Goal: Task Accomplishment & Management: Use online tool/utility

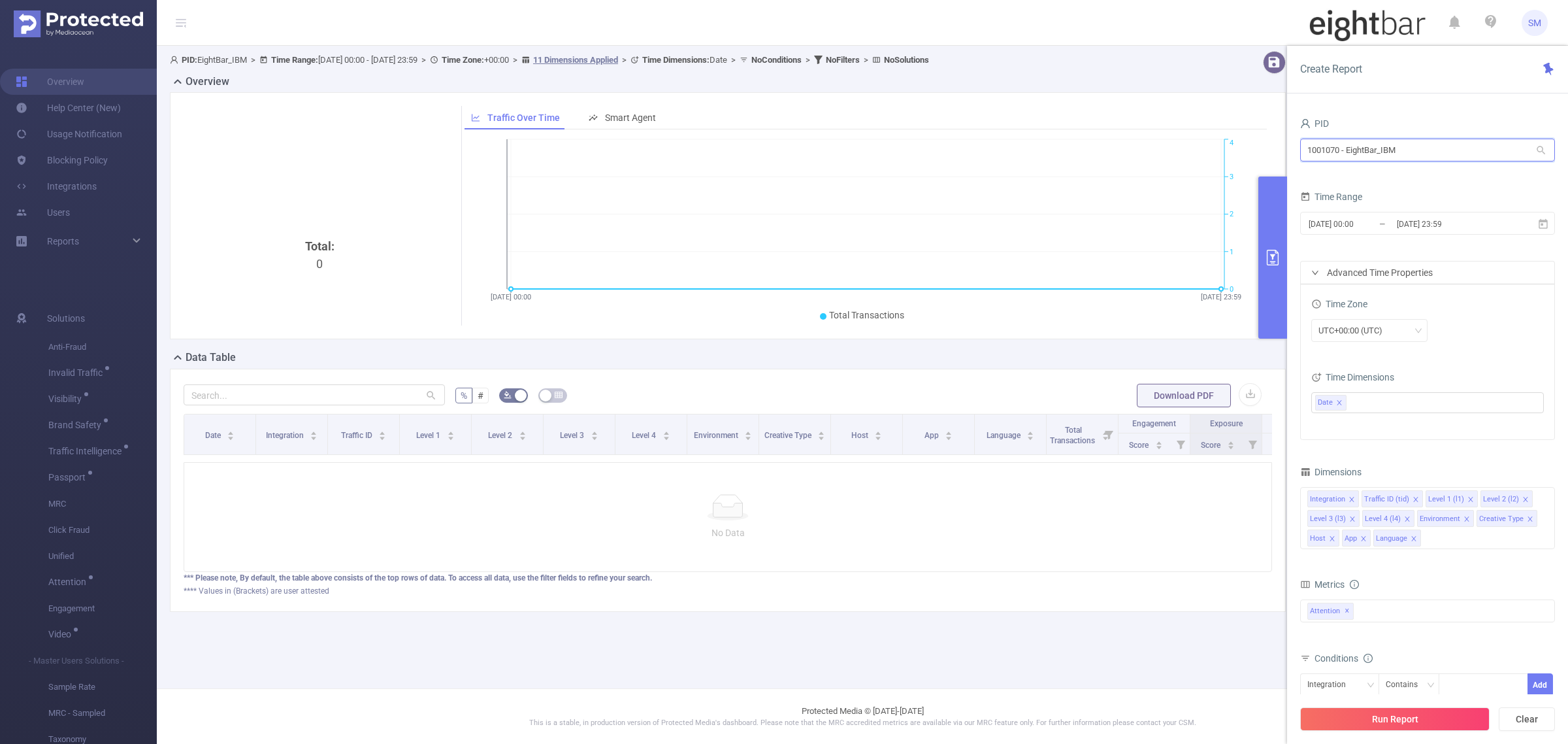
click at [1467, 152] on input "1001070 - EightBar_IBM" at bounding box center [1427, 149] width 255 height 23
drag, startPoint x: 1468, startPoint y: 150, endPoint x: 1301, endPoint y: 149, distance: 167.0
click at [1301, 149] on input "1001070 - EightBar_IBM" at bounding box center [1427, 149] width 255 height 23
type input "tcaa"
click at [1445, 181] on li "1001066 - Innovid_TCAA_Toyota_Cincinnati 17M [2M rows]" at bounding box center [1427, 177] width 255 height 21
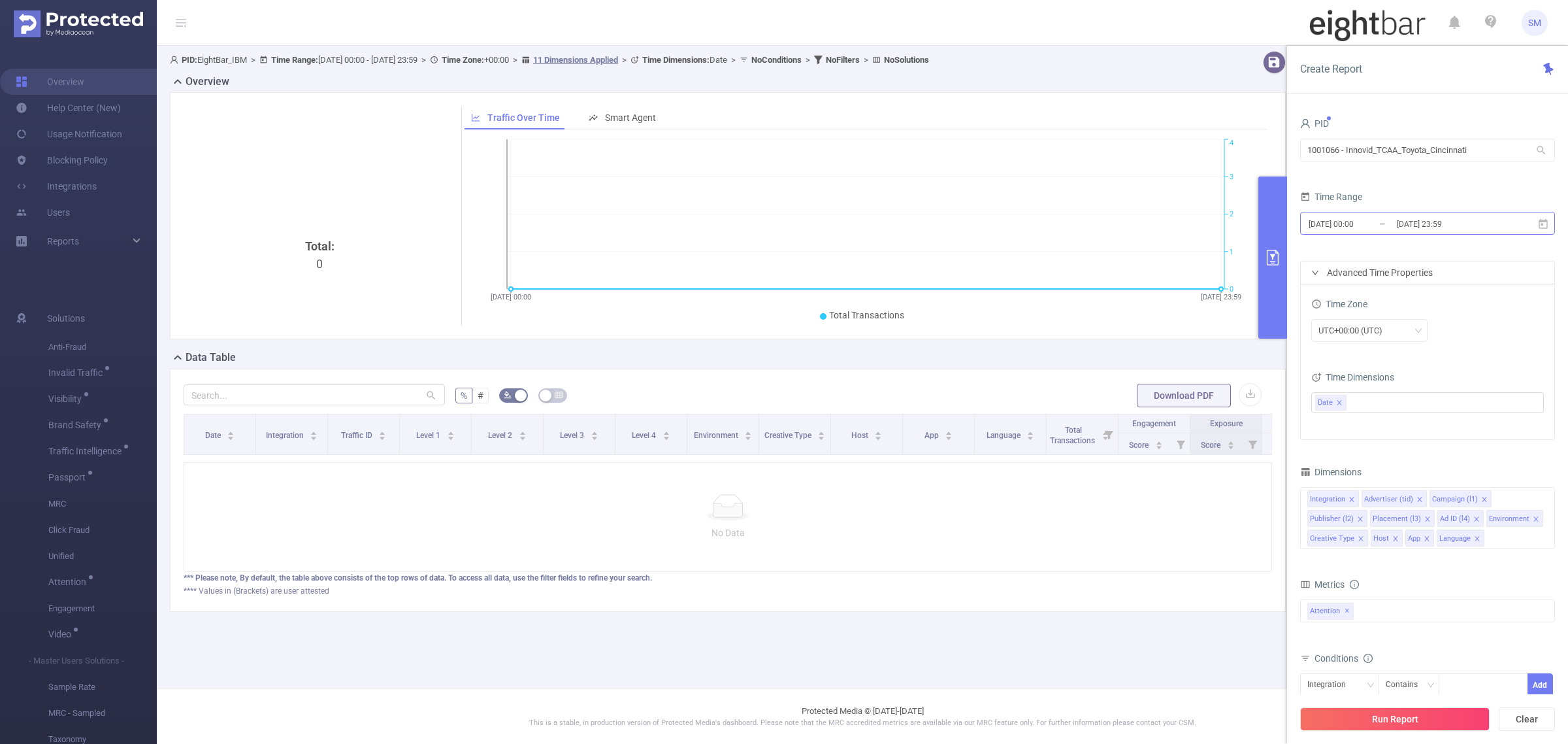
click at [1426, 223] on input "[DATE] 23:59" at bounding box center [1448, 224] width 106 height 18
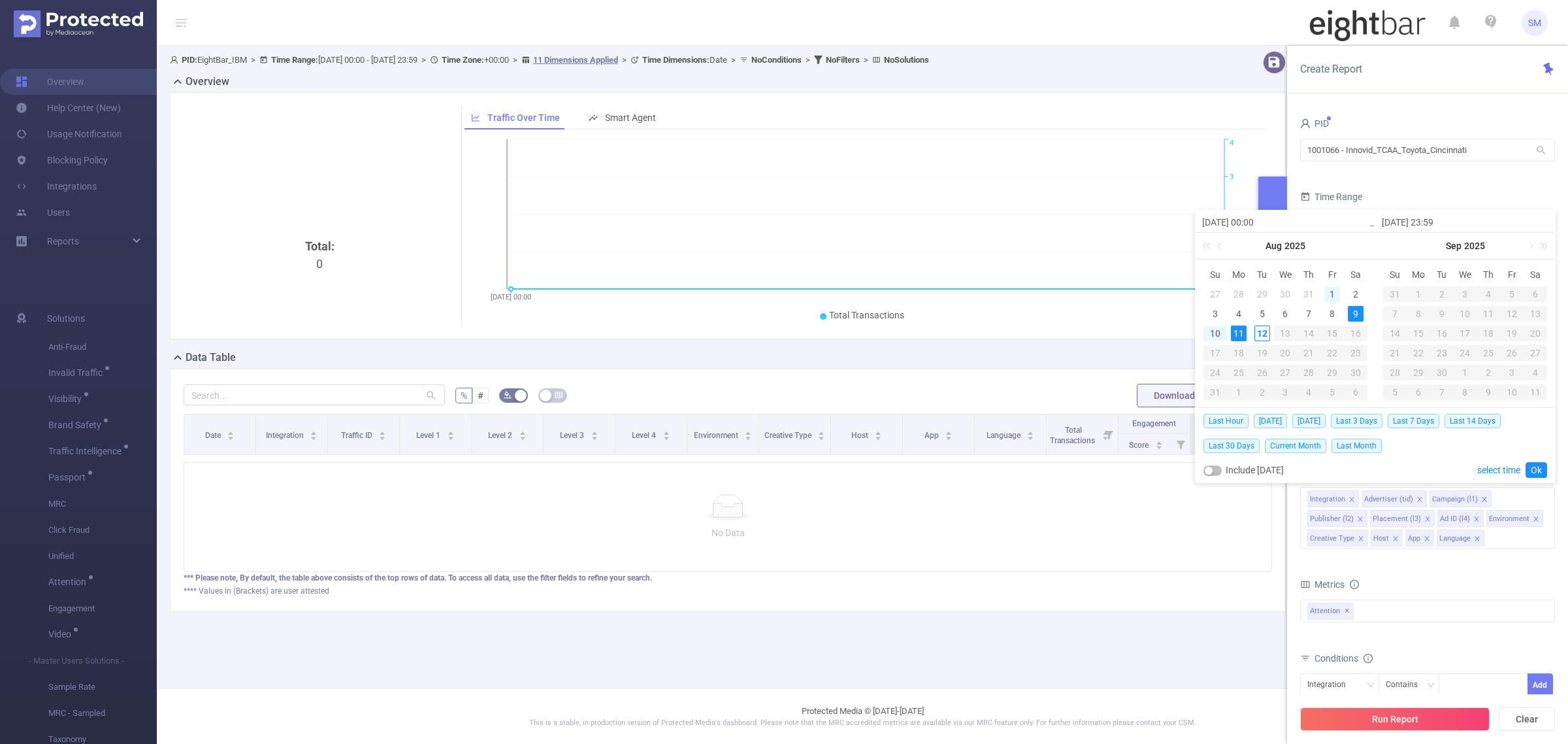
click at [1332, 291] on div "1" at bounding box center [1332, 294] width 16 height 16
click at [1334, 314] on div "8" at bounding box center [1332, 314] width 16 height 16
type input "[DATE] 00:00"
type input "[DATE] 23:59"
type input "[DATE] 00:00"
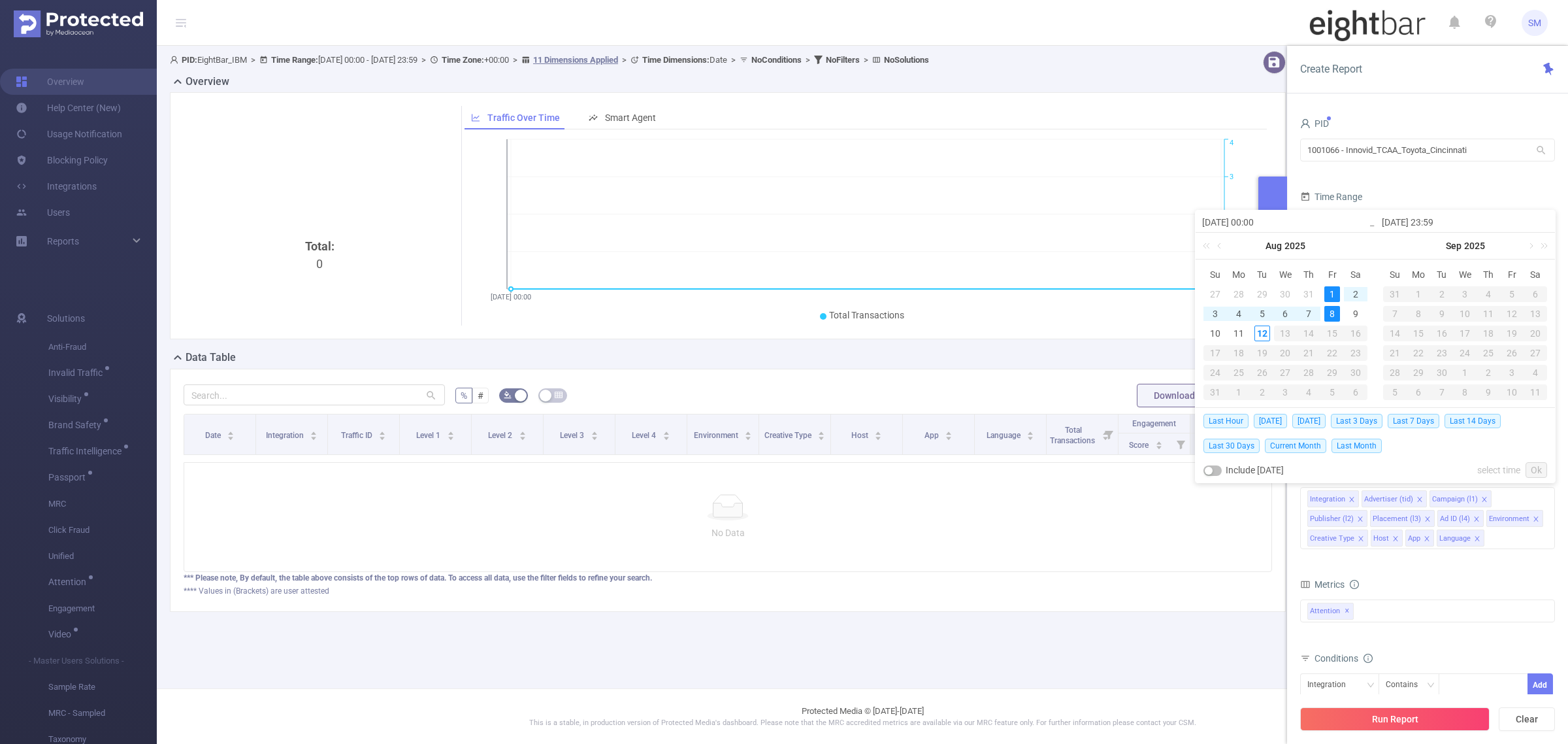
type input "[DATE] 23:59"
click at [1533, 468] on link "Ok" at bounding box center [1536, 470] width 22 height 16
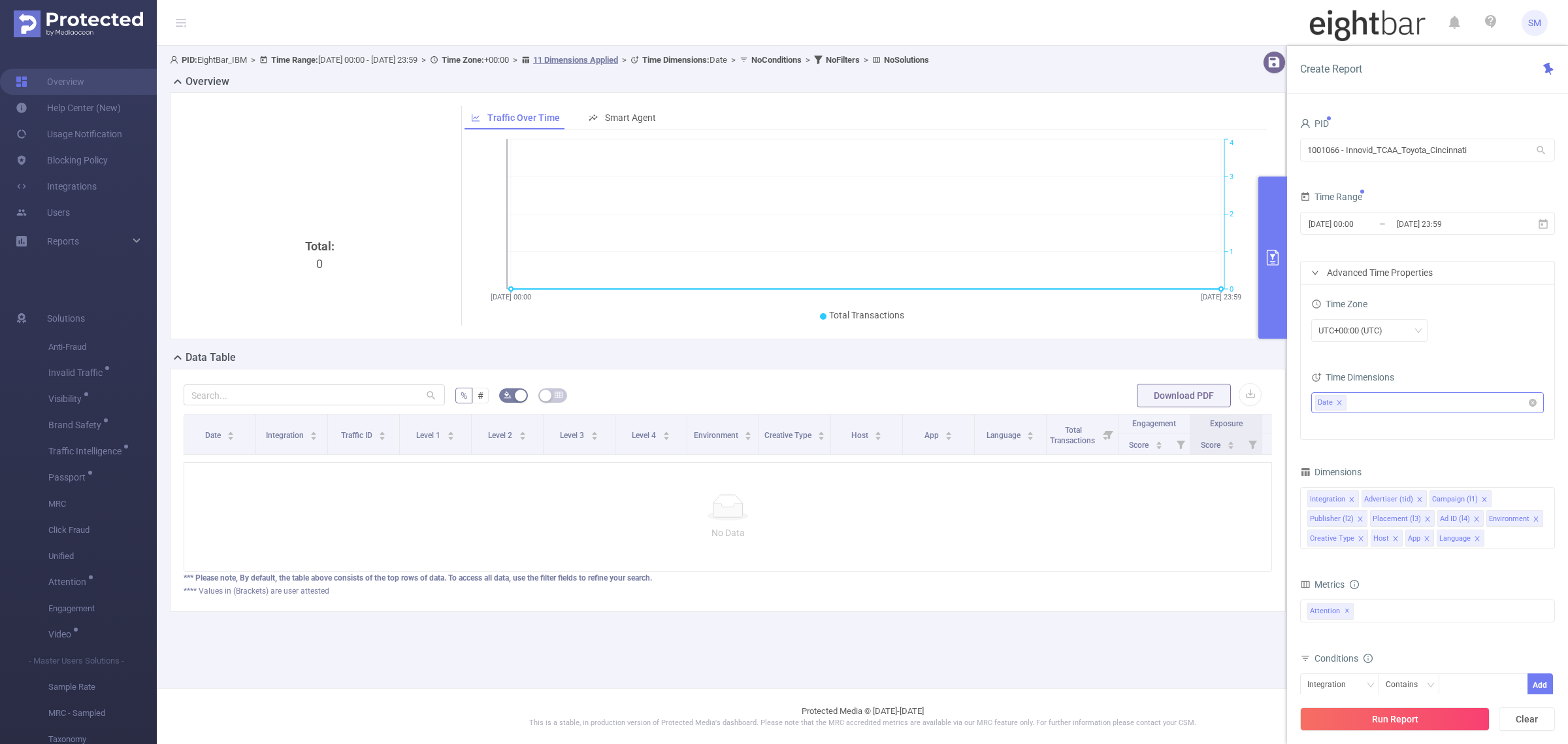
click at [1340, 402] on icon "icon: close" at bounding box center [1340, 403] width 6 height 6
click at [1495, 314] on div "Time Zone" at bounding box center [1427, 305] width 232 height 22
click at [1312, 269] on icon "icon: right" at bounding box center [1316, 273] width 8 height 8
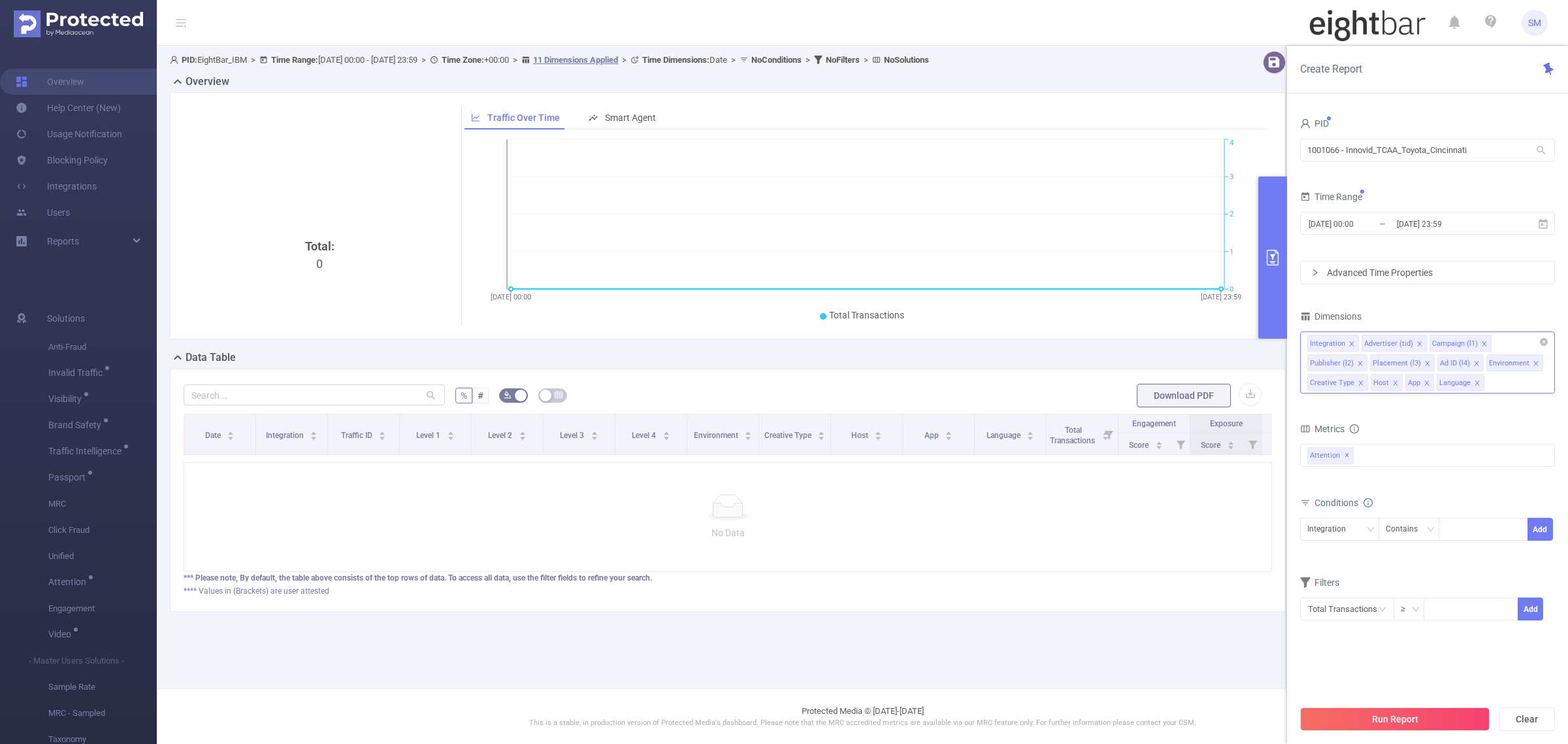
click at [1478, 386] on icon "icon: close" at bounding box center [1477, 383] width 6 height 6
click at [1429, 380] on icon "icon: close" at bounding box center [1427, 383] width 6 height 6
click at [1394, 381] on icon "icon: close" at bounding box center [1395, 383] width 6 height 6
click at [1475, 357] on span at bounding box center [1477, 364] width 6 height 14
click at [1425, 361] on icon "icon: close" at bounding box center [1427, 364] width 6 height 6
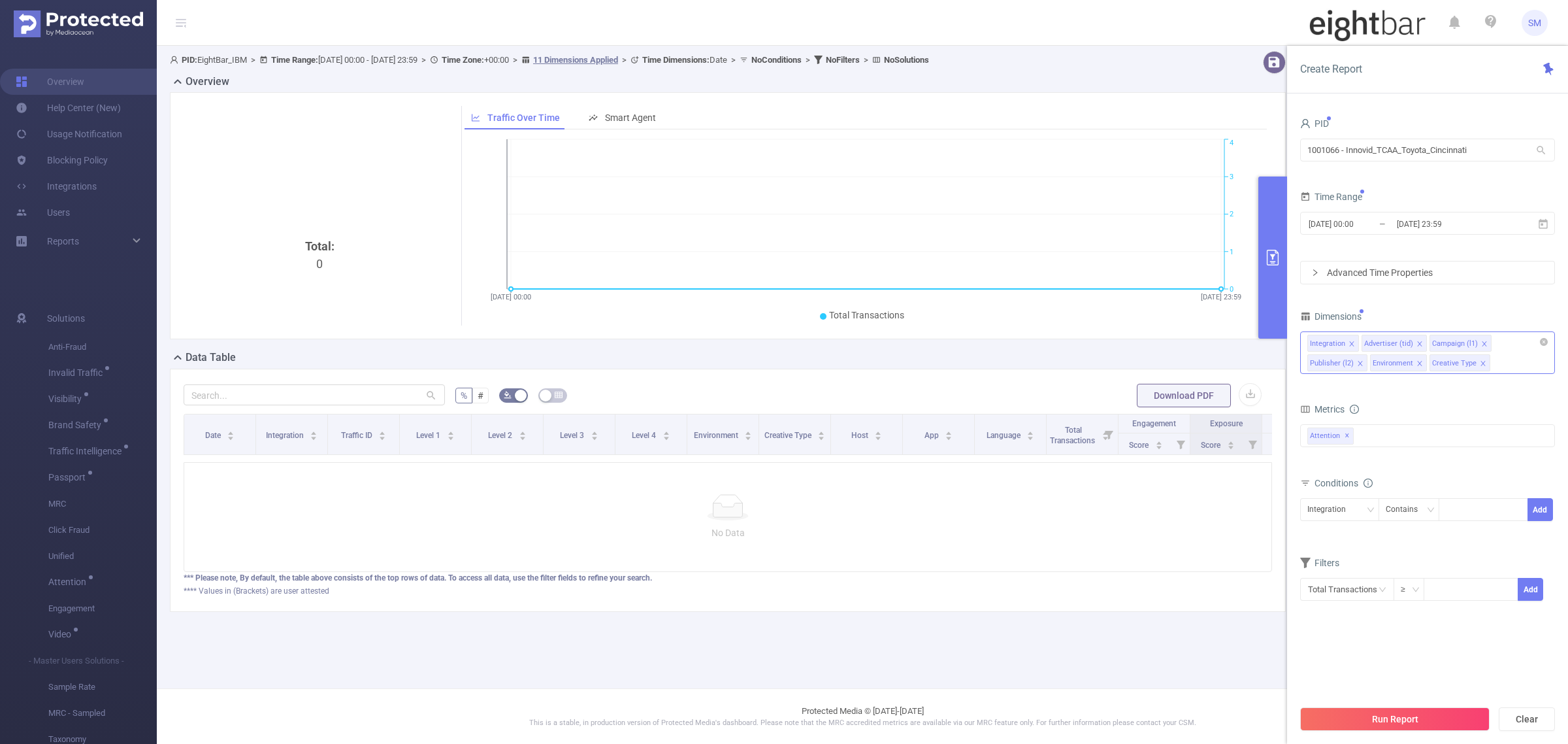
click at [1479, 393] on form "Dimensions Integration Advertiser (tid) Campaign (l1) Publisher (l2) Environmen…" at bounding box center [1427, 462] width 255 height 311
click at [1466, 717] on button "Run Report" at bounding box center [1395, 718] width 189 height 23
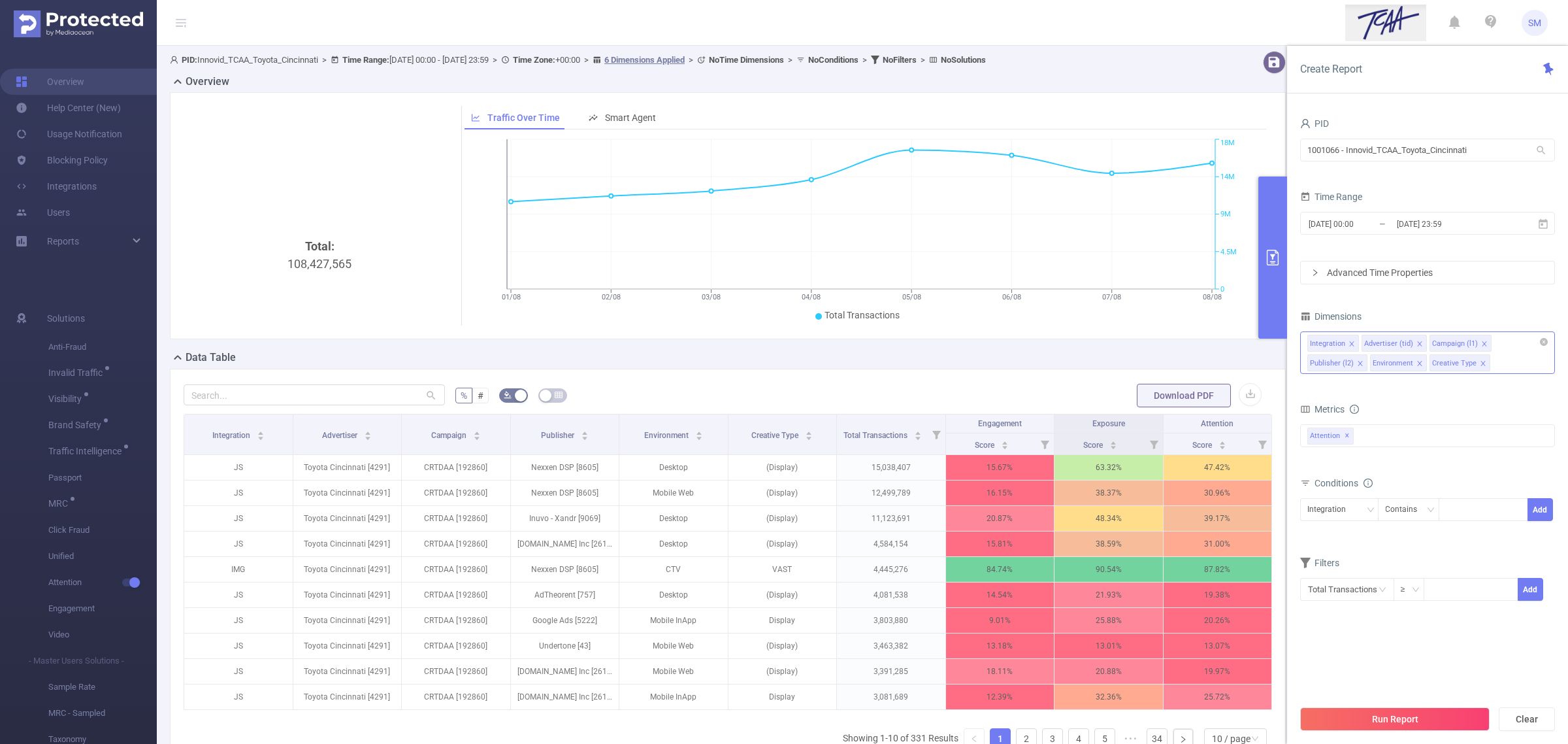
click at [1491, 307] on div "Dimensions" at bounding box center [1427, 317] width 255 height 22
click at [1279, 253] on icon "primary" at bounding box center [1273, 257] width 16 height 16
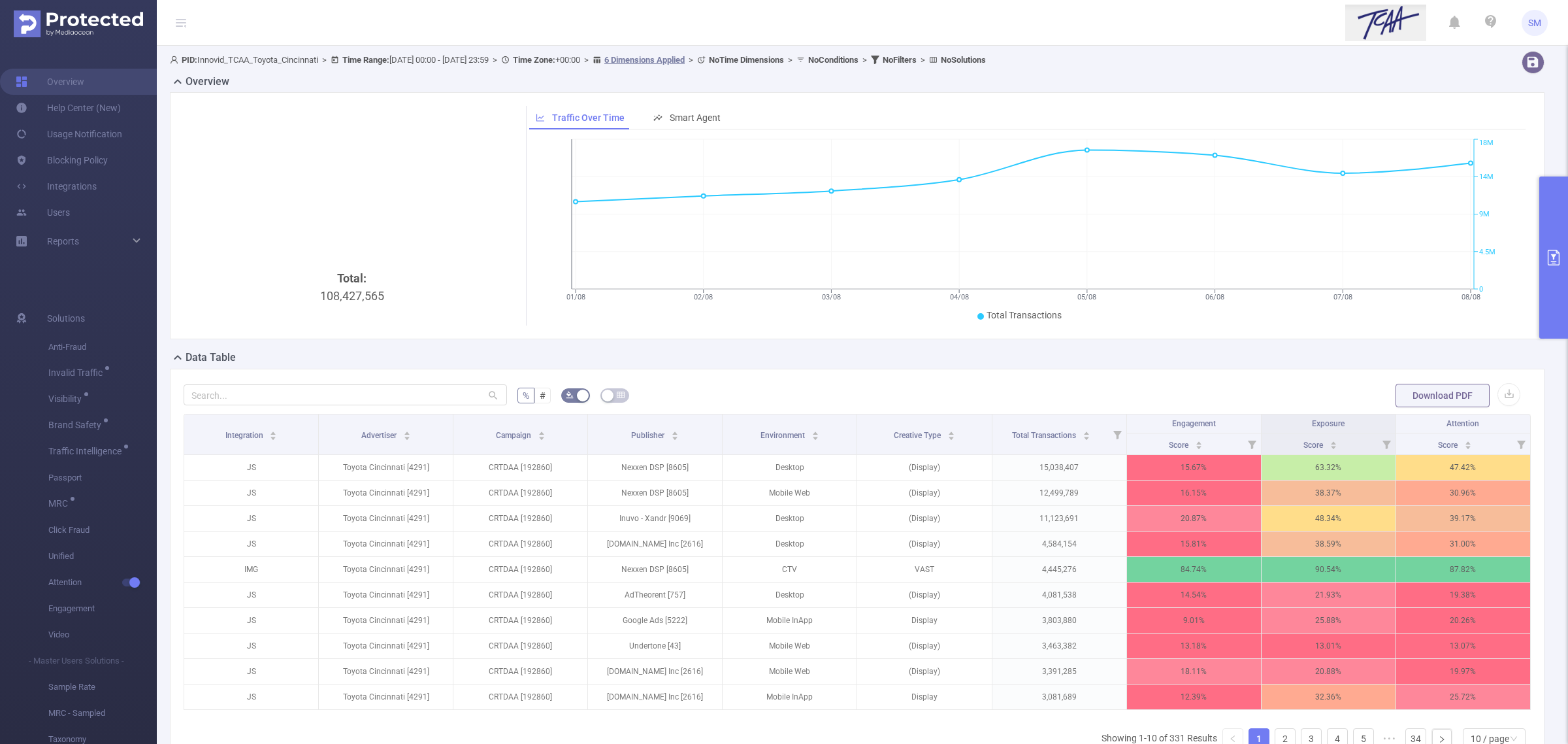
click at [1547, 267] on button "primary" at bounding box center [1554, 257] width 29 height 162
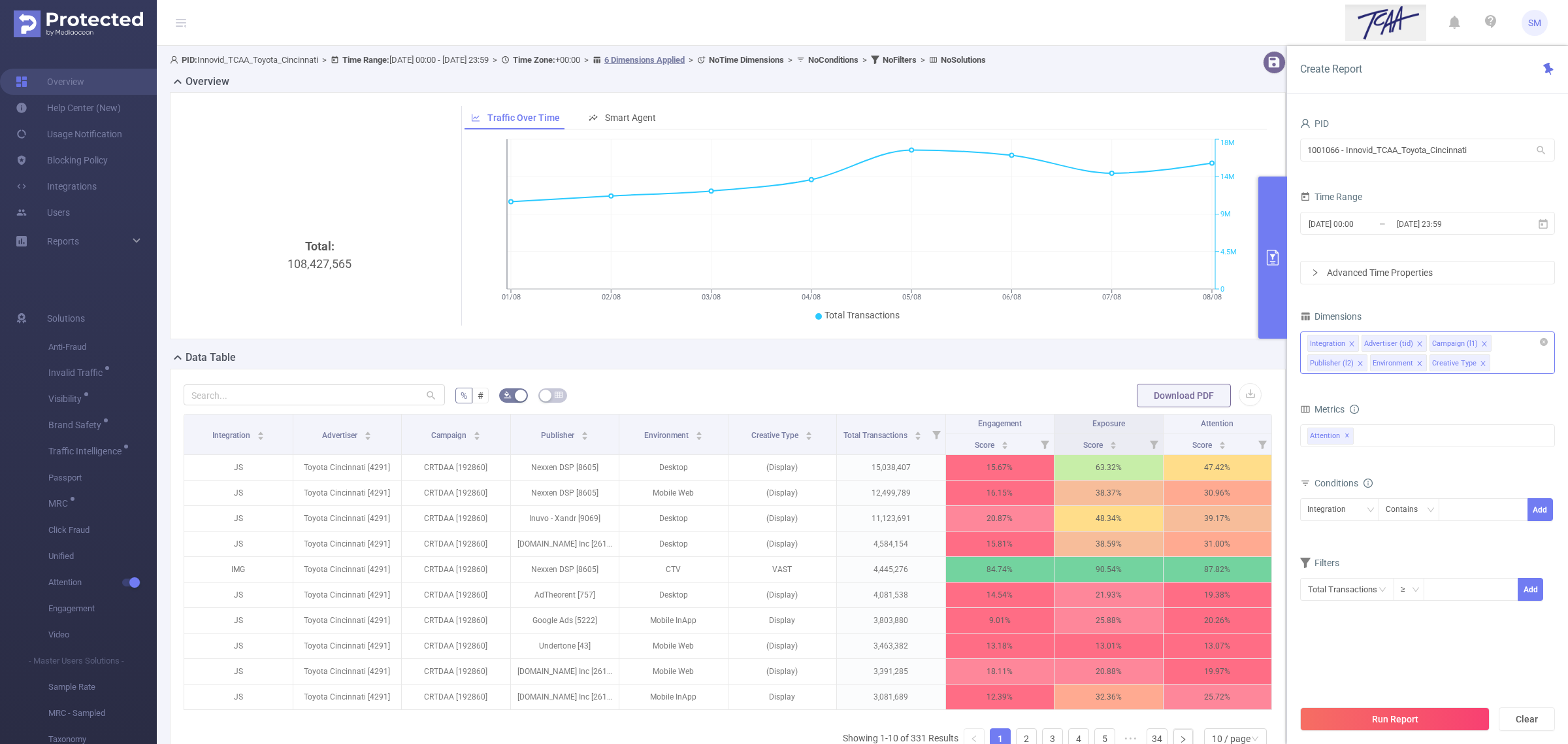
click at [1501, 364] on div "Integration Advertiser (tid) Campaign (l1) Publisher (l2) Environment Creative …" at bounding box center [1427, 352] width 255 height 42
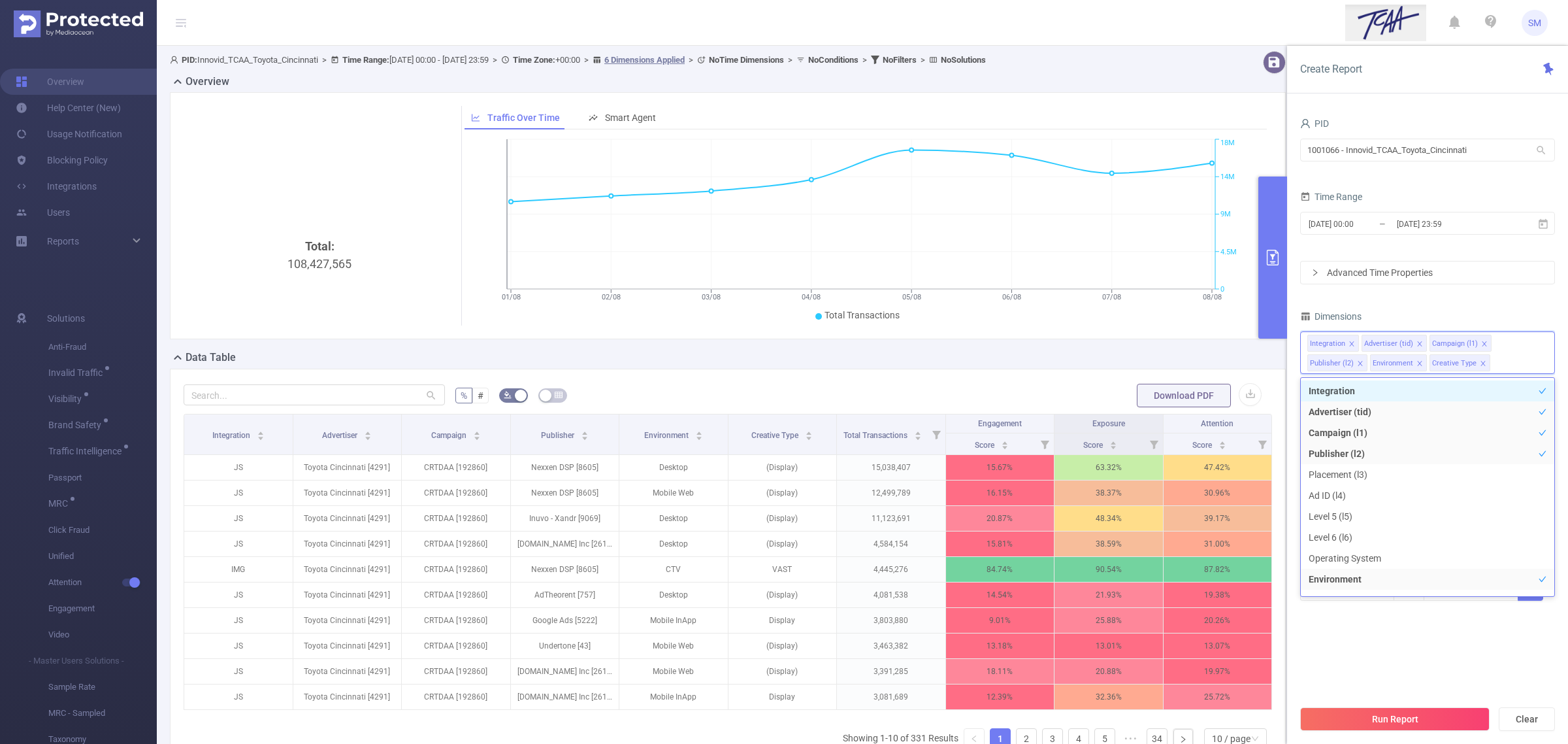
click at [1499, 303] on div "PID 1001066 - Innovid_TCAA_Toyota_Cincinnati 1001066 - Innovid_TCAA_Toyota_Cinc…" at bounding box center [1427, 366] width 255 height 503
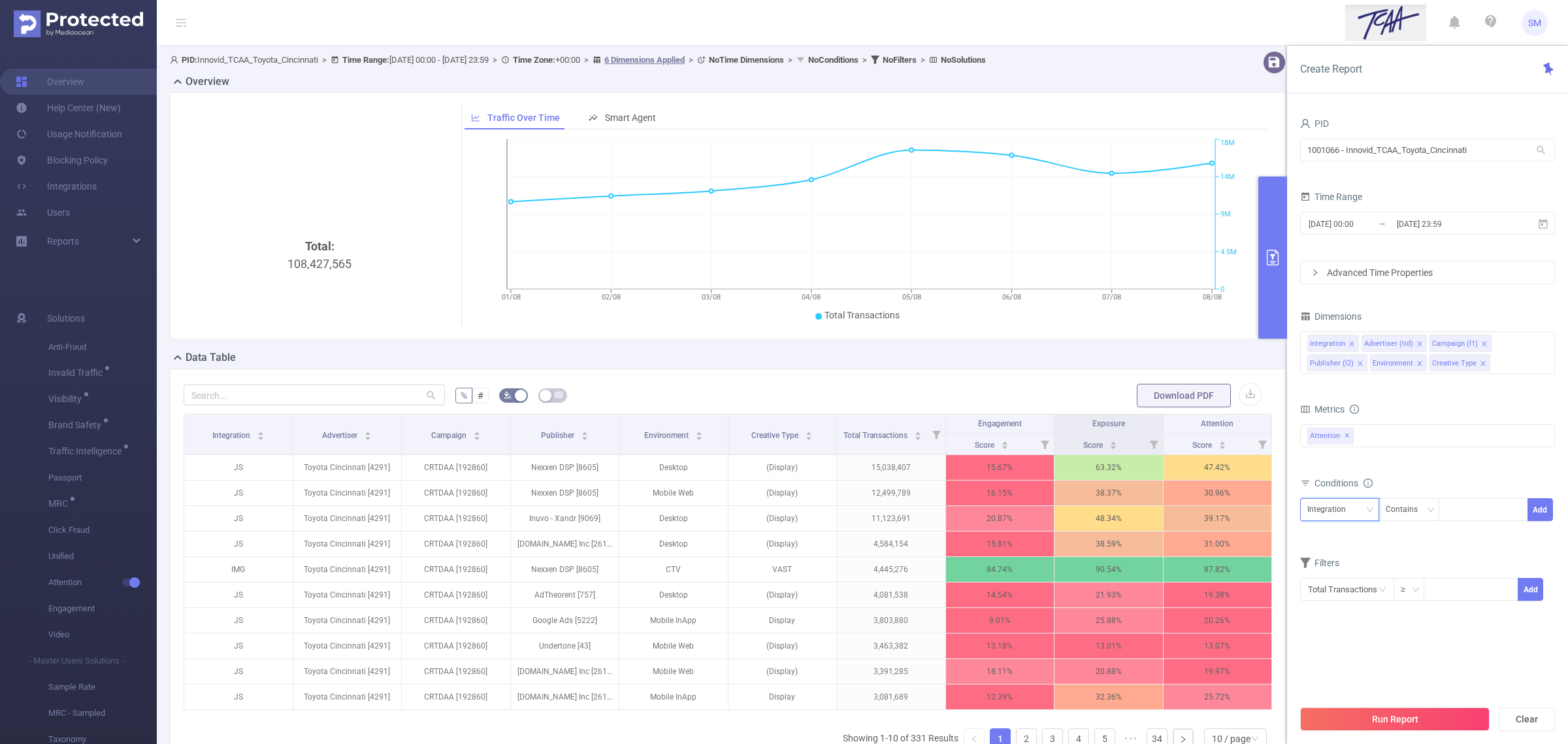
click at [1332, 507] on div "Integration" at bounding box center [1332, 509] width 48 height 22
drag, startPoint x: 1353, startPoint y: 643, endPoint x: 1387, endPoint y: 606, distance: 50.2
click at [1353, 642] on li "Creative Type" at bounding box center [1340, 642] width 79 height 21
click at [1410, 515] on div "Contains" at bounding box center [1407, 509] width 42 height 22
click at [1427, 599] on li "Does Not Contain" at bounding box center [1421, 600] width 87 height 21
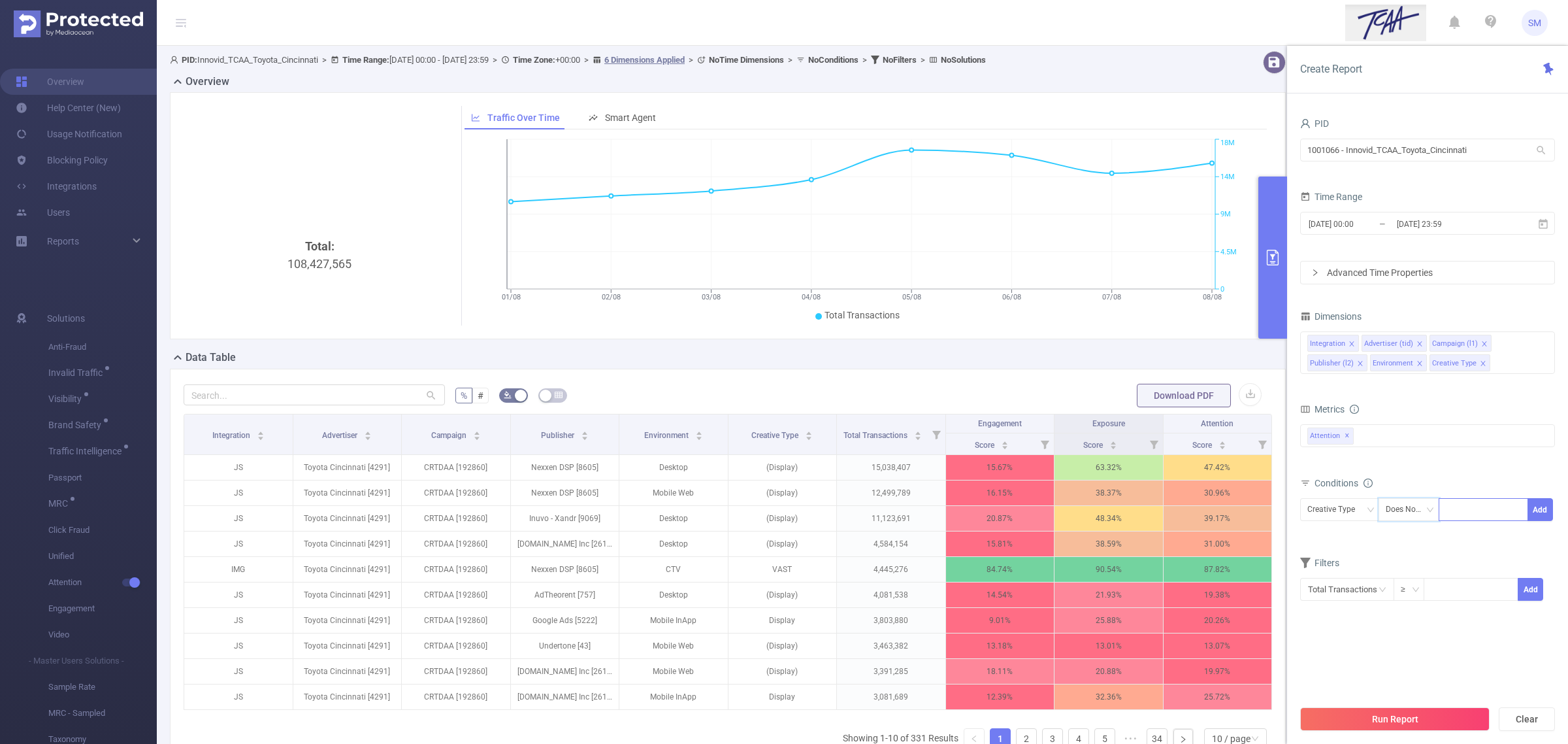
click at [1468, 503] on div at bounding box center [1483, 509] width 75 height 22
type input "VAST"
click at [1467, 534] on li "VAST" at bounding box center [1483, 537] width 89 height 21
click at [1516, 666] on section "PID 1001066 - Innovid_TCAA_Toyota_Cincinnati 1001066 - Innovid_TCAA_Toyota_Cinc…" at bounding box center [1427, 406] width 255 height 584
click at [1475, 717] on button "Run Report" at bounding box center [1395, 718] width 189 height 23
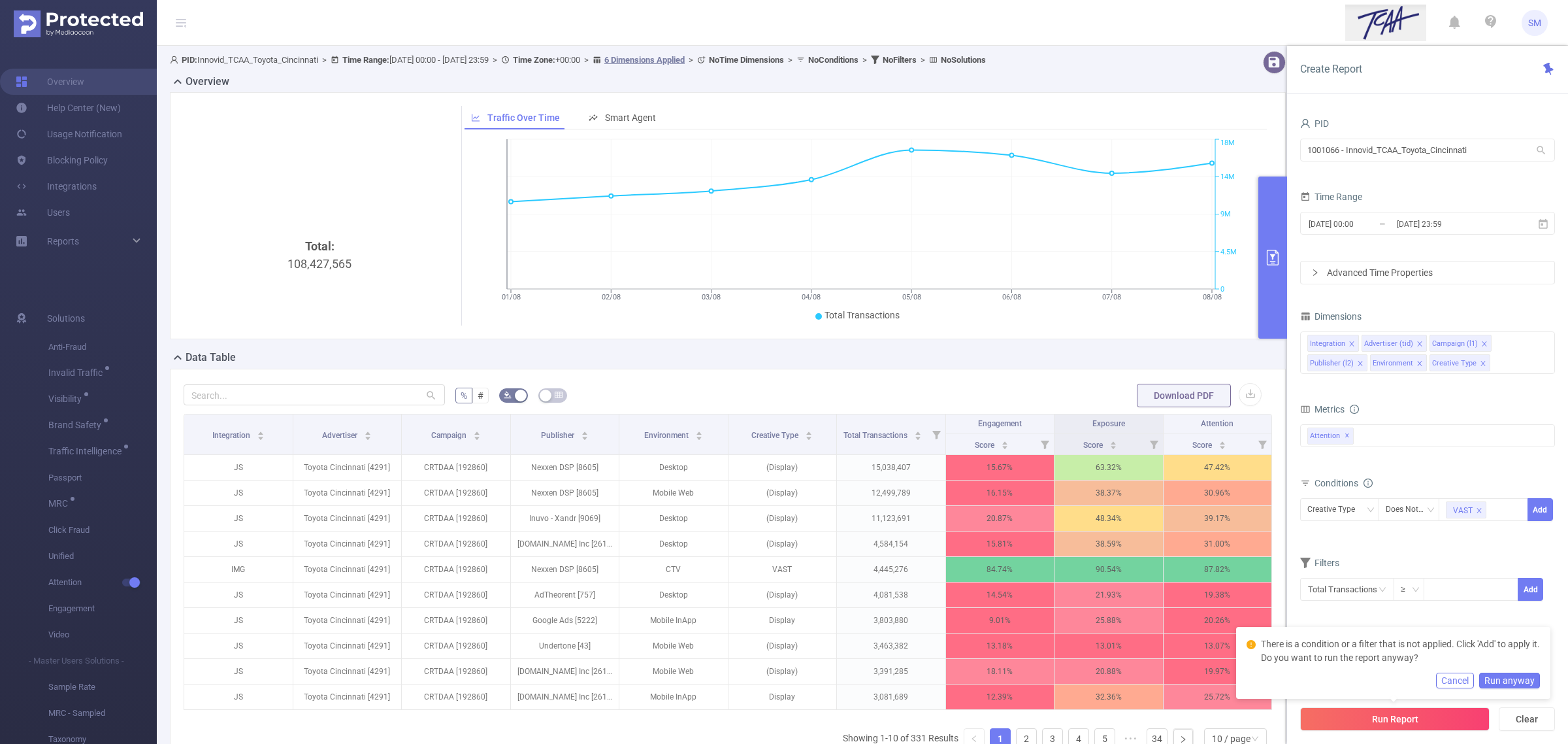
click at [1482, 553] on form "Dimensions Integration Advertiser (tid) Campaign (l1) Publisher (l2) Environmen…" at bounding box center [1427, 462] width 255 height 311
click at [1540, 513] on button "Add" at bounding box center [1541, 509] width 26 height 23
click at [1468, 678] on button "Cancel" at bounding box center [1455, 681] width 38 height 16
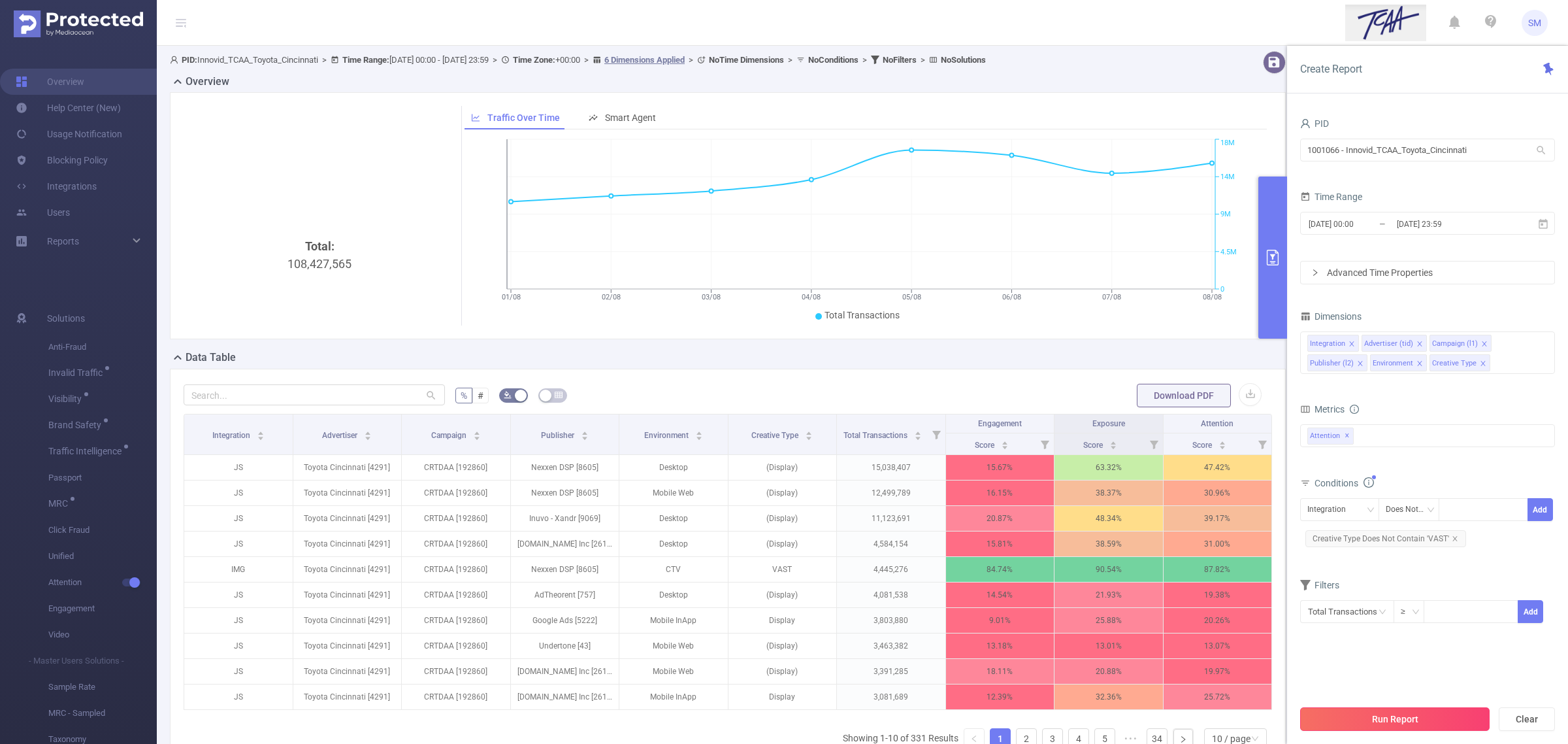
click at [1438, 713] on button "Run Report" at bounding box center [1395, 718] width 189 height 23
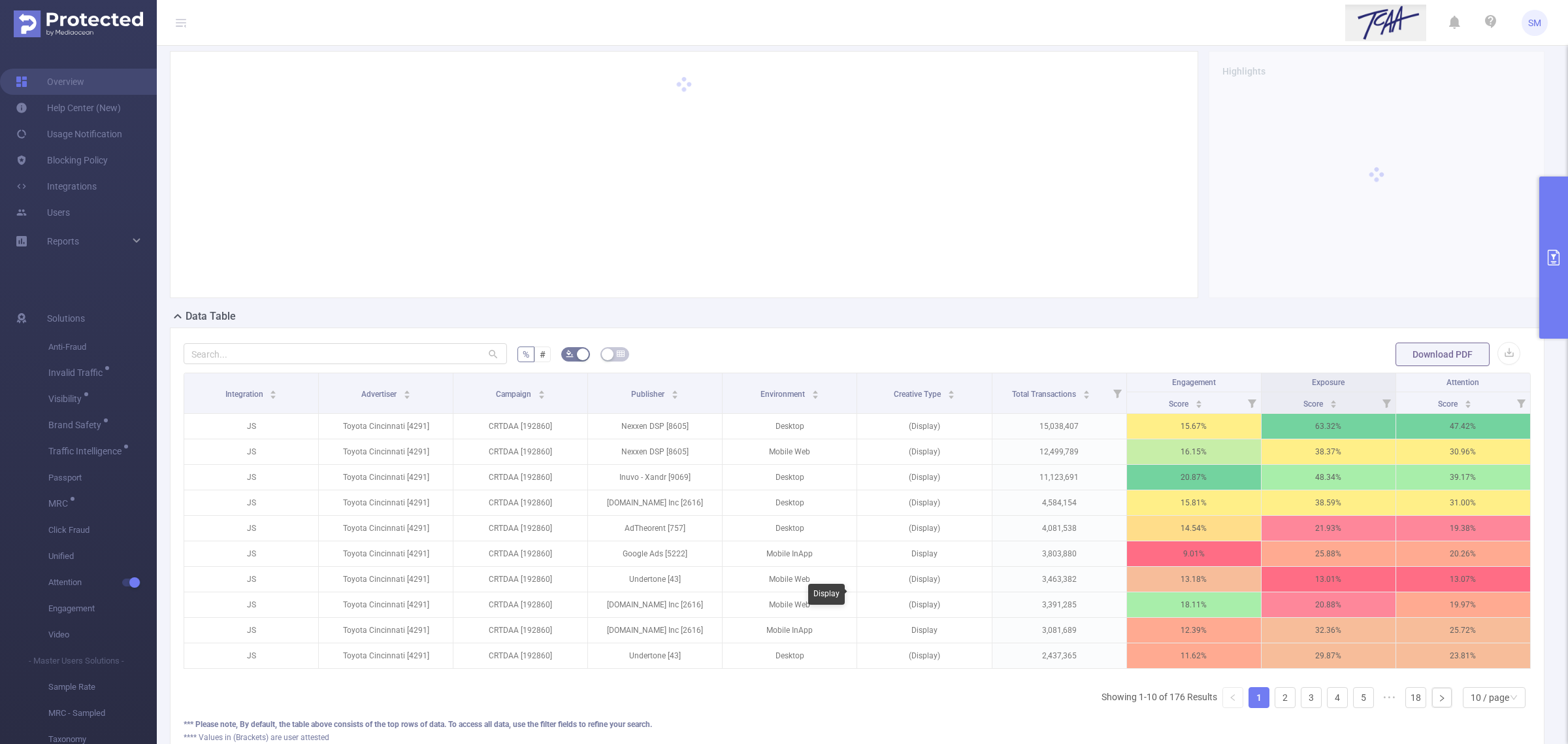
scroll to position [82, 0]
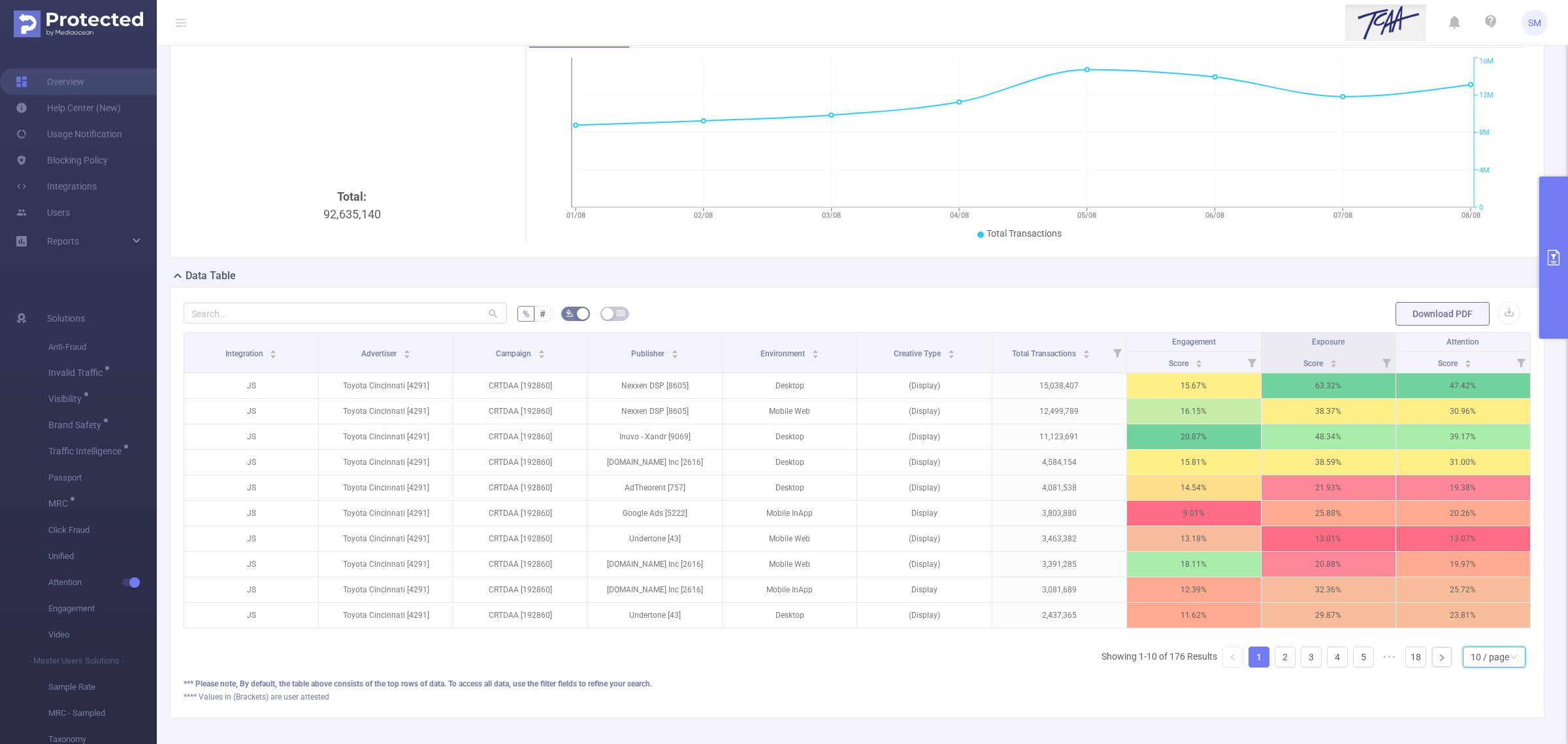
click at [1481, 666] on div "10 / page" at bounding box center [1490, 657] width 38 height 20
click at [1481, 651] on li "50 / page" at bounding box center [1481, 648] width 63 height 21
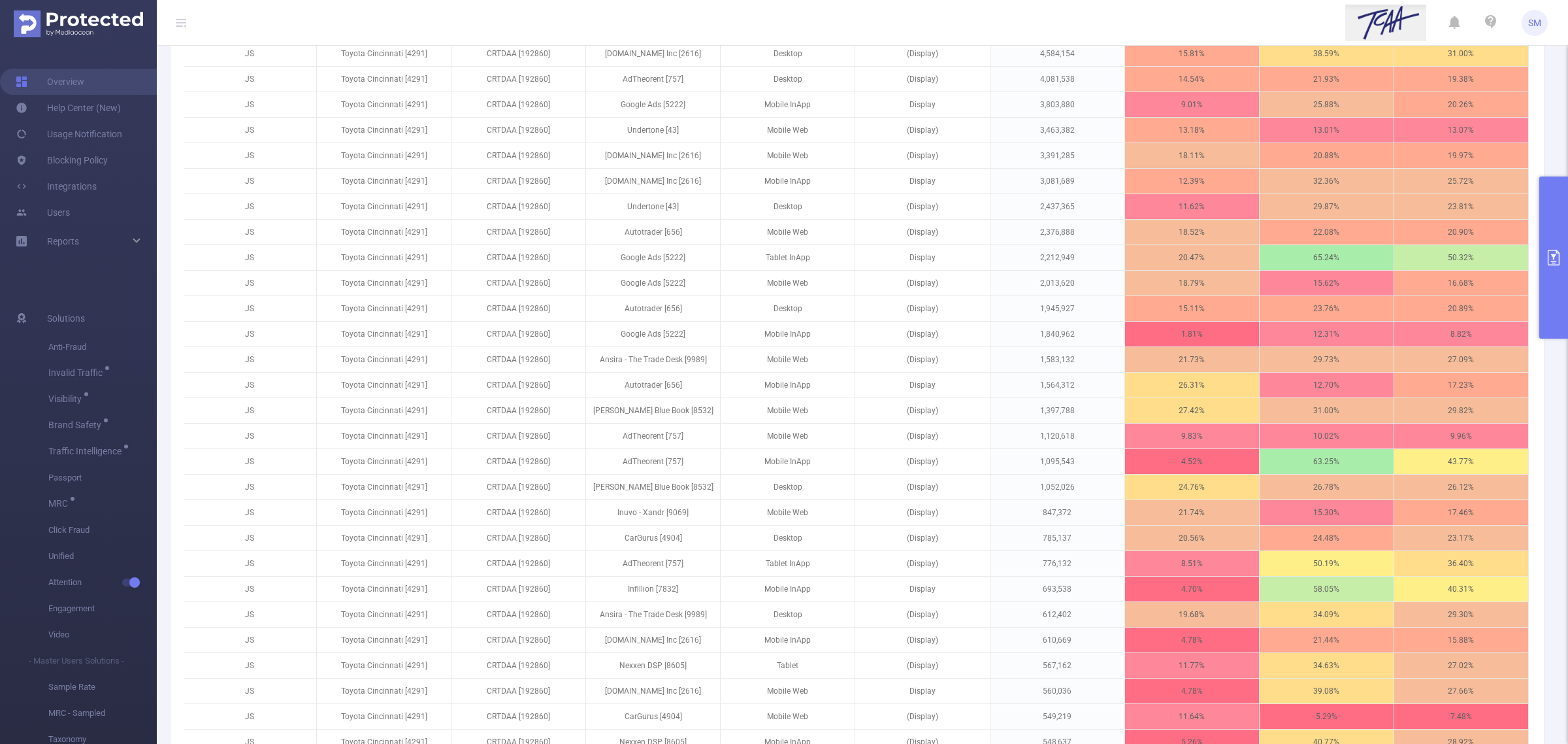
scroll to position [327, 0]
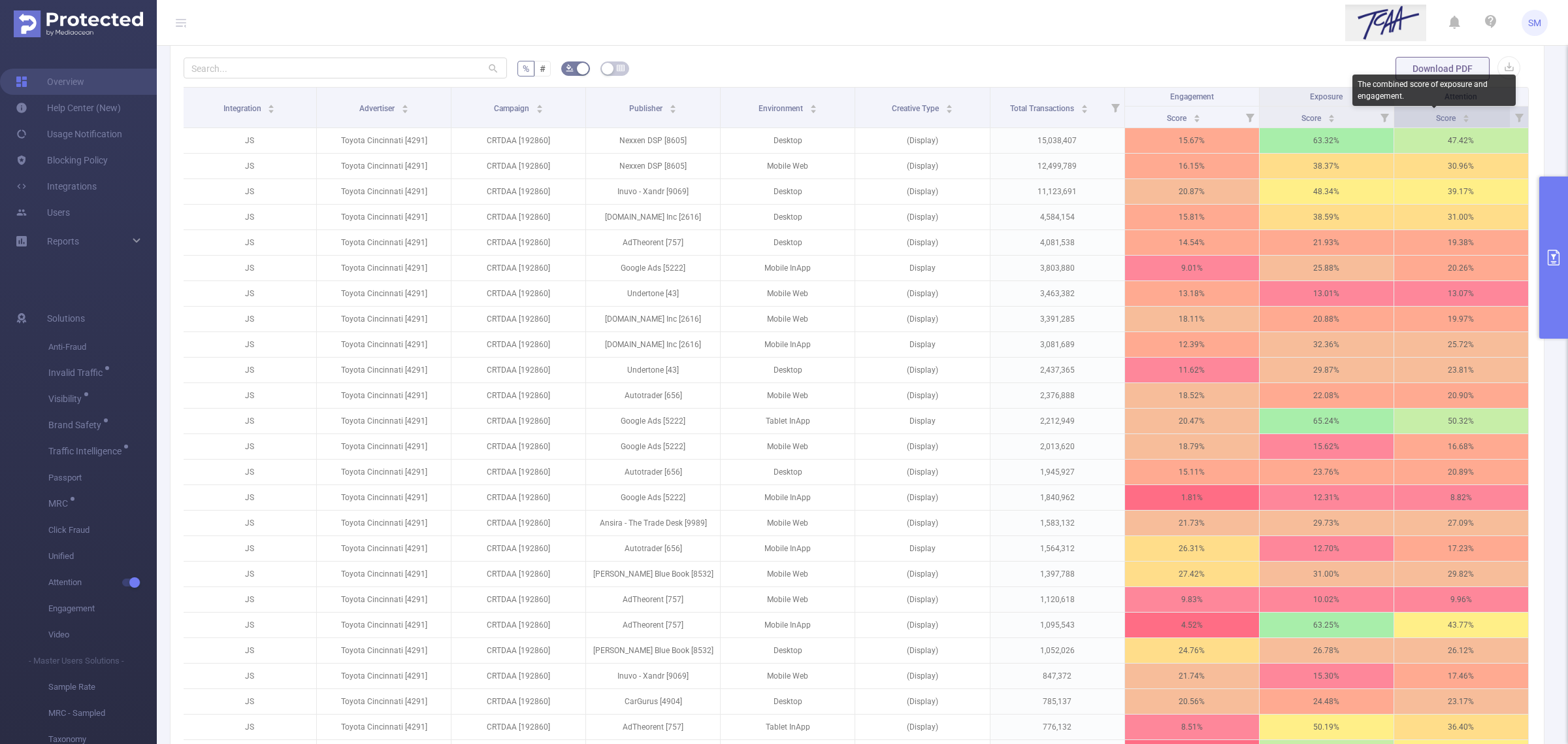
click at [1436, 116] on span "Score" at bounding box center [1447, 117] width 22 height 9
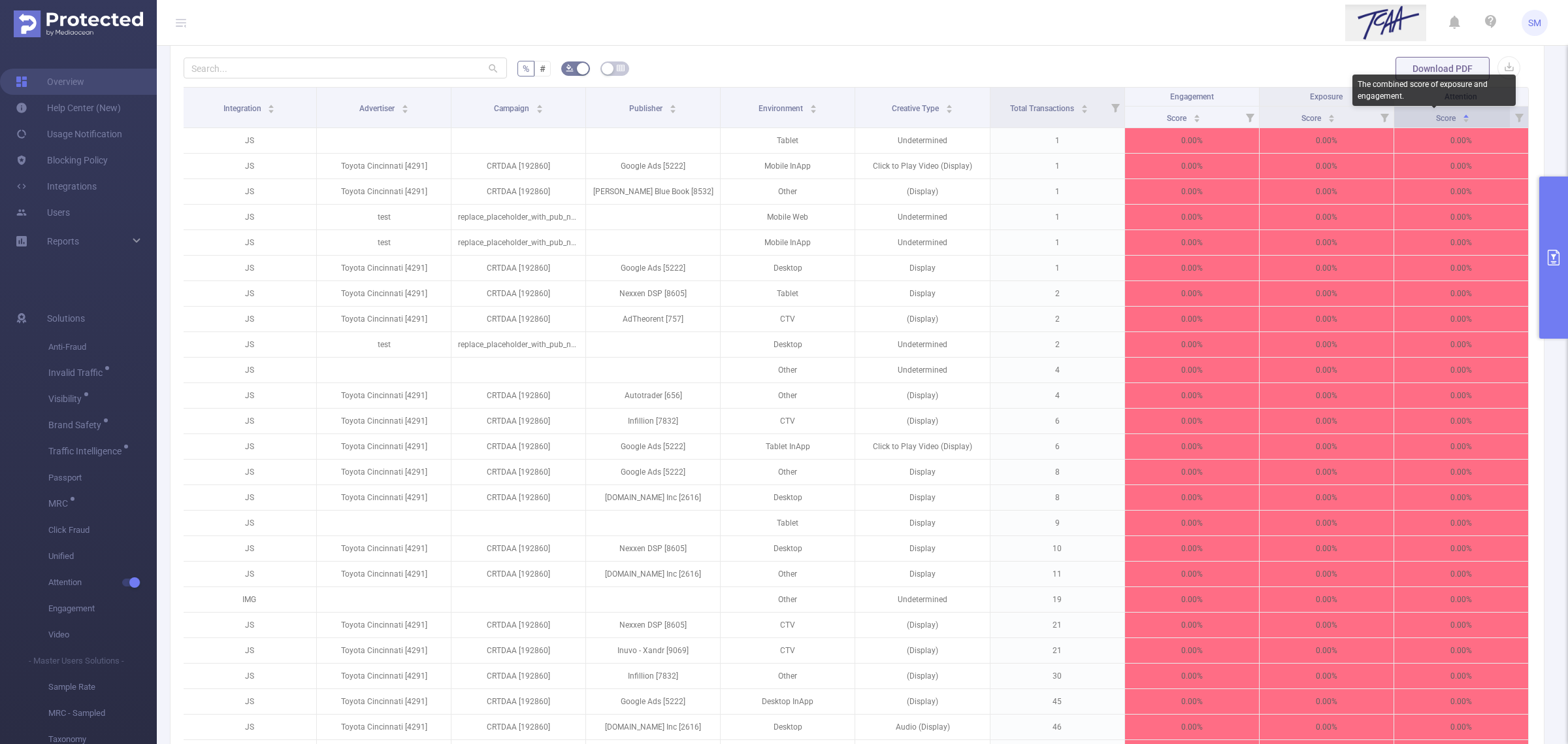
click at [1436, 116] on span "Score" at bounding box center [1447, 117] width 22 height 9
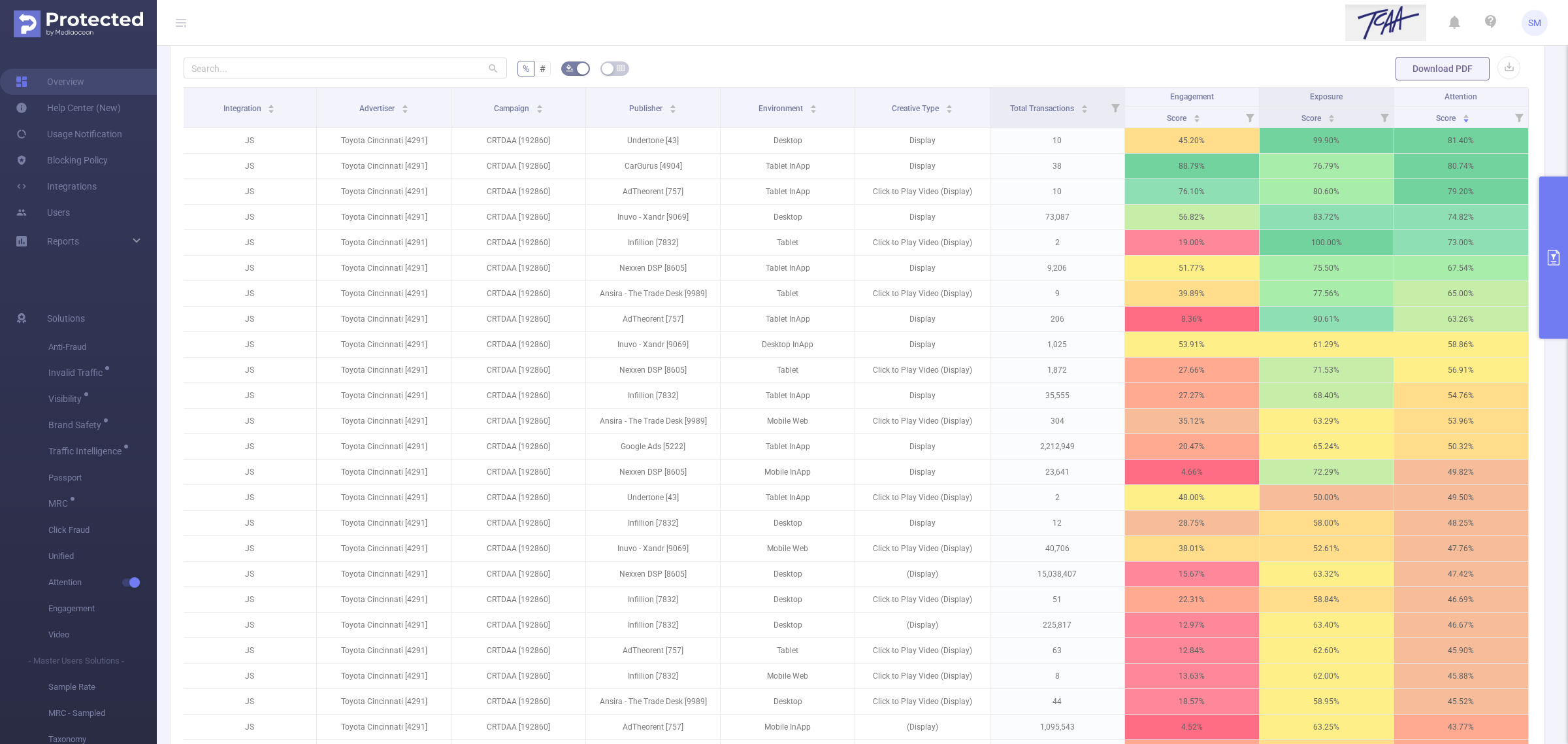
click at [1565, 241] on button "primary" at bounding box center [1554, 257] width 29 height 162
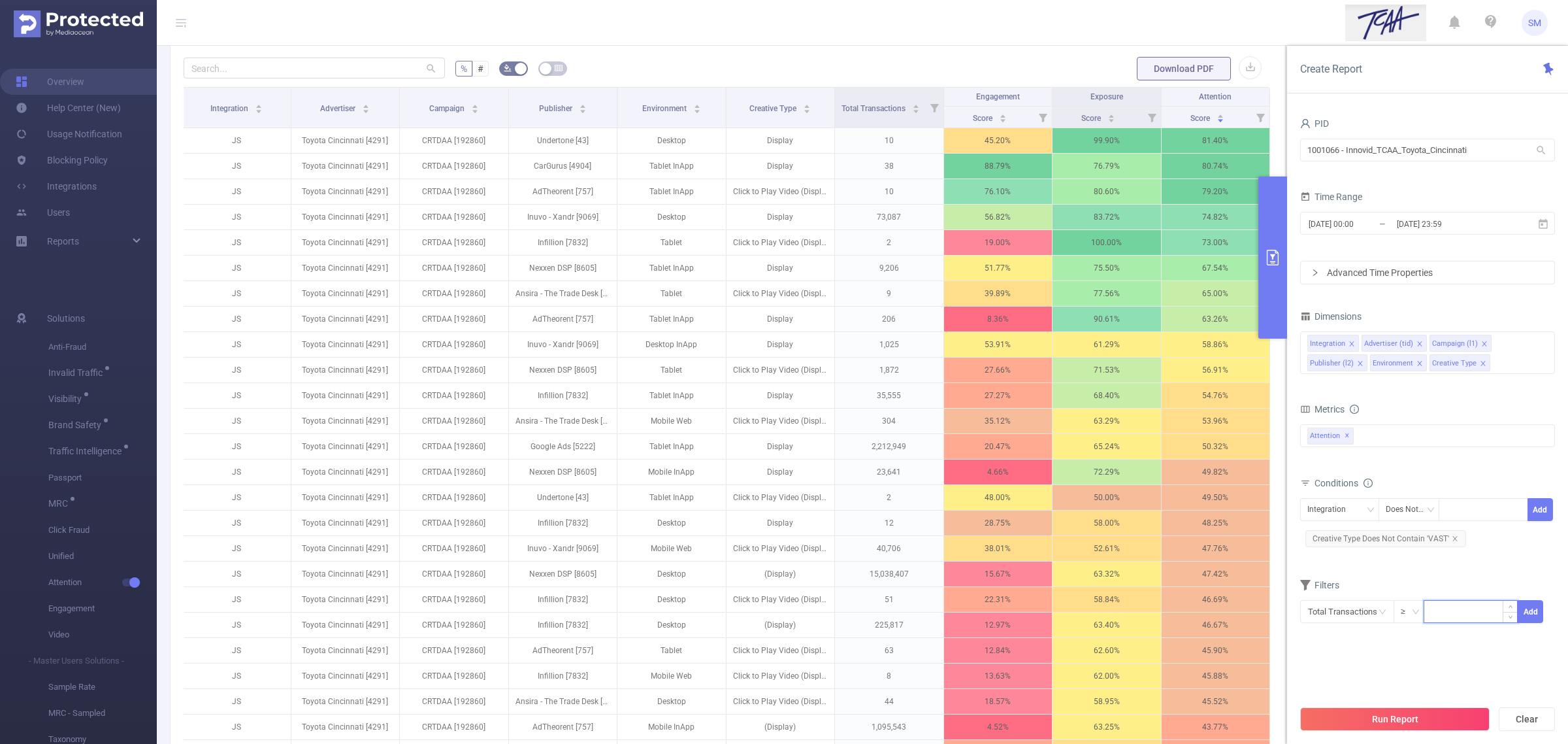
click at [1435, 606] on input at bounding box center [1471, 611] width 93 height 20
type input "1,000"
click at [1542, 612] on button "Add" at bounding box center [1530, 611] width 26 height 23
click at [1411, 641] on icon "icon: close" at bounding box center [1413, 641] width 6 height 6
click at [1441, 613] on input at bounding box center [1471, 611] width 93 height 20
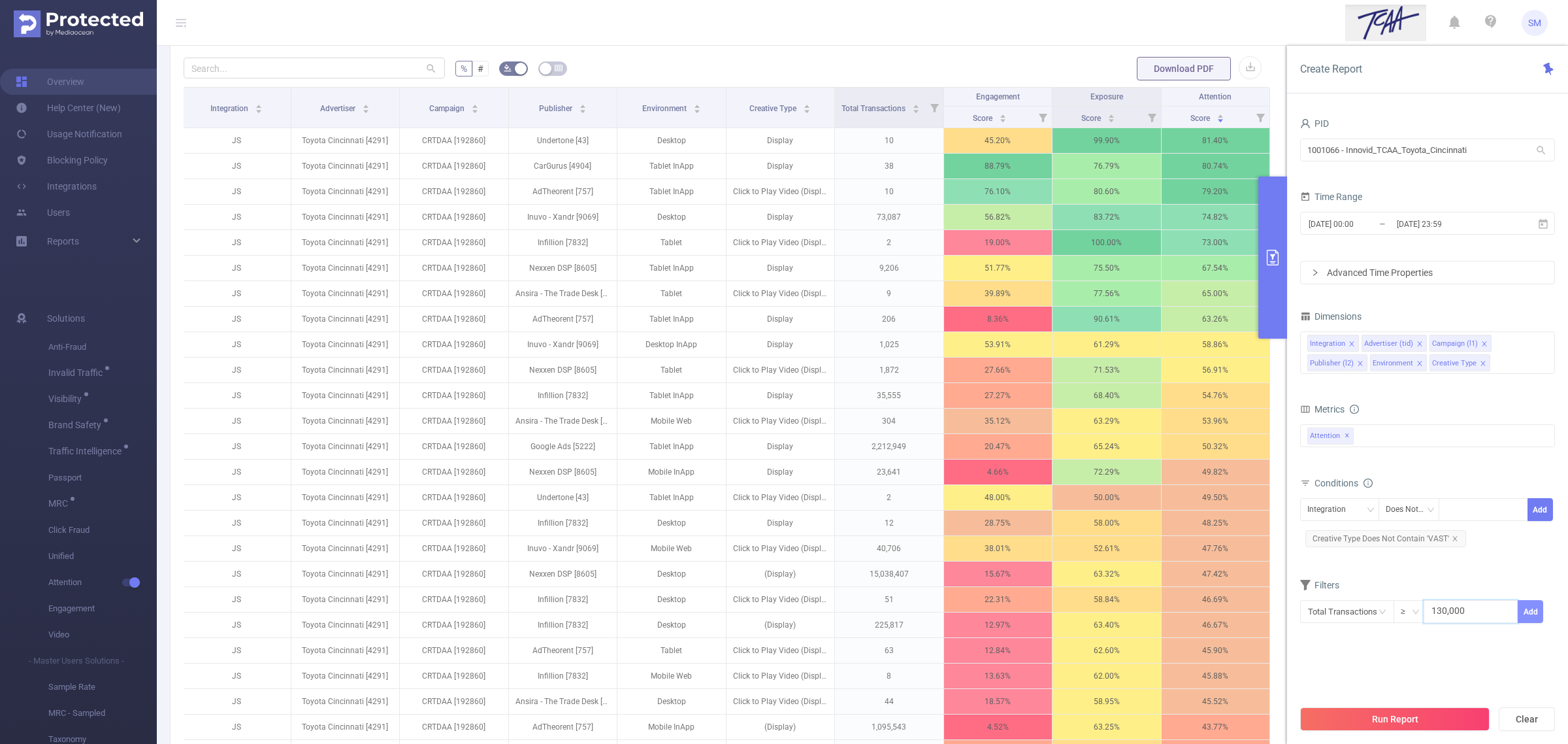
type input "130,000"
click at [1527, 615] on button "Add" at bounding box center [1530, 611] width 26 height 23
click at [1430, 714] on button "Run Report" at bounding box center [1395, 718] width 189 height 23
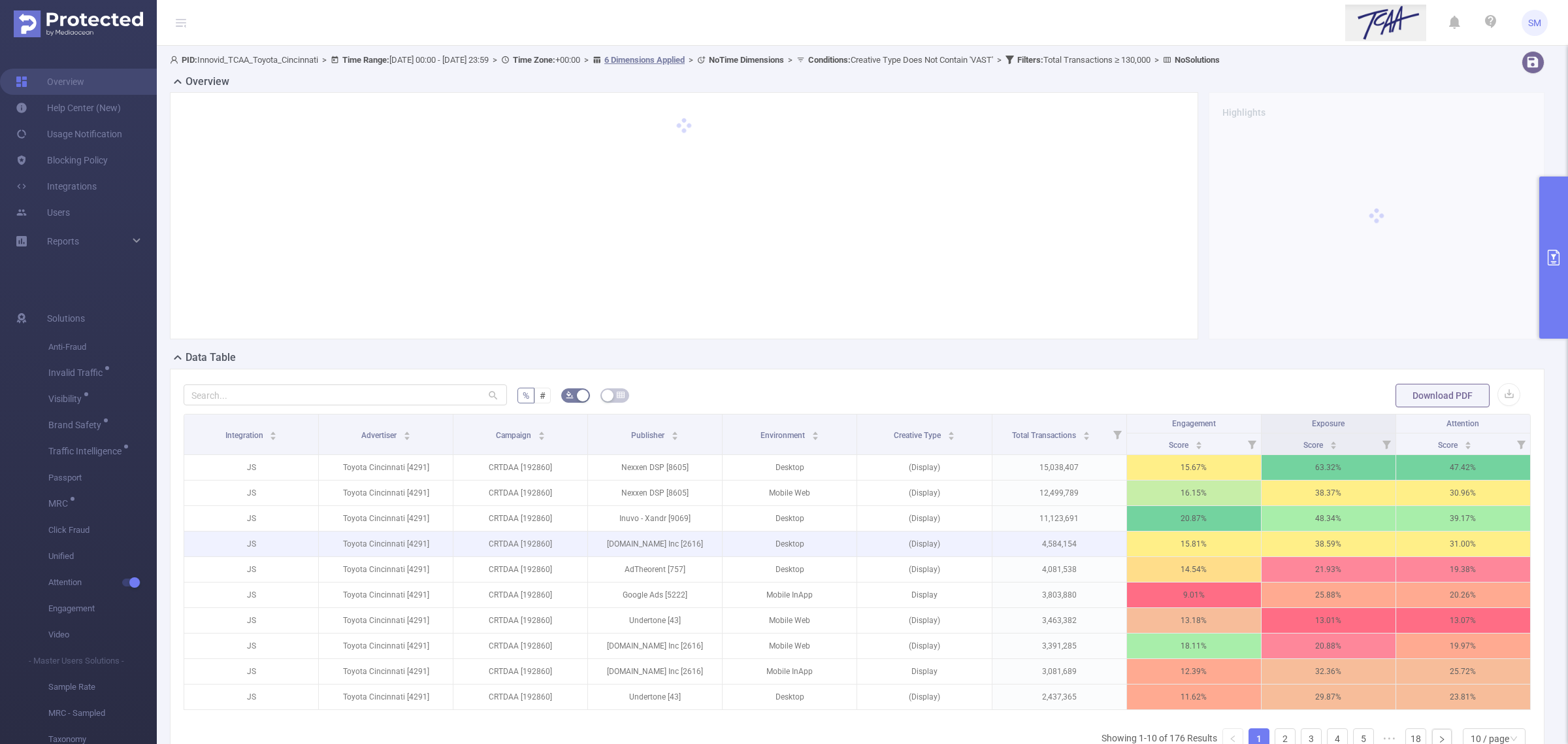
scroll to position [82, 0]
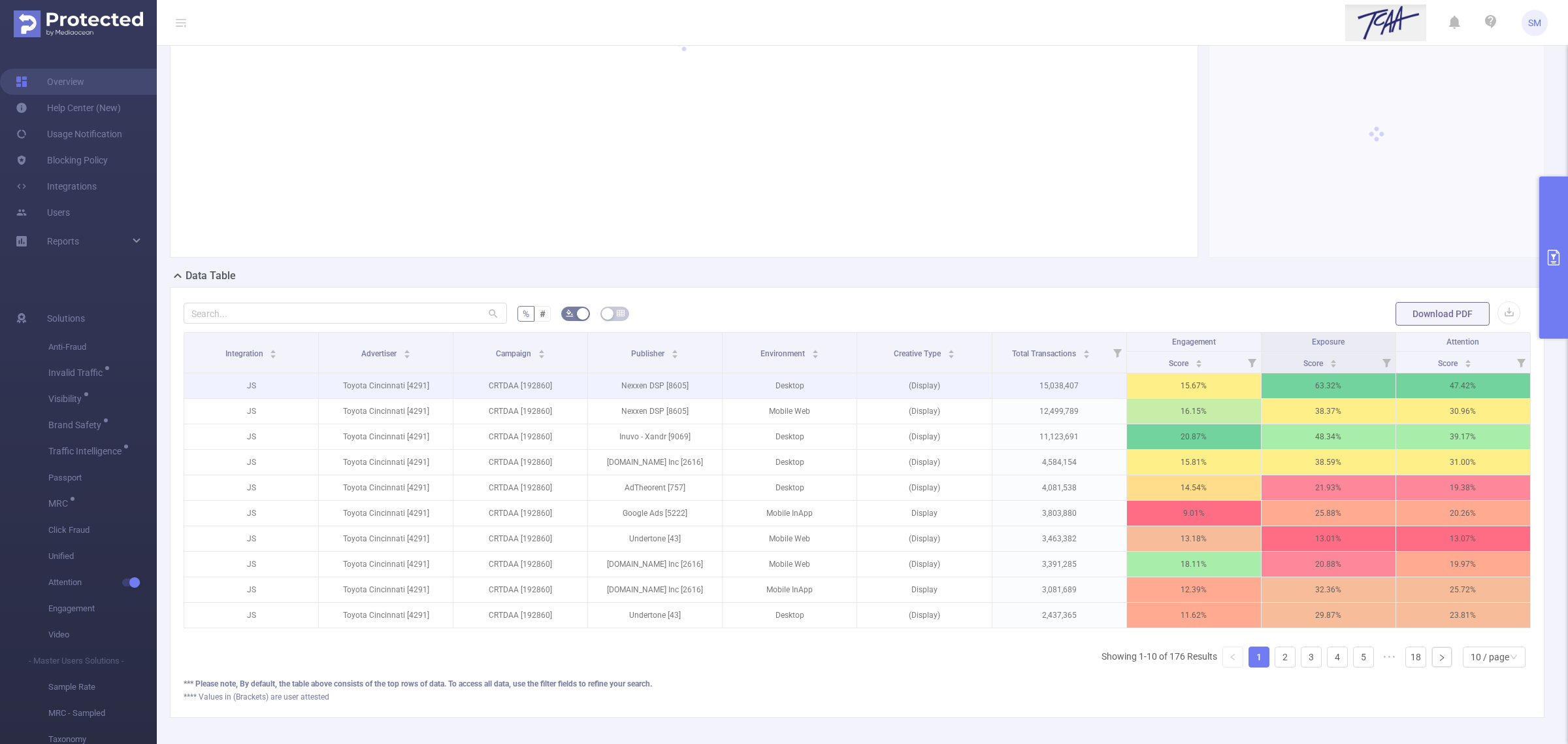
click at [1443, 383] on p "47.42 %" at bounding box center [1463, 385] width 134 height 25
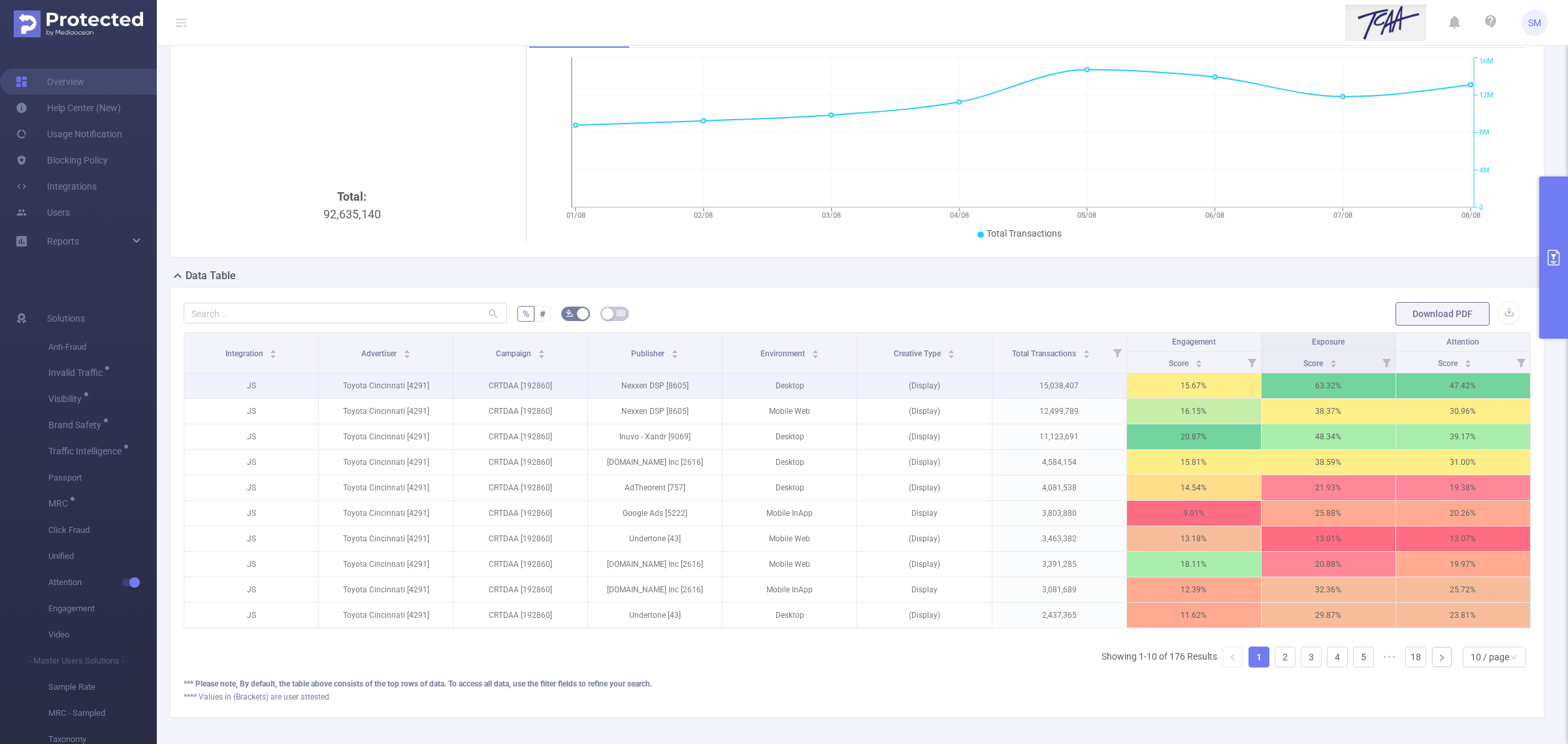
click at [1445, 393] on p "47.42 %" at bounding box center [1463, 385] width 134 height 25
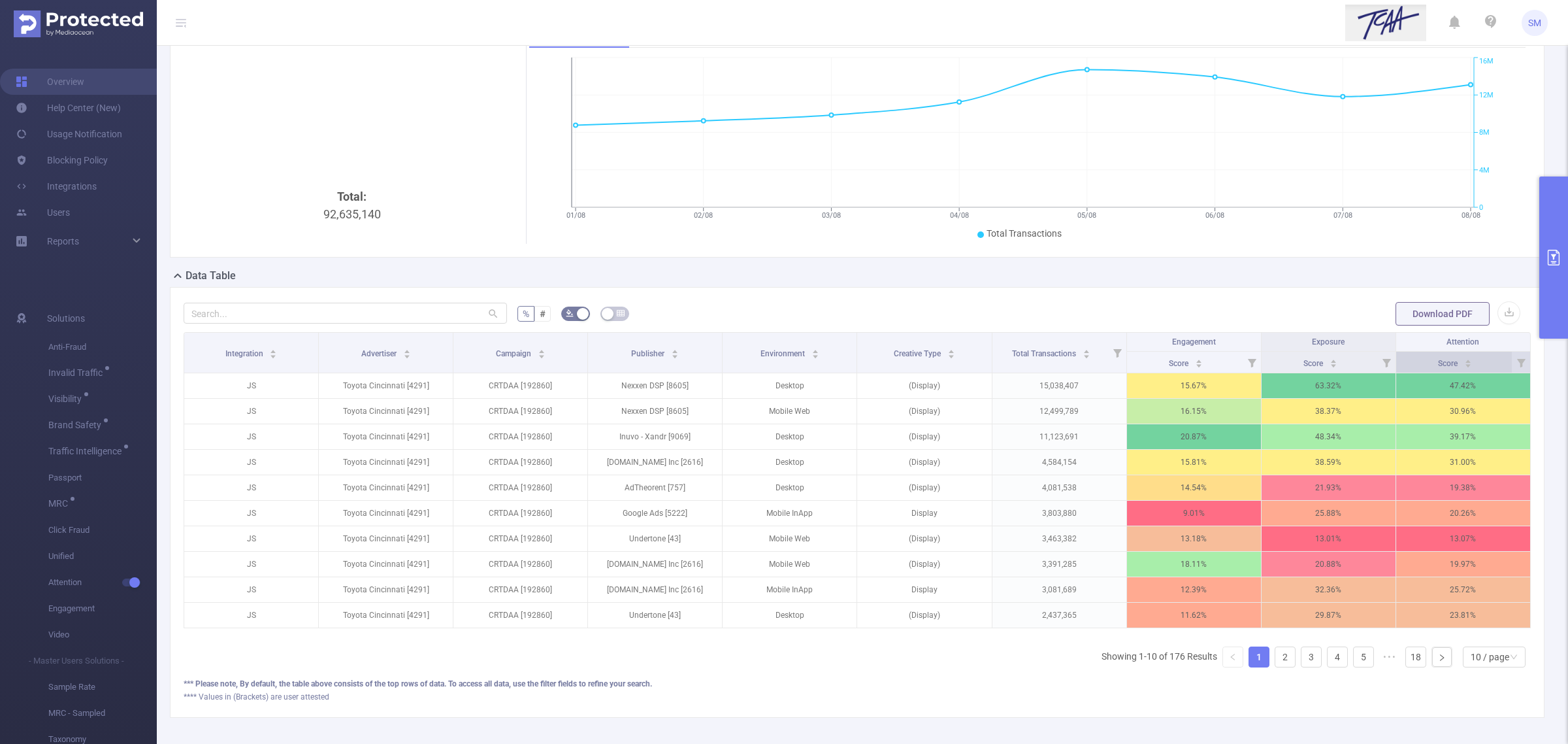
click at [1438, 360] on span "Score" at bounding box center [1448, 363] width 22 height 9
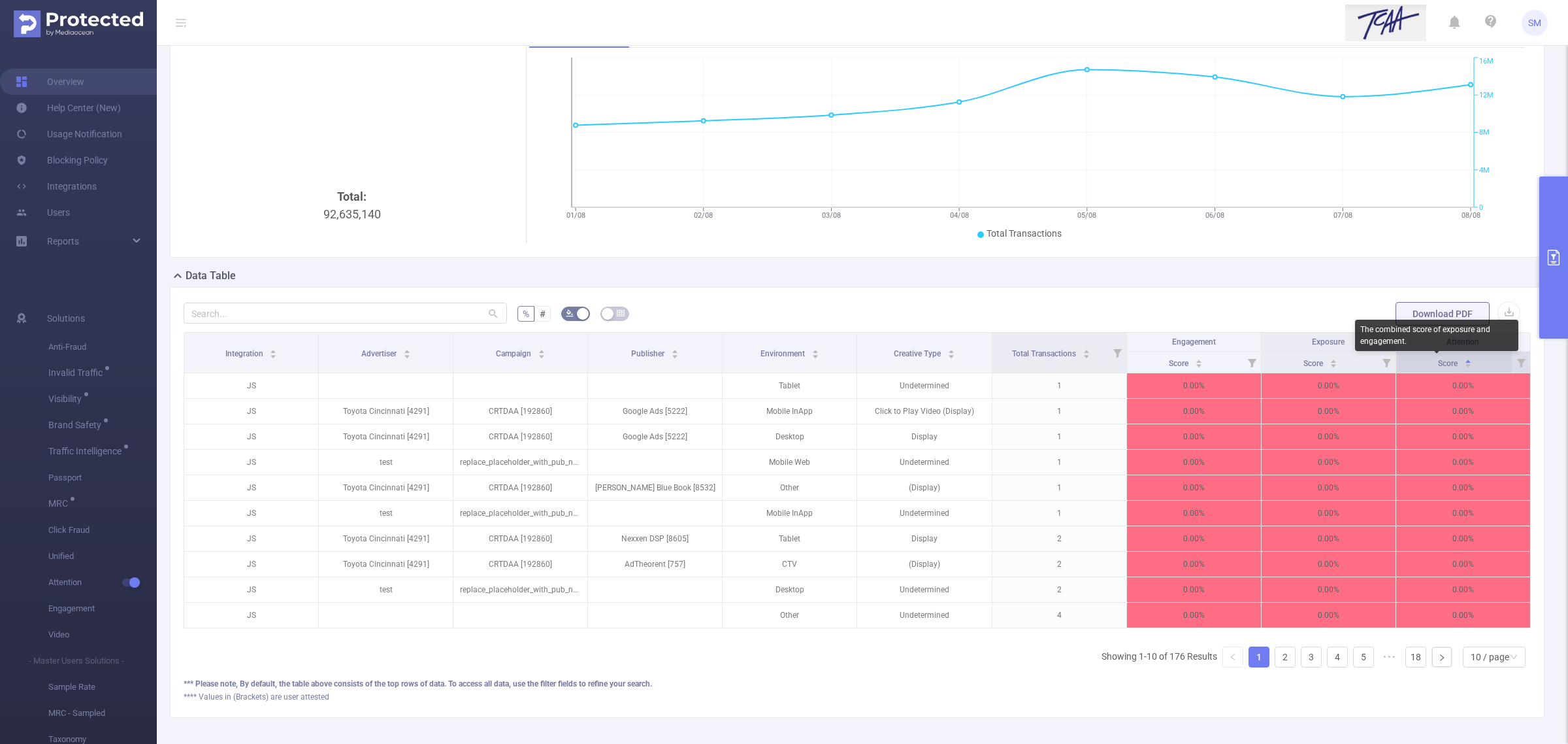
click at [1438, 360] on span "Score" at bounding box center [1448, 363] width 22 height 9
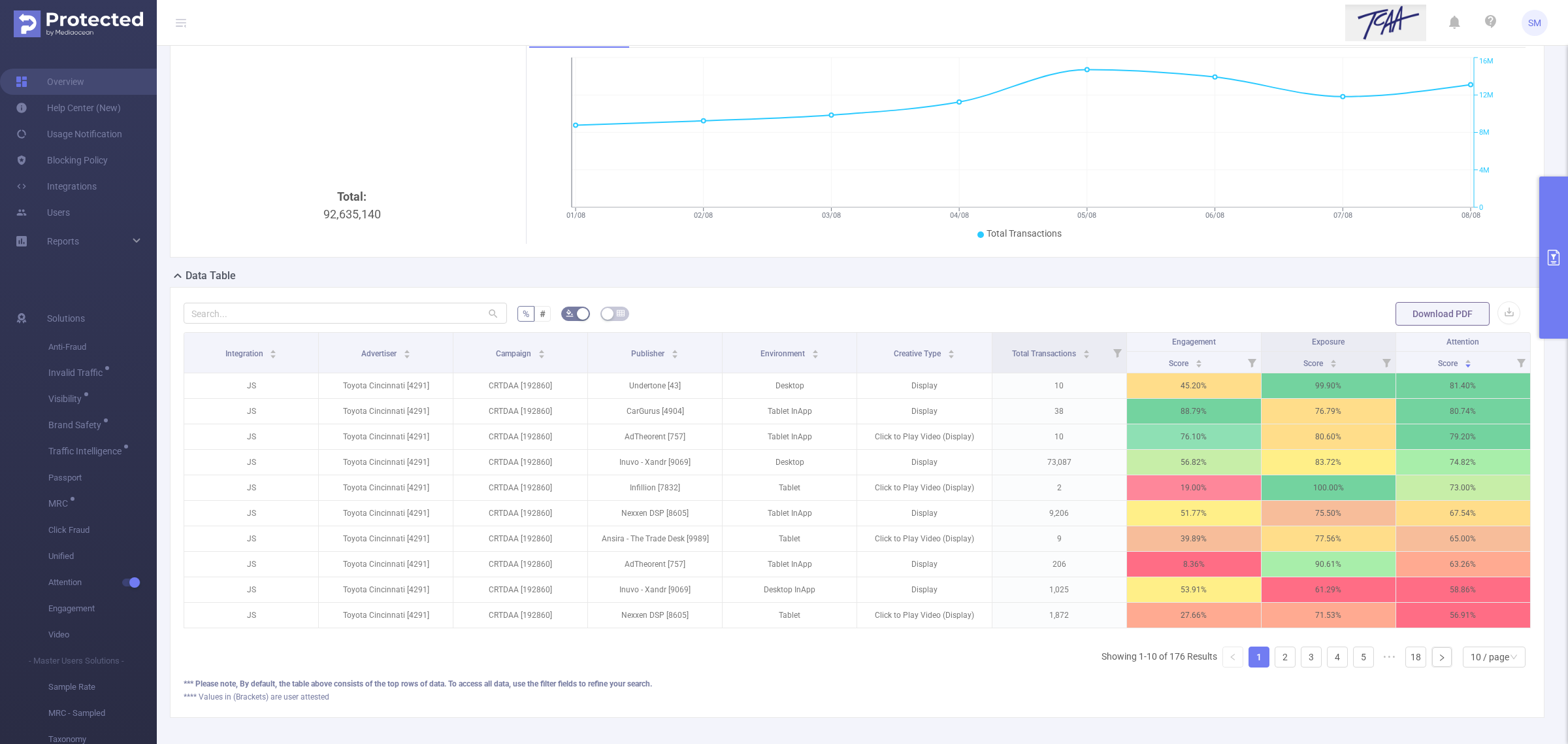
click at [1304, 702] on div "**** Values in (Brackets) are user attested" at bounding box center [857, 697] width 1348 height 12
click at [1113, 353] on icon at bounding box center [1117, 353] width 9 height 9
click at [959, 406] on div at bounding box center [961, 407] width 9 height 9
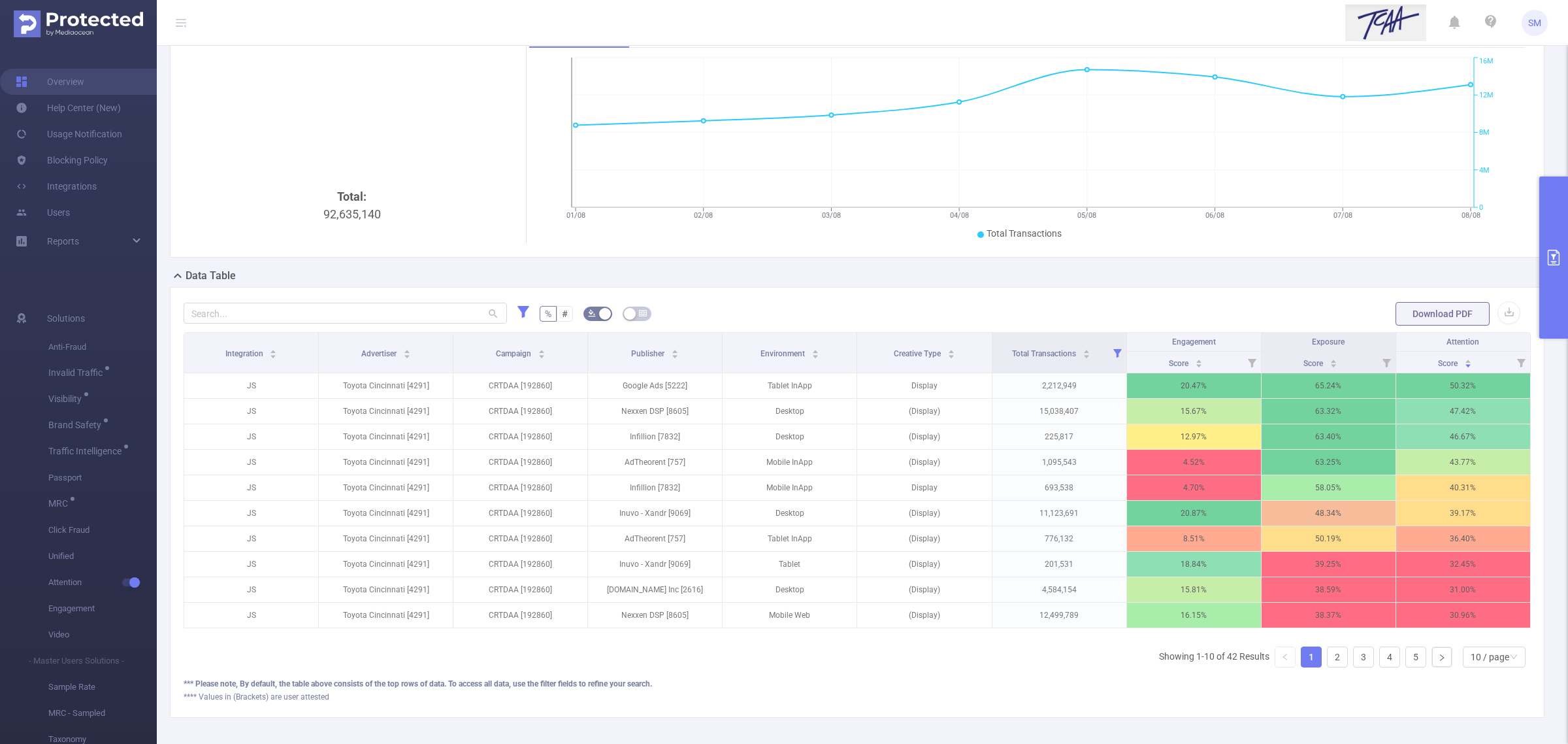
click at [994, 690] on div "*** Please note, By default, the table above consists of the top rows of data. …" at bounding box center [857, 683] width 1348 height 12
click at [1510, 201] on icon "01/08 02/08 03/08 04/08 05/08 06/08 07/08 08/08 0 4M 8M 12M 16M" at bounding box center [1023, 149] width 987 height 189
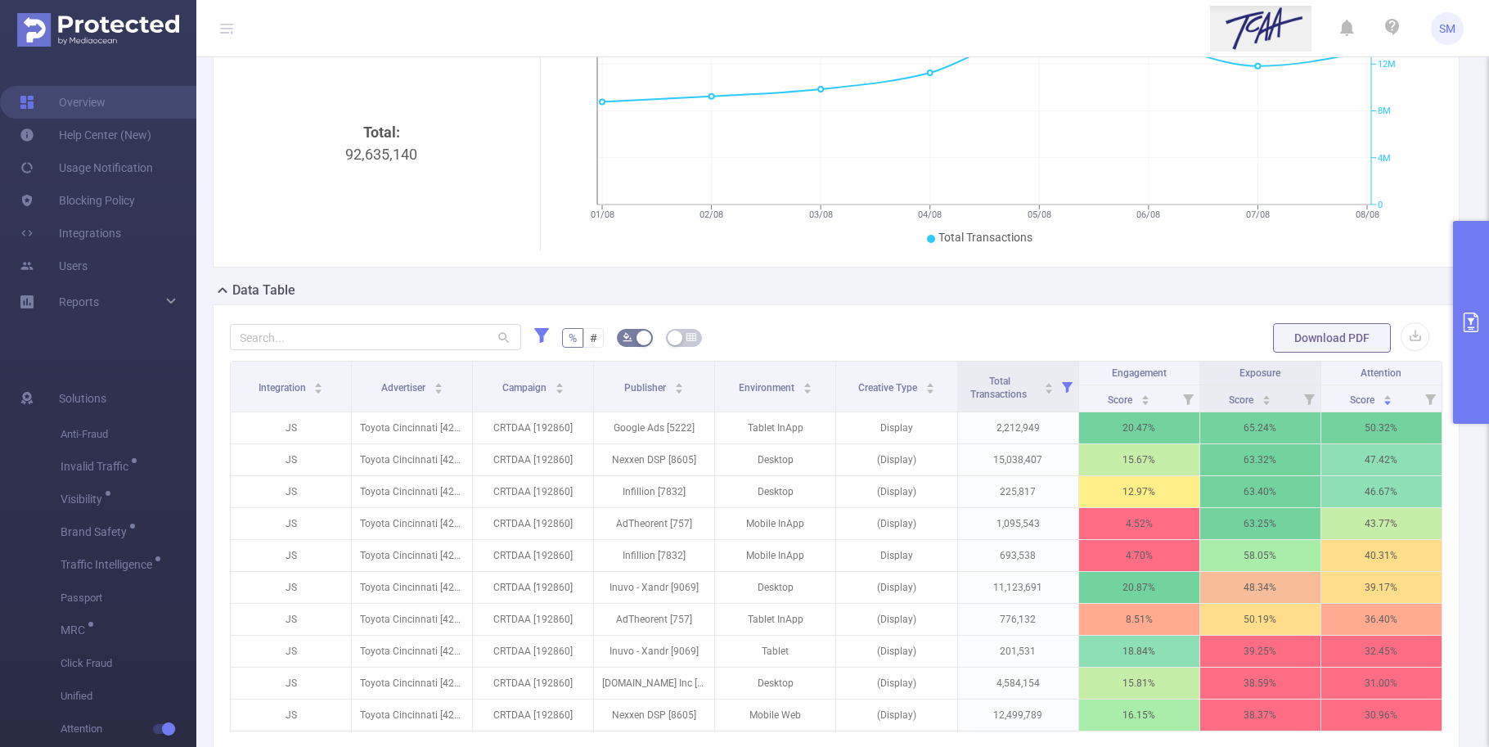
scroll to position [221, 0]
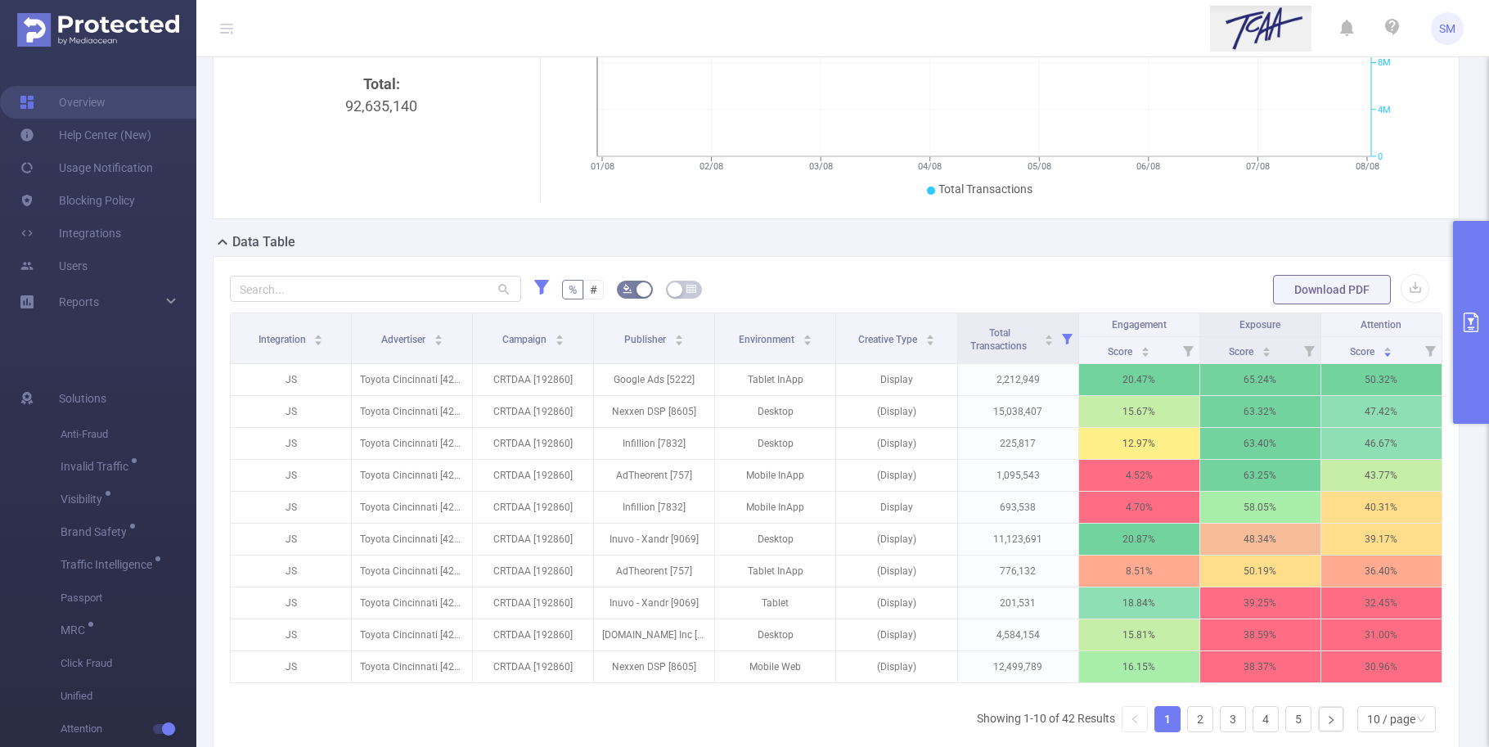
click at [1467, 290] on button "primary" at bounding box center [1471, 322] width 36 height 203
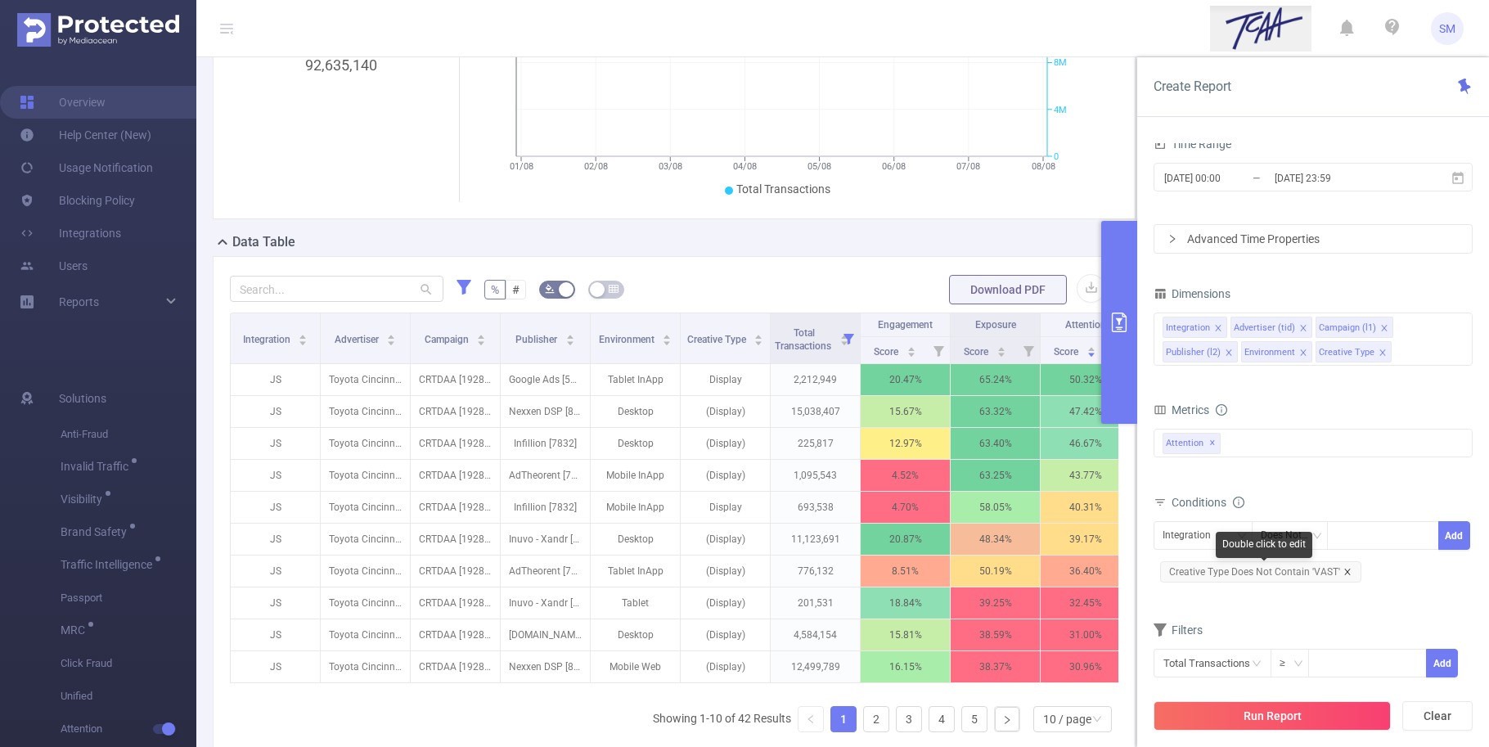
click at [1344, 571] on icon "icon: close" at bounding box center [1347, 572] width 6 height 6
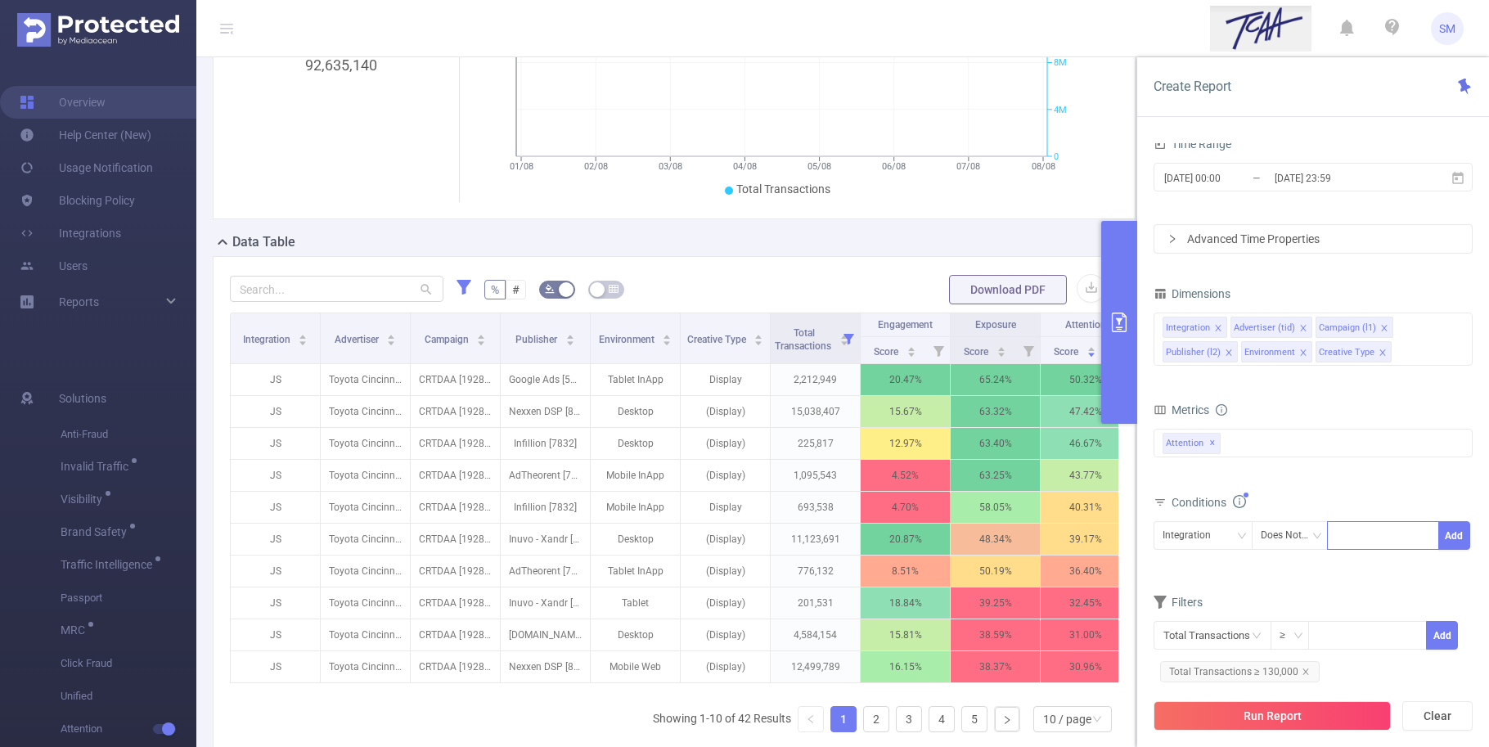
click at [1362, 529] on div at bounding box center [1383, 535] width 94 height 27
click at [1362, 534] on div at bounding box center [1383, 535] width 94 height 27
type input "Display"
click at [1369, 569] on li "Display" at bounding box center [1382, 570] width 111 height 26
click at [1450, 537] on button "Add" at bounding box center [1454, 535] width 32 height 29
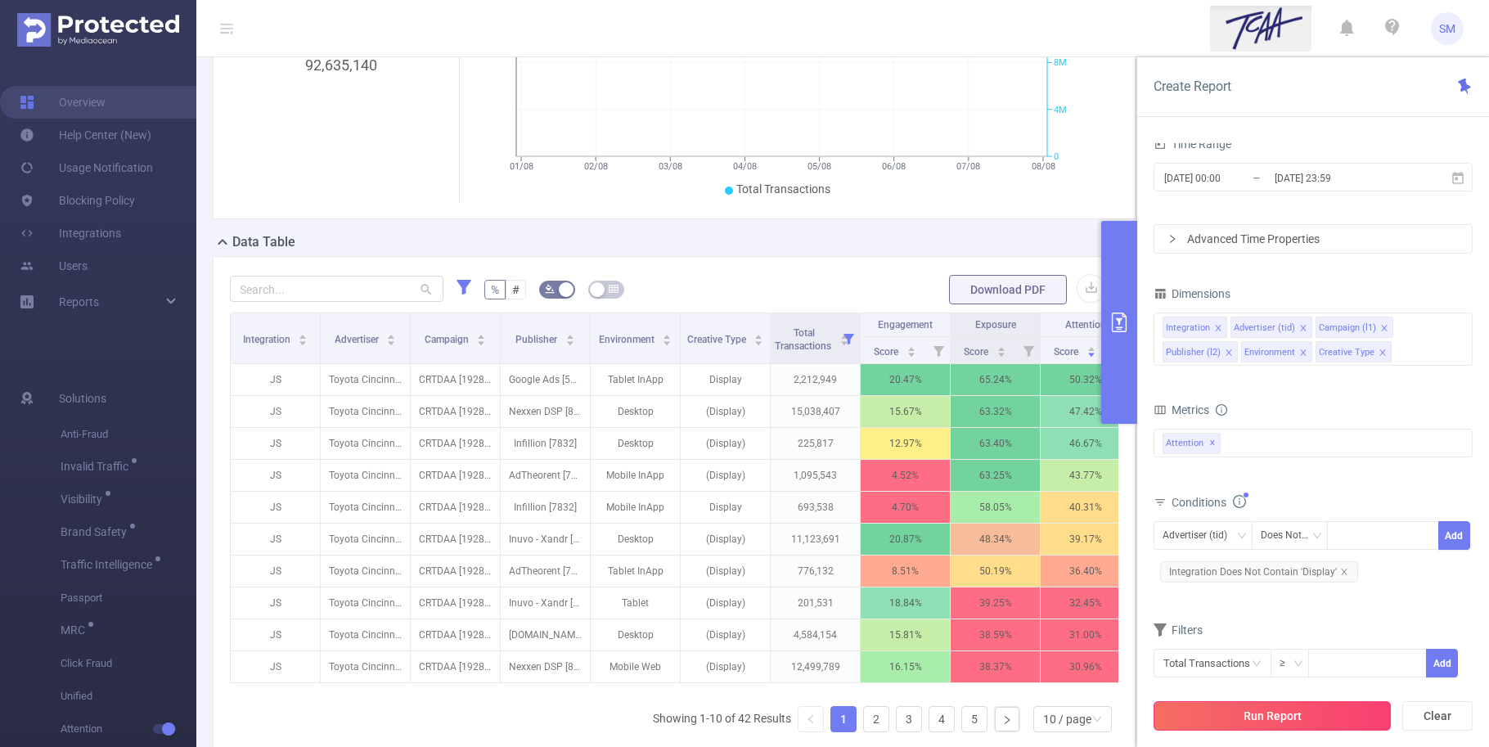
click at [1363, 722] on button "Run Report" at bounding box center [1271, 715] width 237 height 29
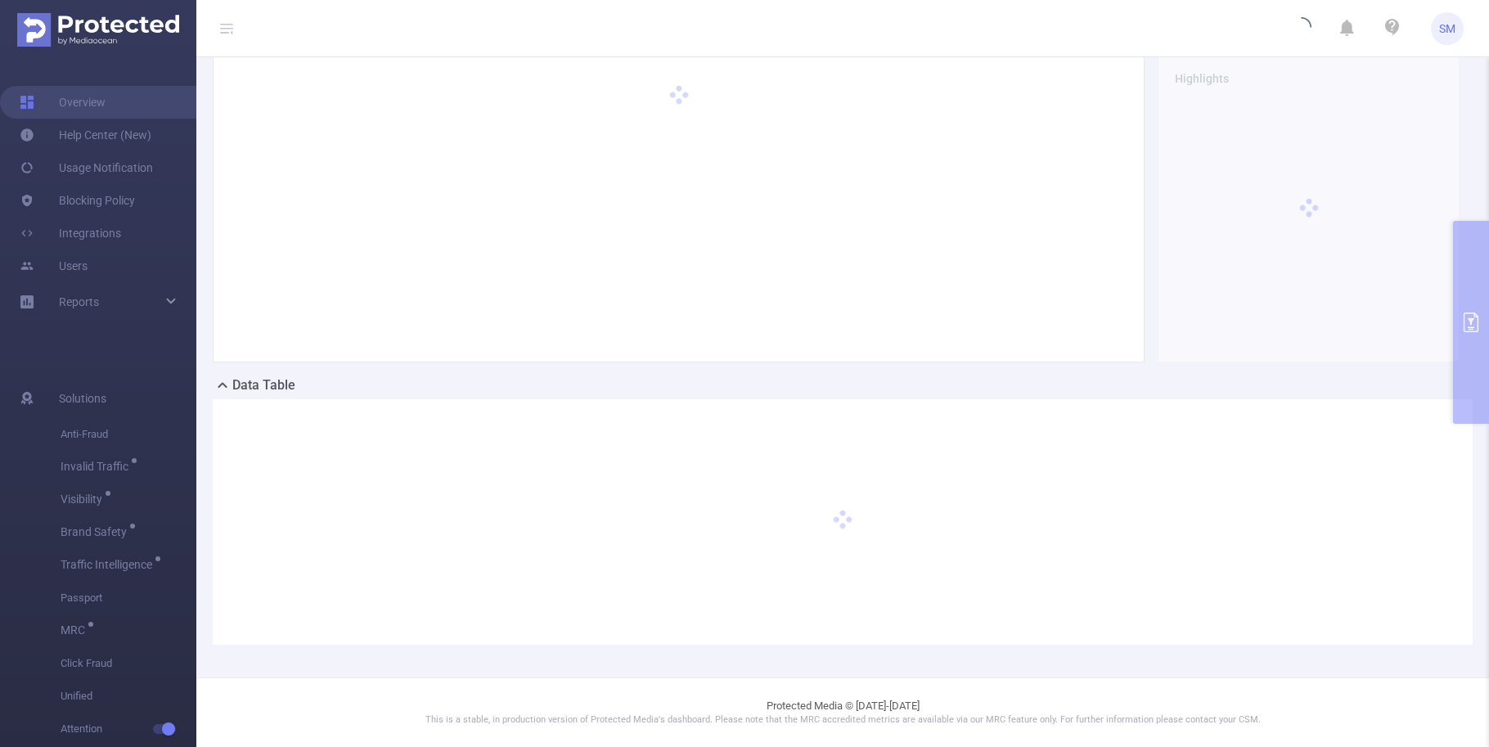
scroll to position [79, 0]
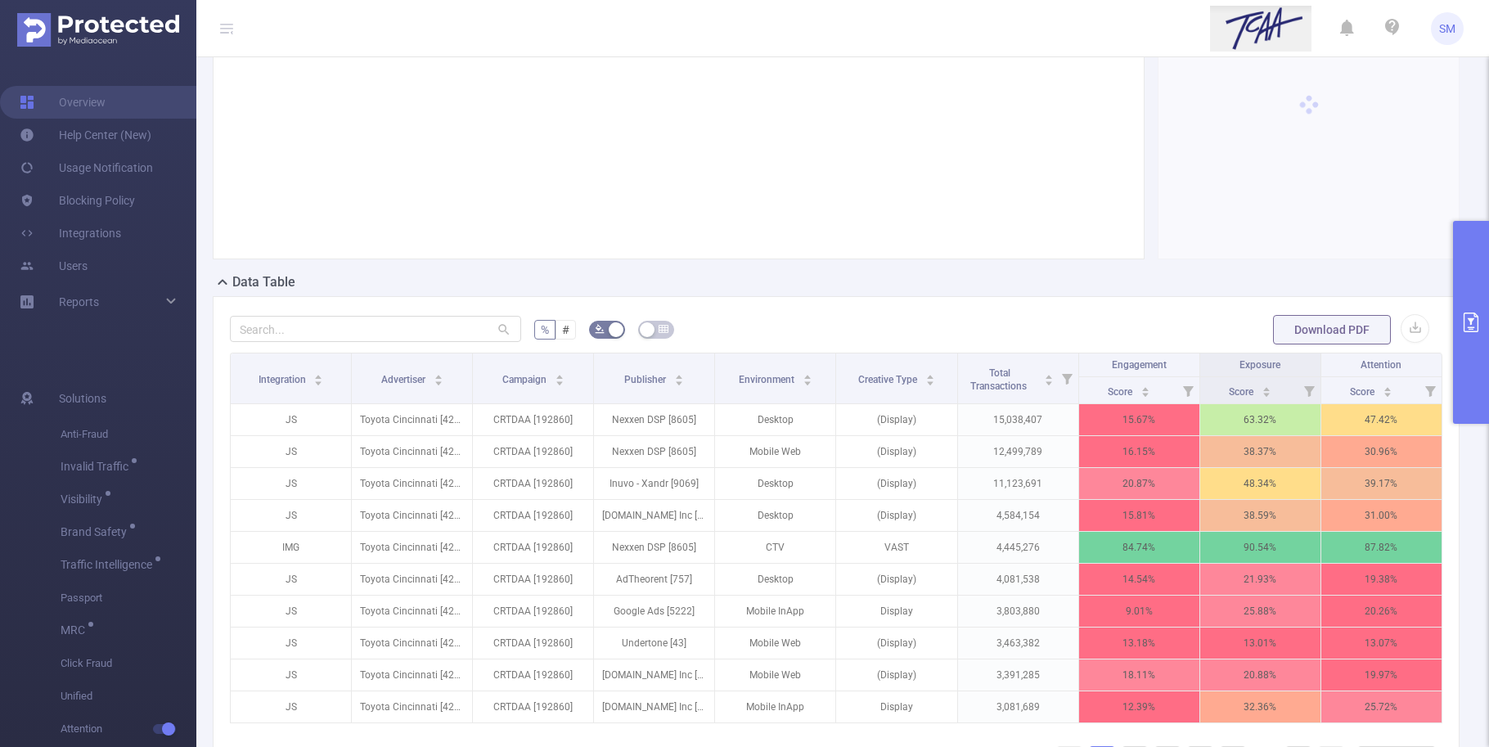
scroll to position [283, 0]
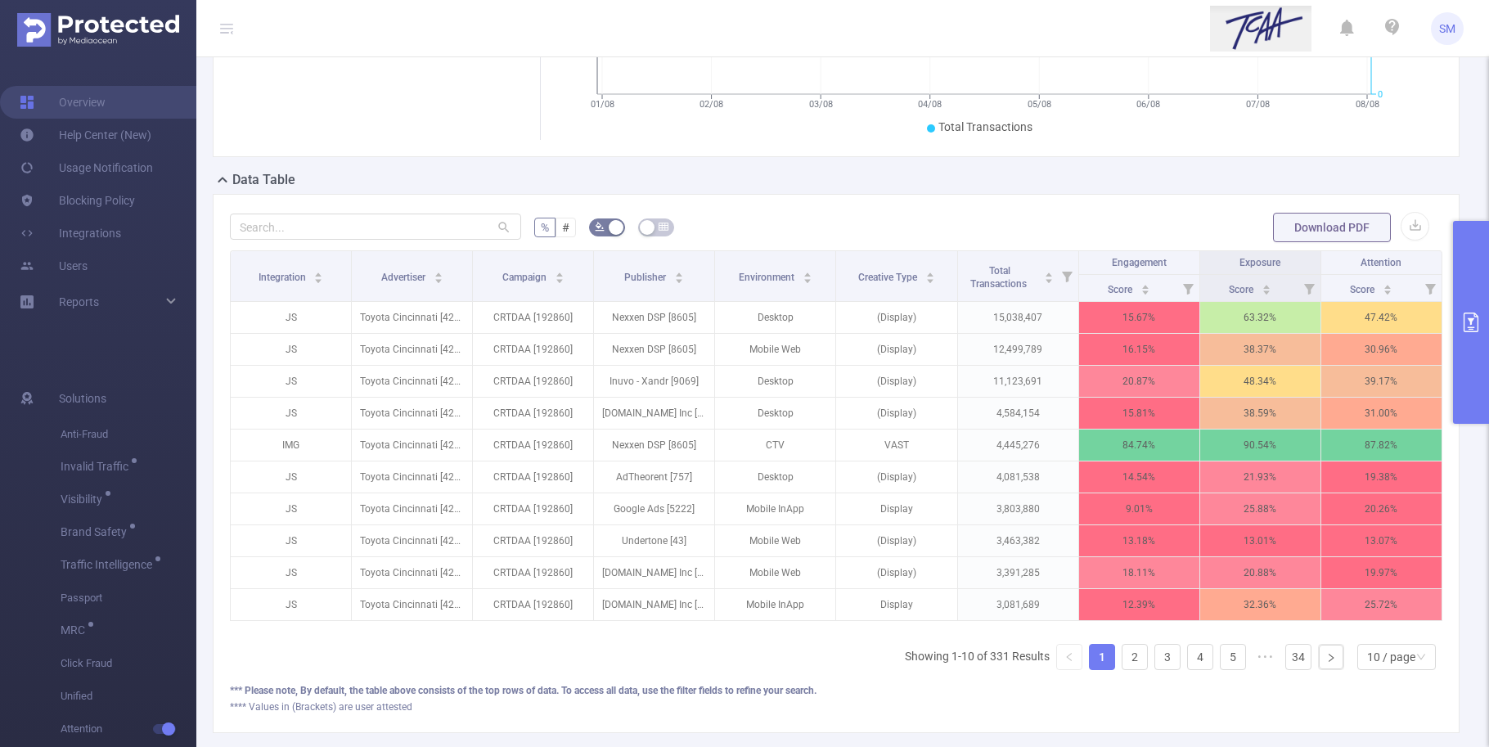
click at [1467, 317] on icon "primary" at bounding box center [1471, 322] width 20 height 20
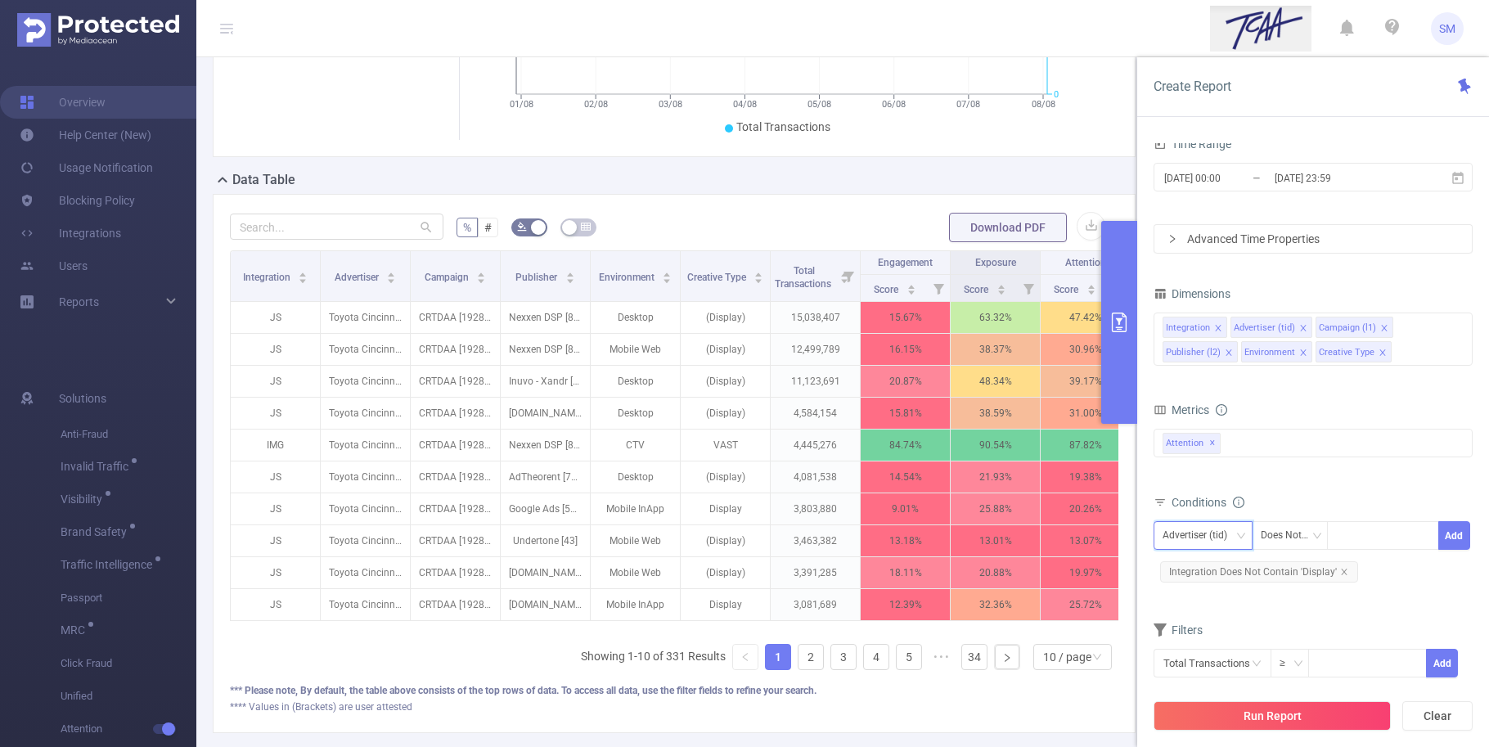
click at [1193, 533] on div "Advertiser (tid)" at bounding box center [1200, 535] width 76 height 27
click at [1350, 488] on div "Metrics Score Score Score Attention ✕" at bounding box center [1312, 444] width 319 height 92
click at [1343, 573] on icon "icon: close" at bounding box center [1344, 572] width 8 height 8
click at [1190, 533] on div "Advertiser (tid)" at bounding box center [1200, 535] width 76 height 27
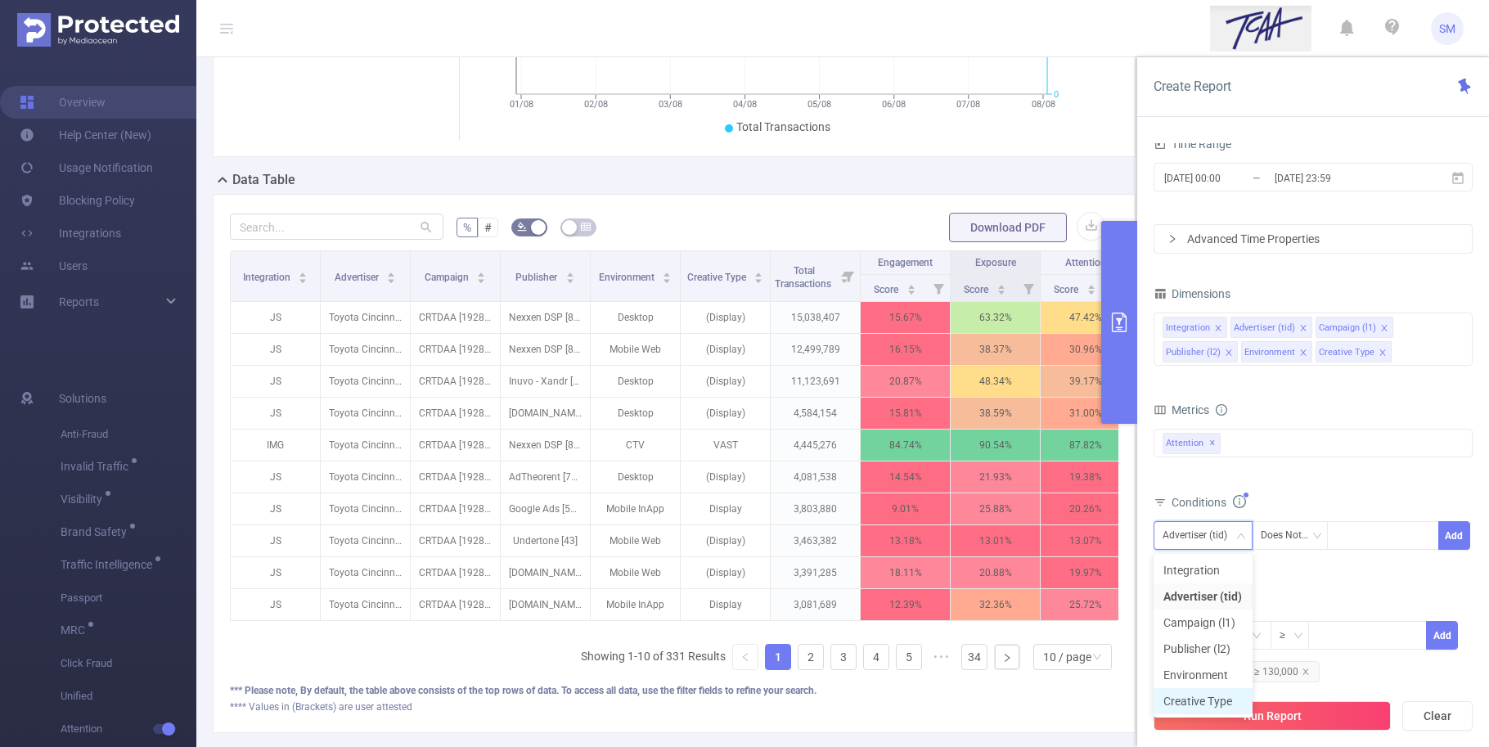
click at [1215, 694] on li "Creative Type" at bounding box center [1202, 701] width 99 height 26
click at [1334, 537] on div at bounding box center [1383, 535] width 112 height 29
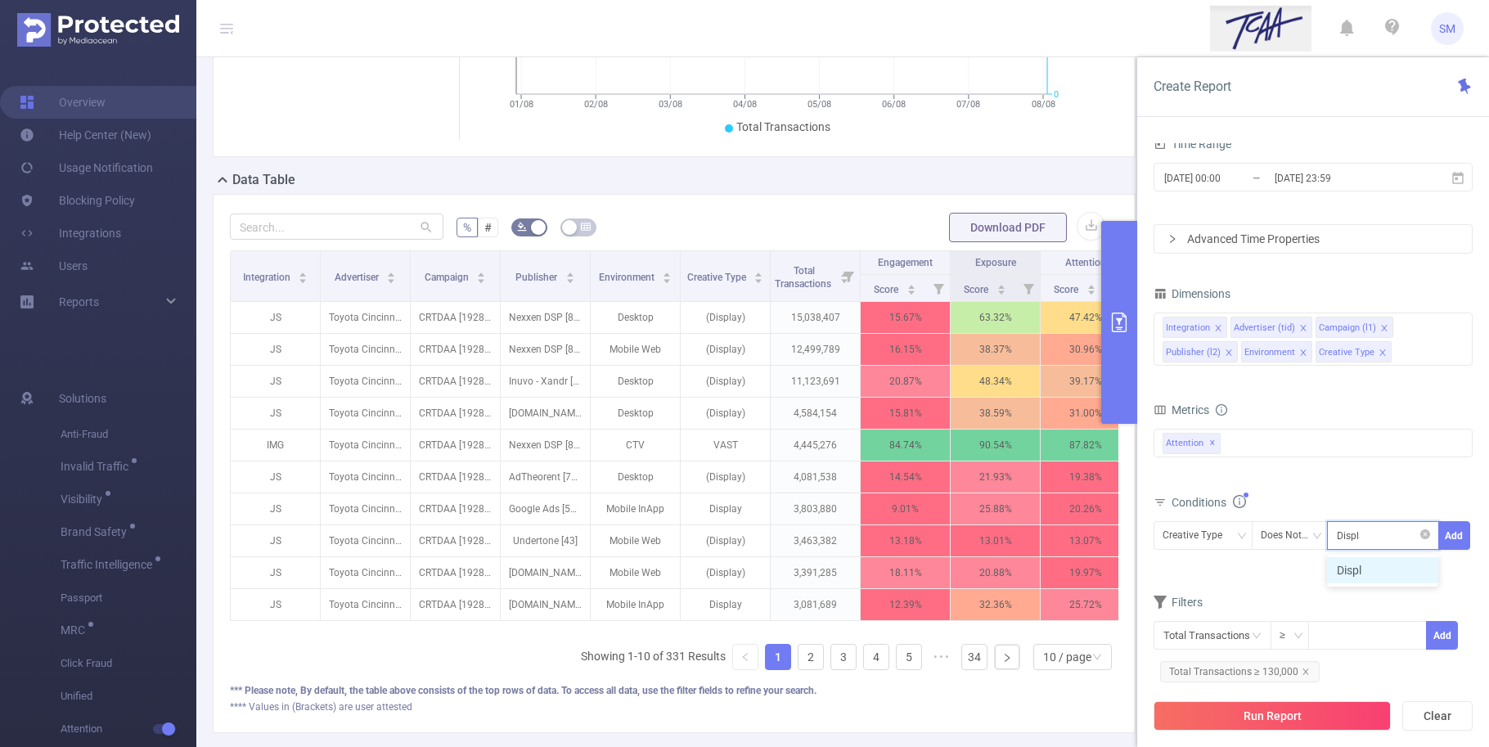
type input "Display"
click at [1395, 573] on li "Display" at bounding box center [1382, 570] width 111 height 26
click at [1459, 532] on button "Add" at bounding box center [1454, 535] width 32 height 29
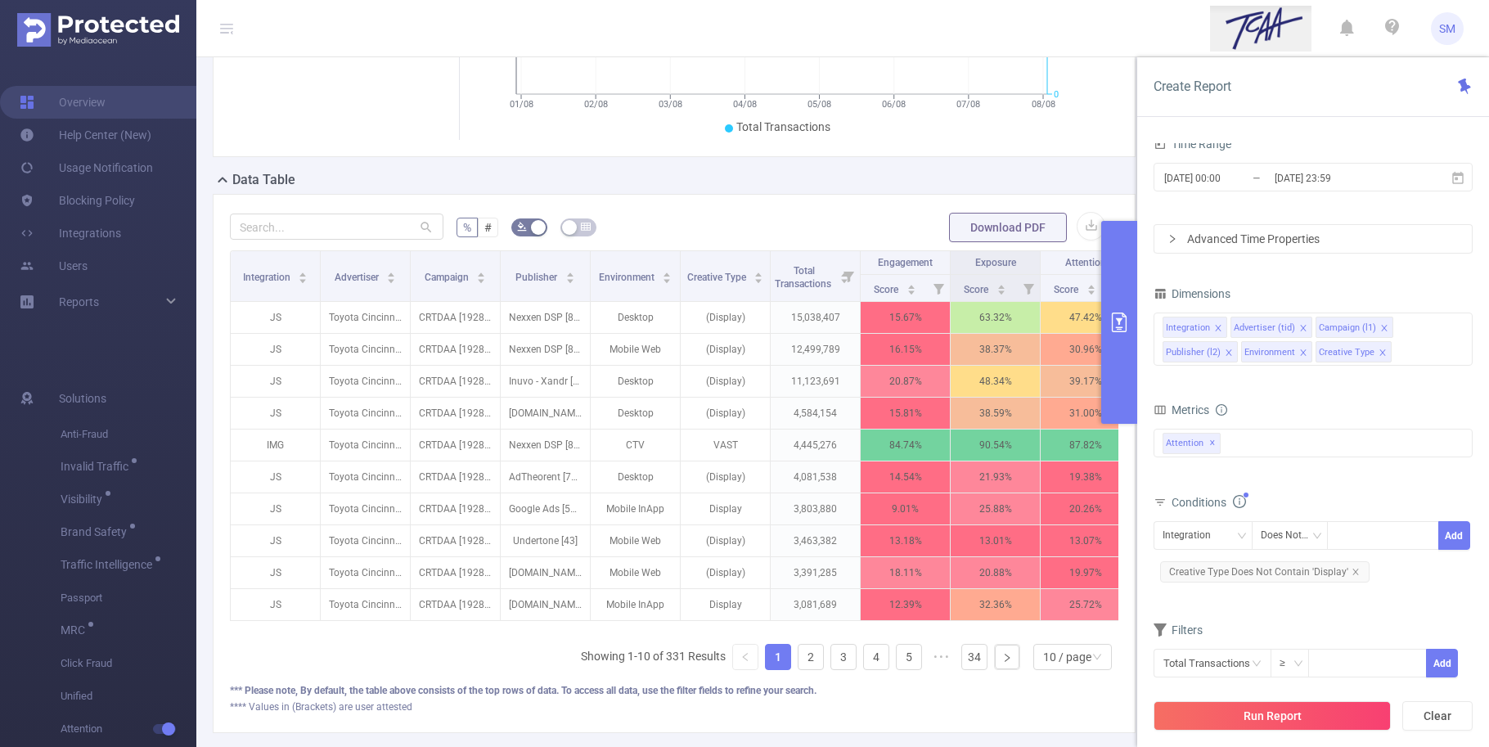
click at [1391, 586] on div "Integration Does Not Contain Add Creative Type Does Not Contain 'Display'" at bounding box center [1312, 553] width 319 height 65
click at [1338, 708] on button "Run Report" at bounding box center [1271, 715] width 237 height 29
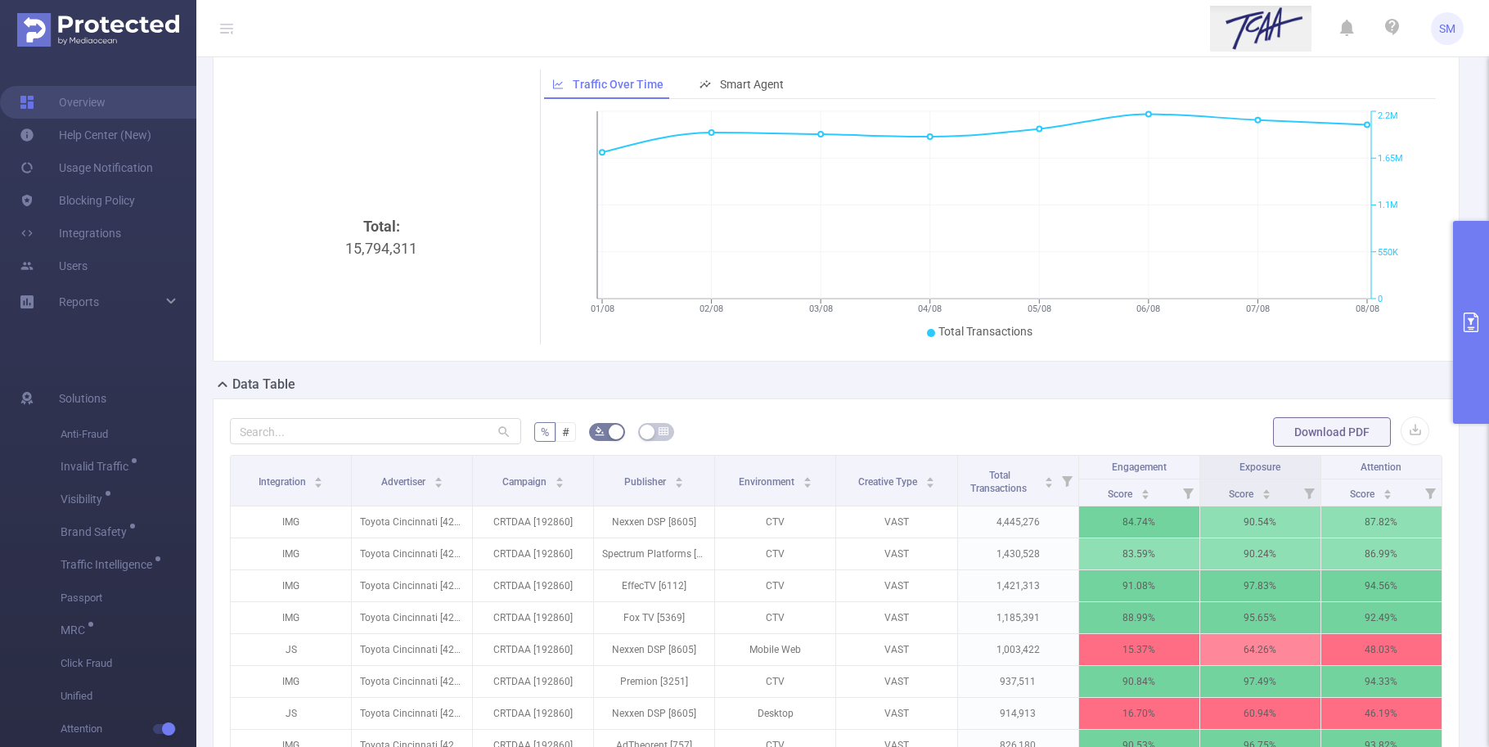
click at [1409, 284] on icon "01/08 02/08 03/08 04/08 05/08 06/08 07/08 08/08 0 550K 1.1M 1.65M 2.2M" at bounding box center [984, 225] width 880 height 237
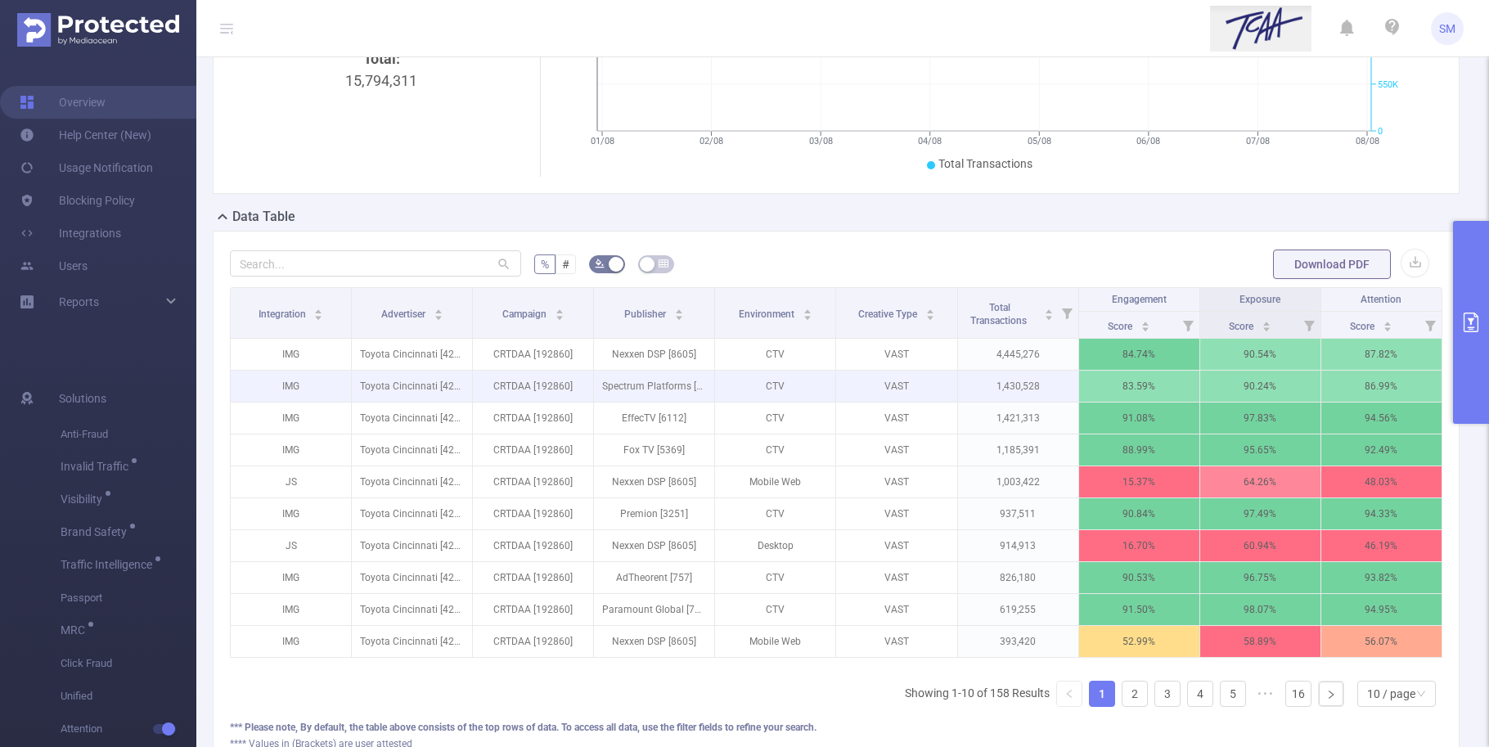
scroll to position [283, 0]
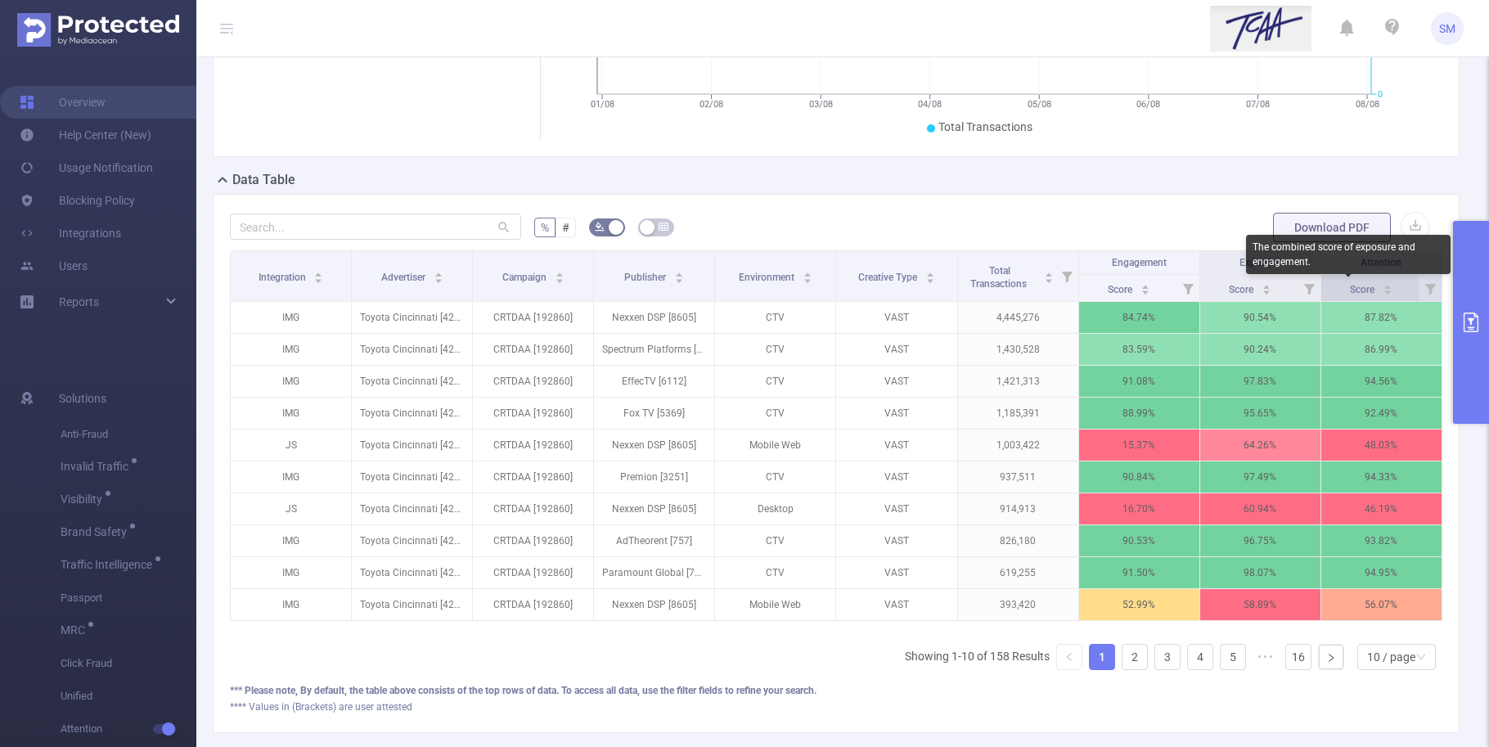
click at [1356, 287] on span "Score" at bounding box center [1363, 289] width 27 height 11
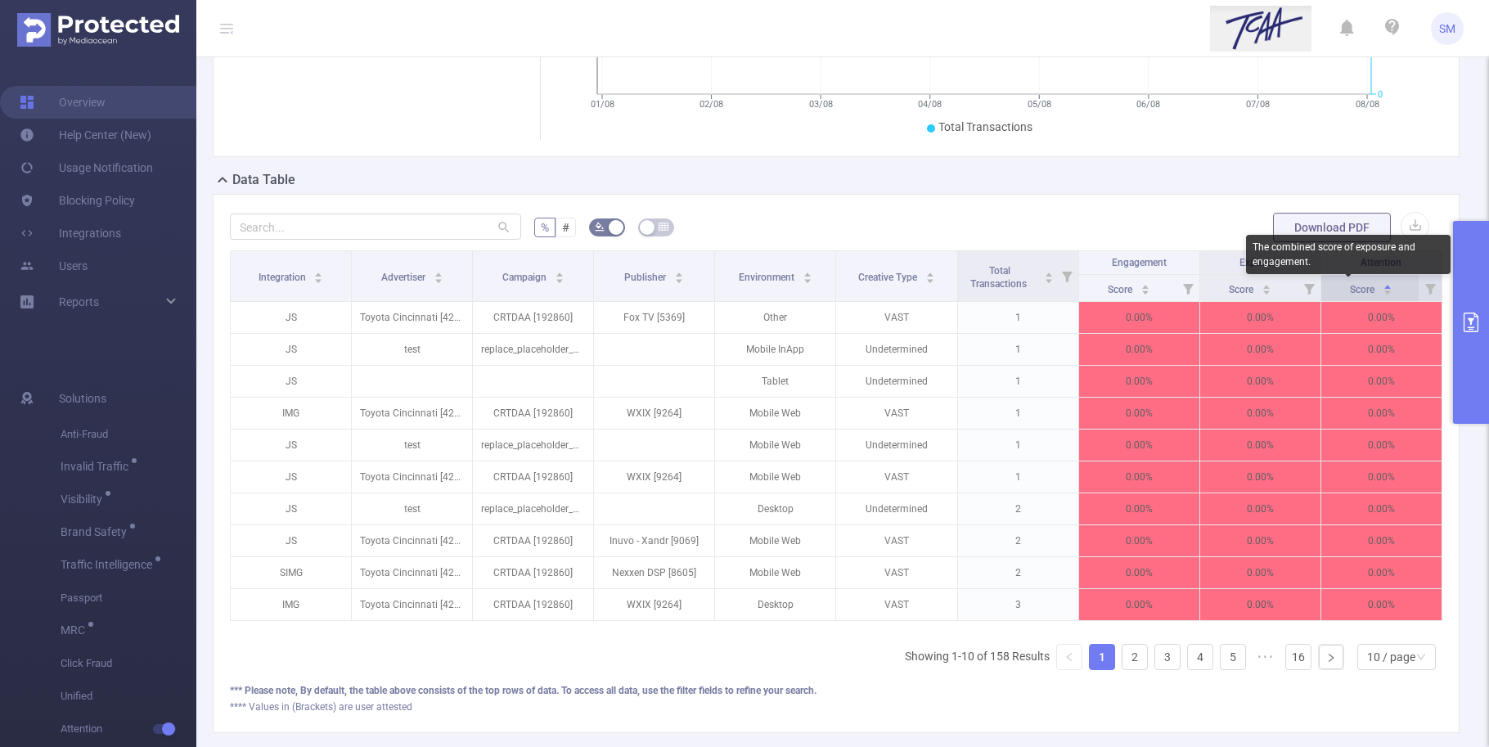
click at [1356, 287] on span "Score" at bounding box center [1363, 289] width 27 height 11
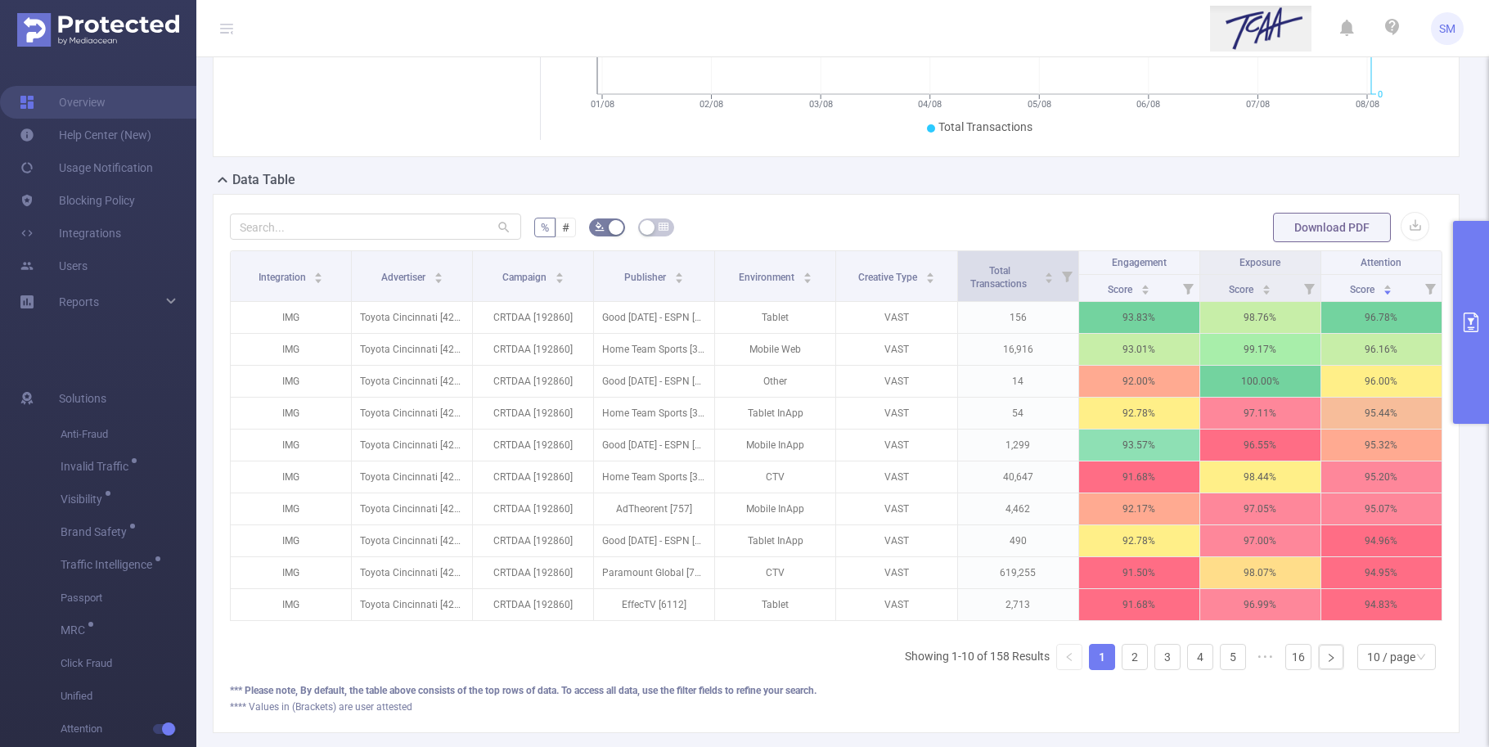
click at [1062, 276] on icon at bounding box center [1067, 277] width 11 height 11
click at [878, 348] on div at bounding box center [876, 344] width 11 height 11
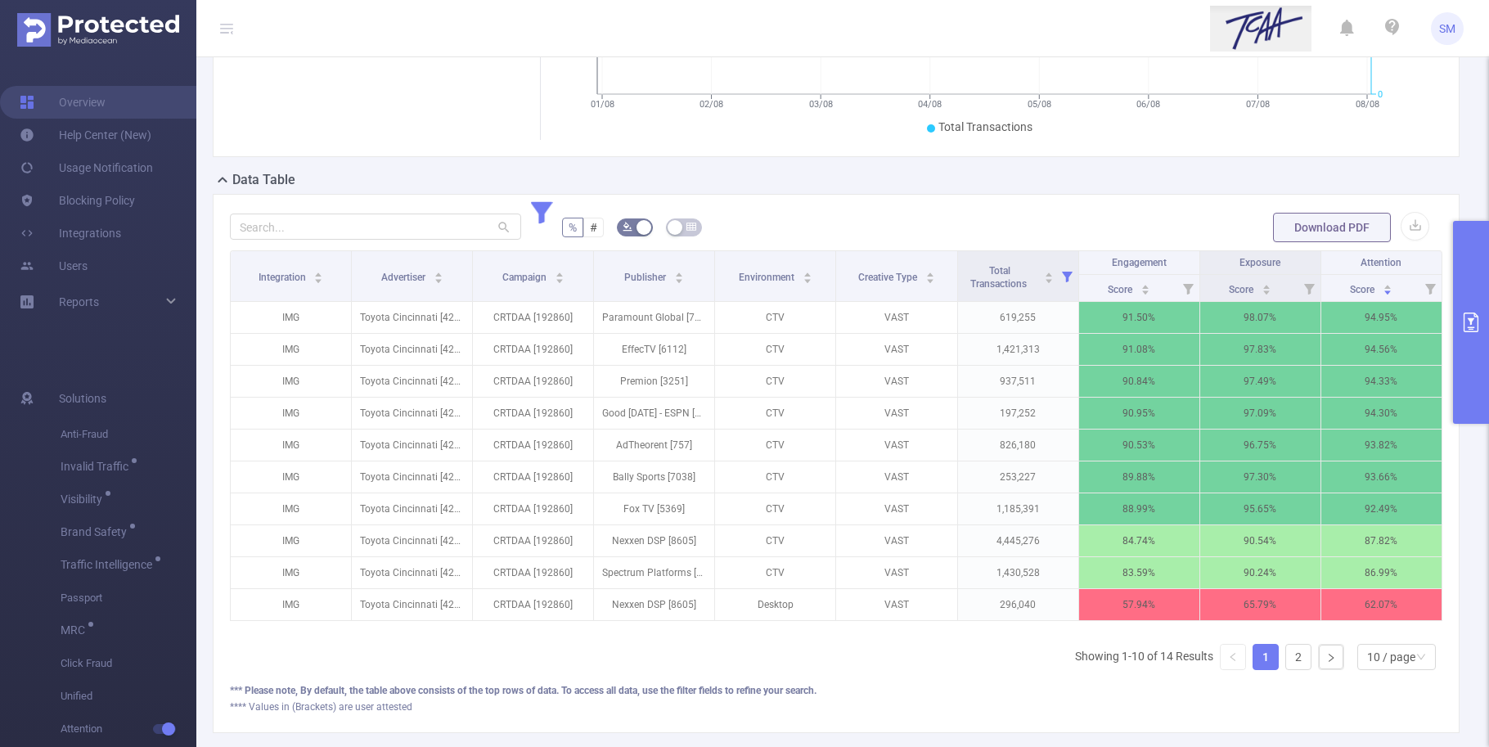
click at [929, 214] on form "% # Download PDF" at bounding box center [836, 227] width 1212 height 33
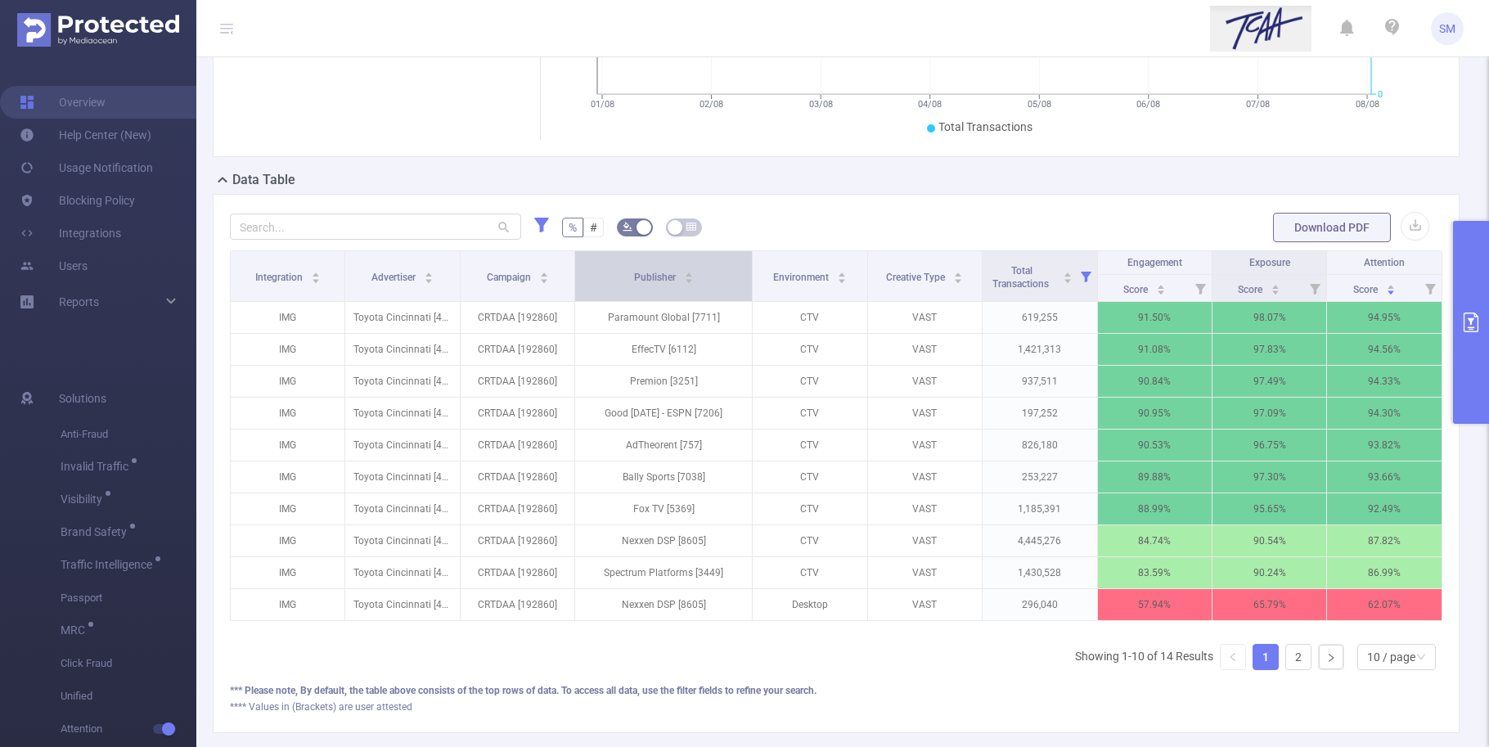
drag, startPoint x: 706, startPoint y: 268, endPoint x: 737, endPoint y: 255, distance: 33.7
click at [737, 255] on th "Publisher" at bounding box center [664, 276] width 178 height 51
click at [1380, 669] on div "10 / page" at bounding box center [1391, 657] width 48 height 25
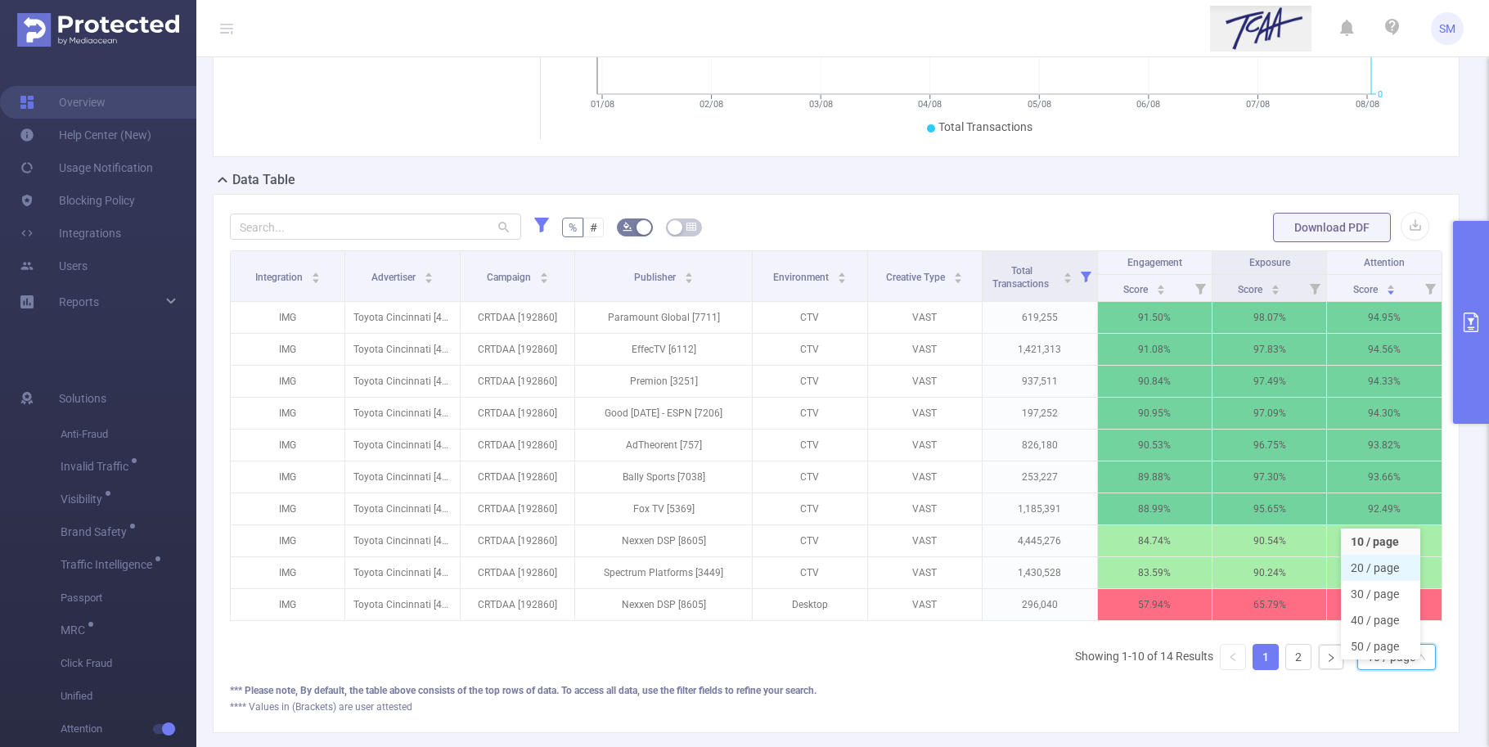
click at [1397, 569] on li "20 / page" at bounding box center [1380, 568] width 79 height 26
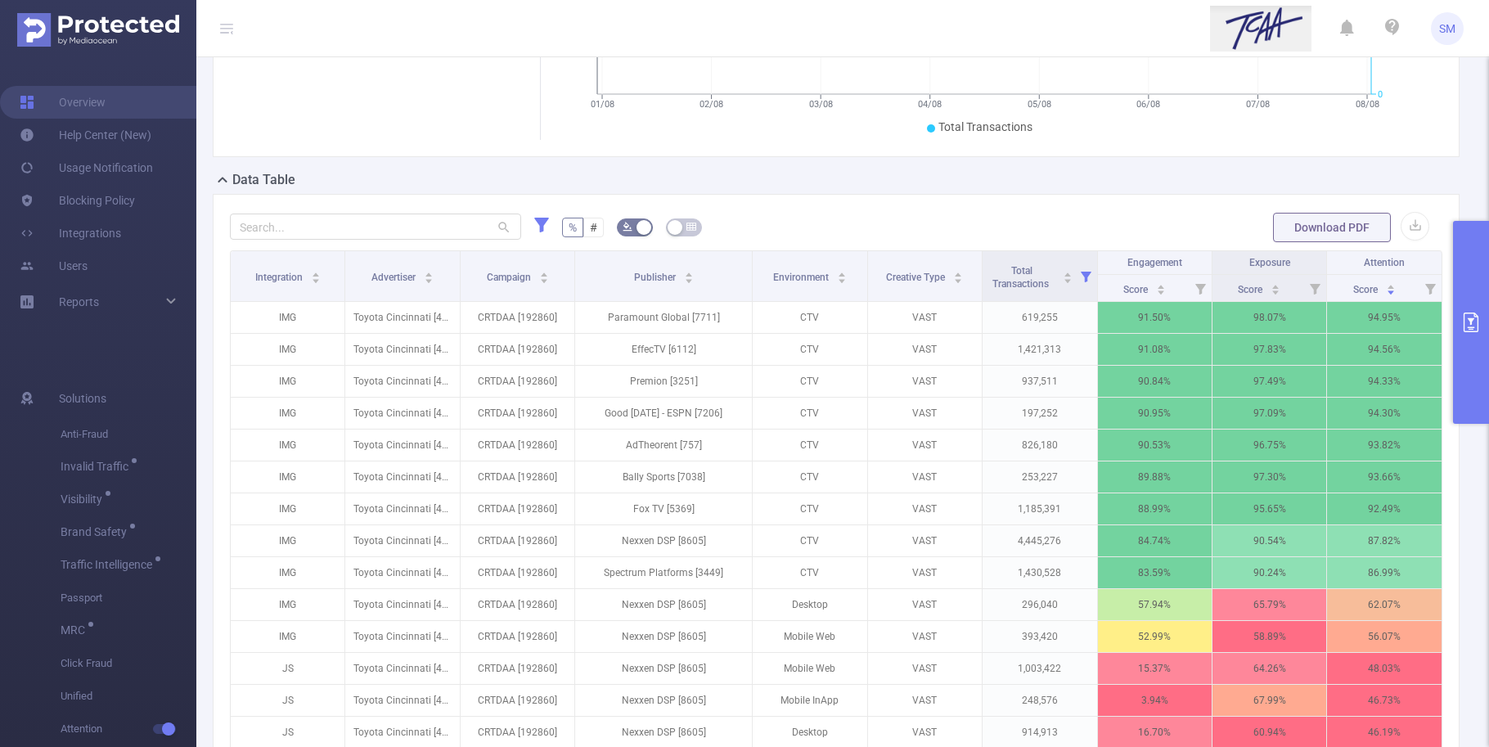
scroll to position [385, 0]
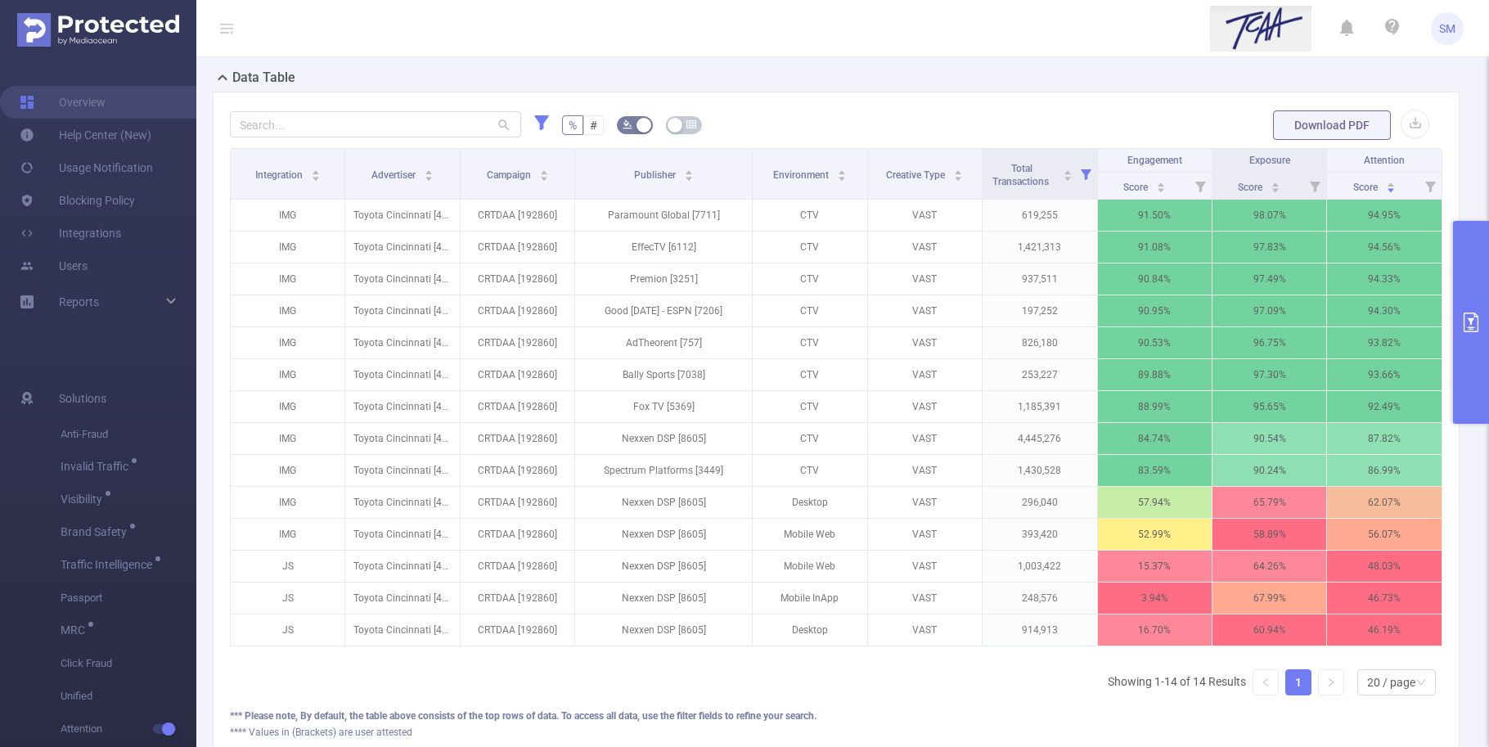
click at [1460, 307] on button "primary" at bounding box center [1471, 322] width 36 height 203
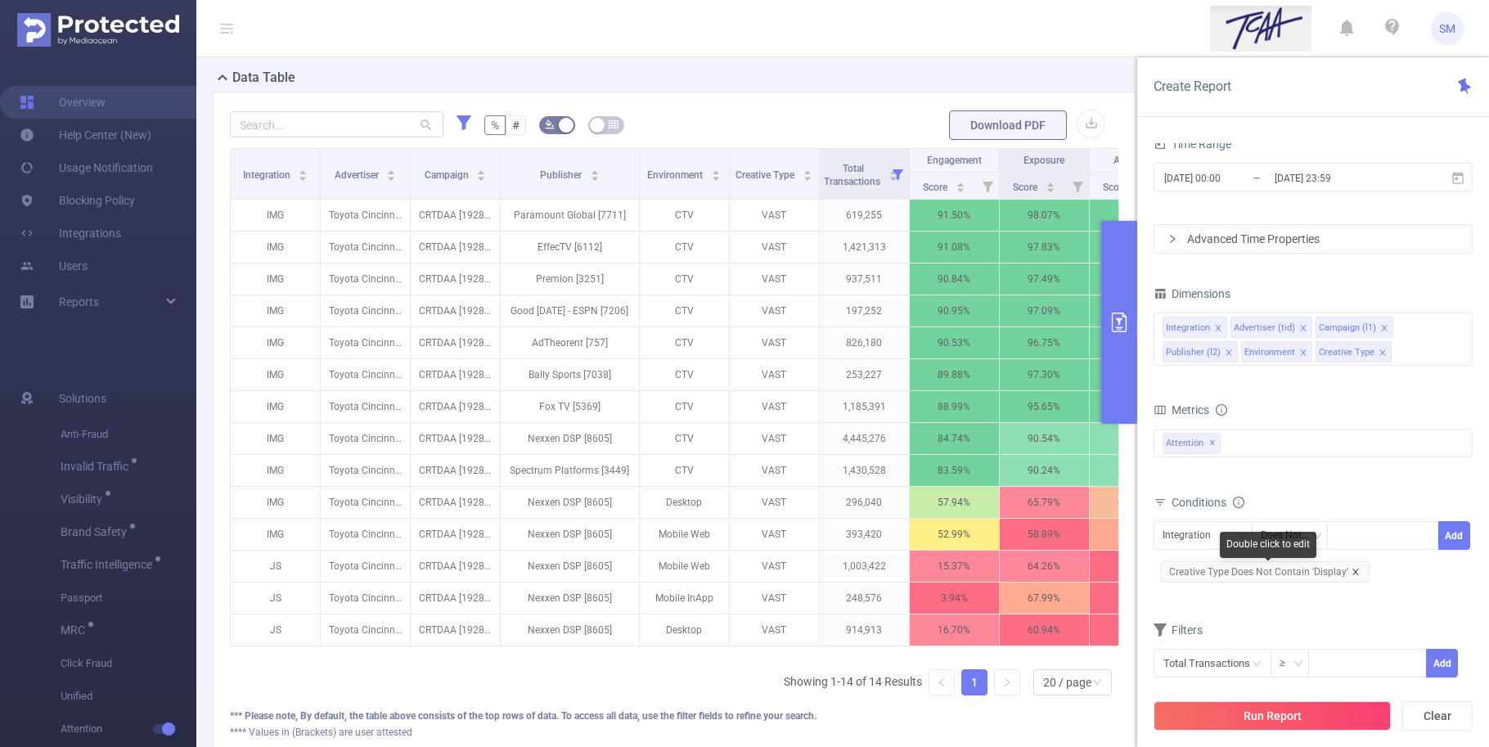
click at [1351, 569] on icon "icon: close" at bounding box center [1355, 572] width 8 height 8
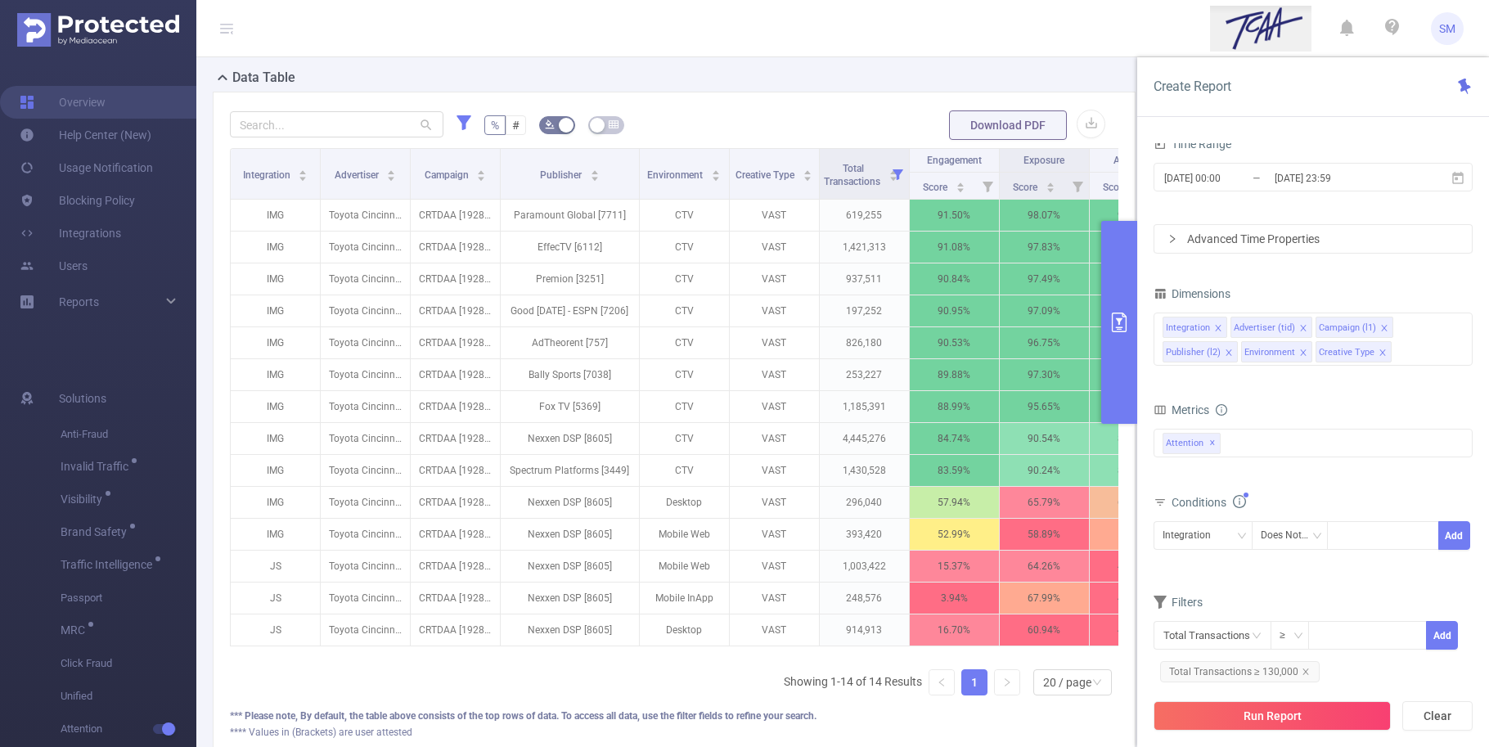
click at [1351, 569] on div "Conditions Integration Does Not Contain Add" at bounding box center [1312, 531] width 319 height 80
click at [1186, 540] on div "Integration" at bounding box center [1192, 535] width 60 height 27
click at [1306, 465] on div "Score Score Score Attention ✕" at bounding box center [1312, 453] width 319 height 48
click at [1403, 353] on div "Integration Advertiser (tid) Campaign (l1) Publisher (l2) Environment Creative …" at bounding box center [1312, 338] width 319 height 53
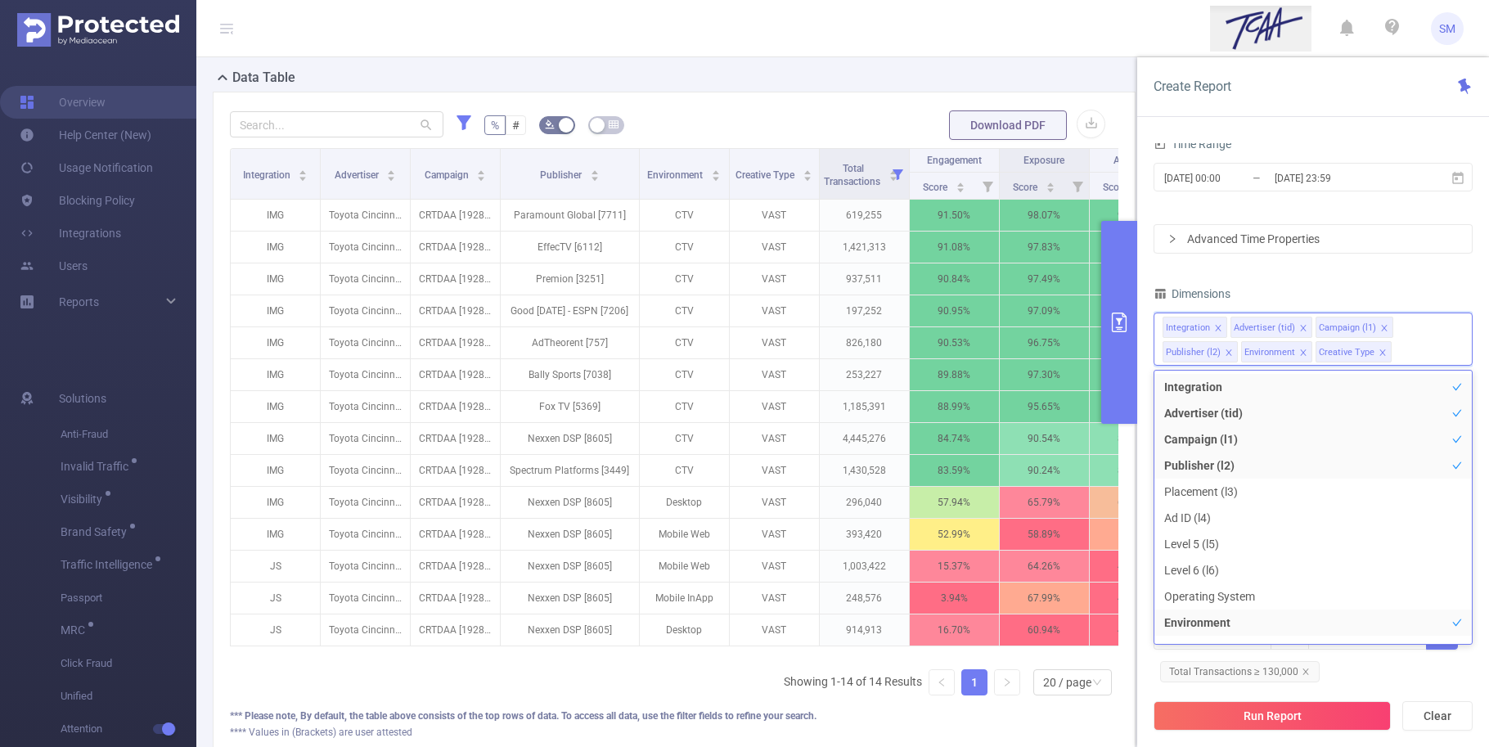
click at [1381, 348] on span at bounding box center [1382, 353] width 8 height 18
click at [1299, 353] on icon "icon: close" at bounding box center [1303, 352] width 8 height 8
click at [1266, 524] on li "Ad ID (l4)" at bounding box center [1312, 518] width 317 height 26
click at [1266, 544] on li "Level 5 (l5)" at bounding box center [1312, 544] width 317 height 26
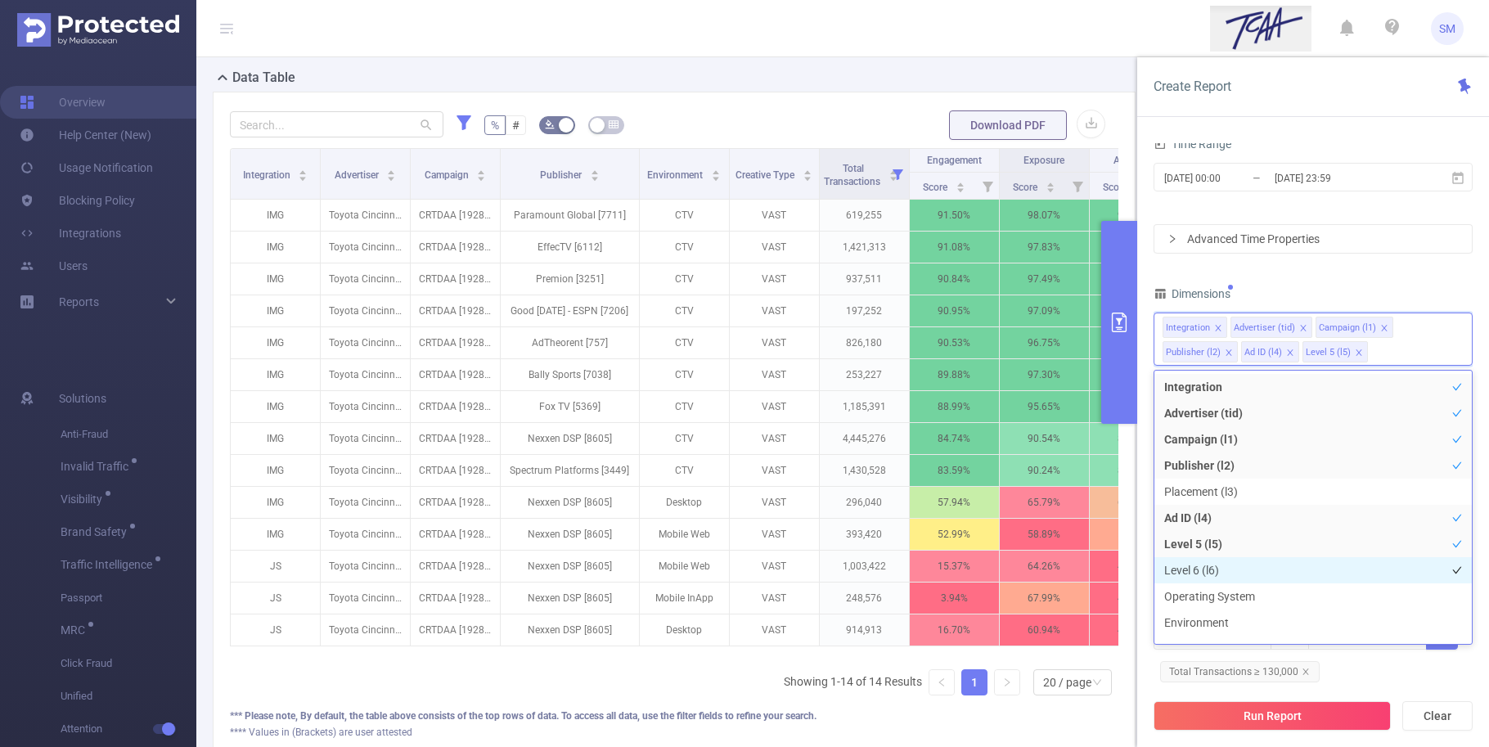
click at [1268, 560] on li "Level 6 (l6)" at bounding box center [1312, 570] width 317 height 26
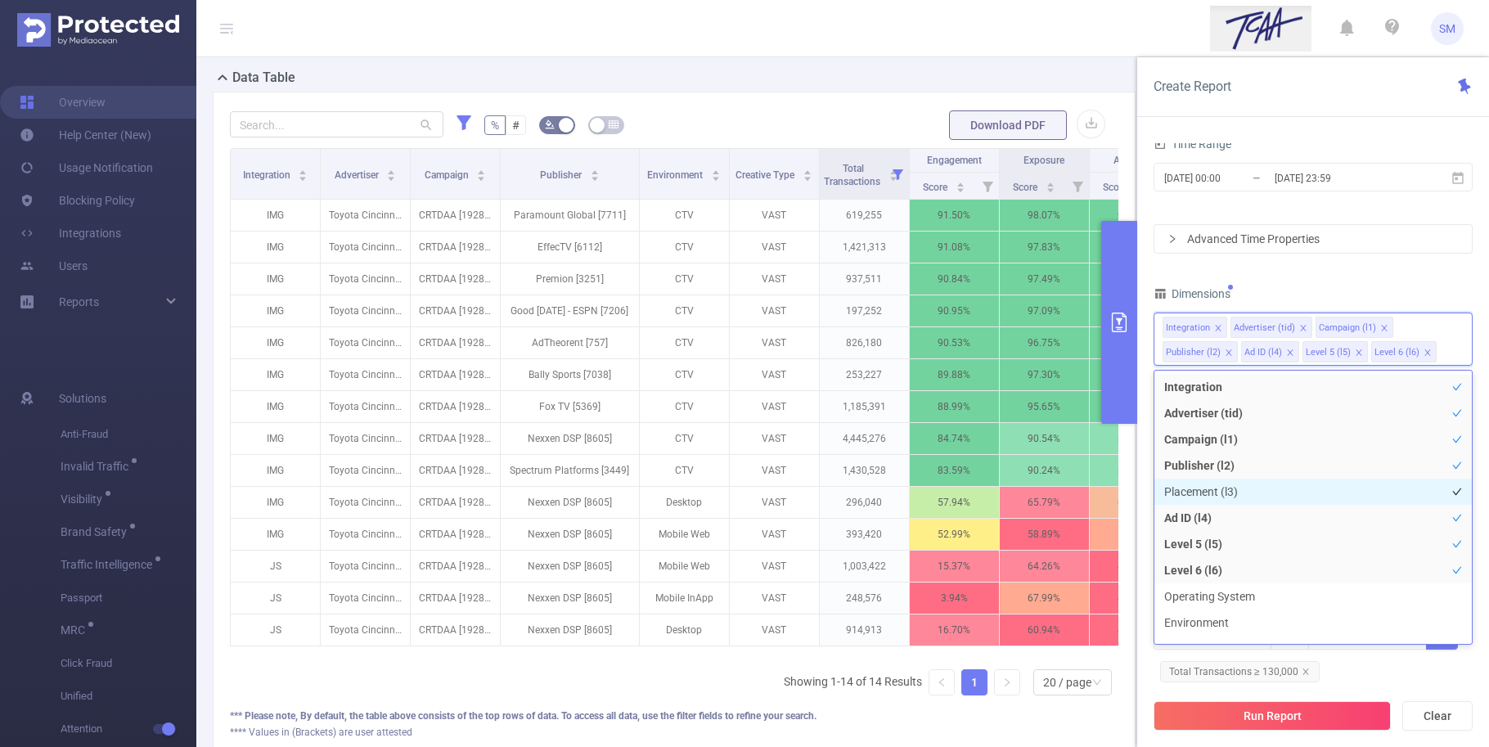
click at [1330, 492] on li "Placement (l3)" at bounding box center [1312, 492] width 317 height 26
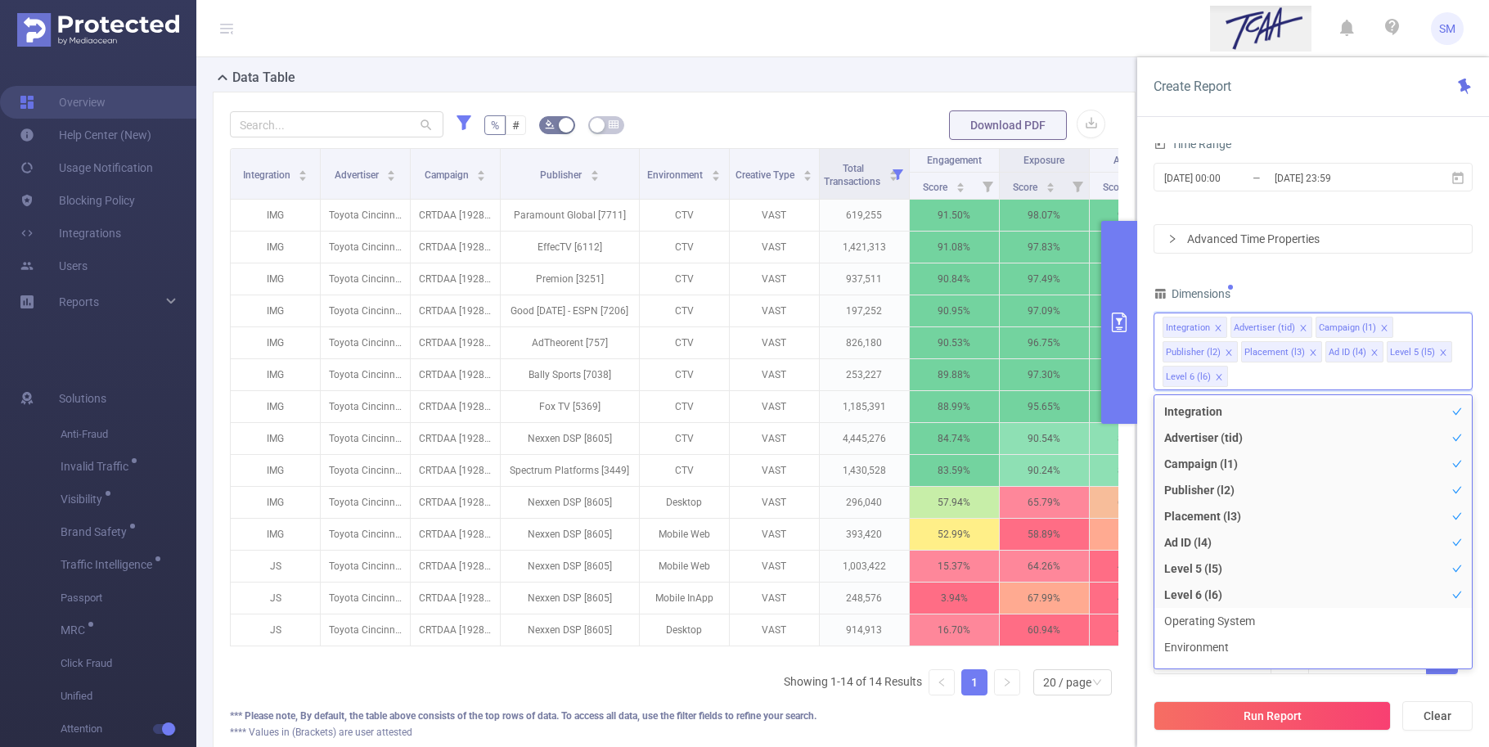
click at [1366, 276] on div "PID 1001066 - Innovid_TCAA_Toyota_Cincinnati 1001066 - Innovid_TCAA_Toyota_Cinc…" at bounding box center [1312, 382] width 319 height 682
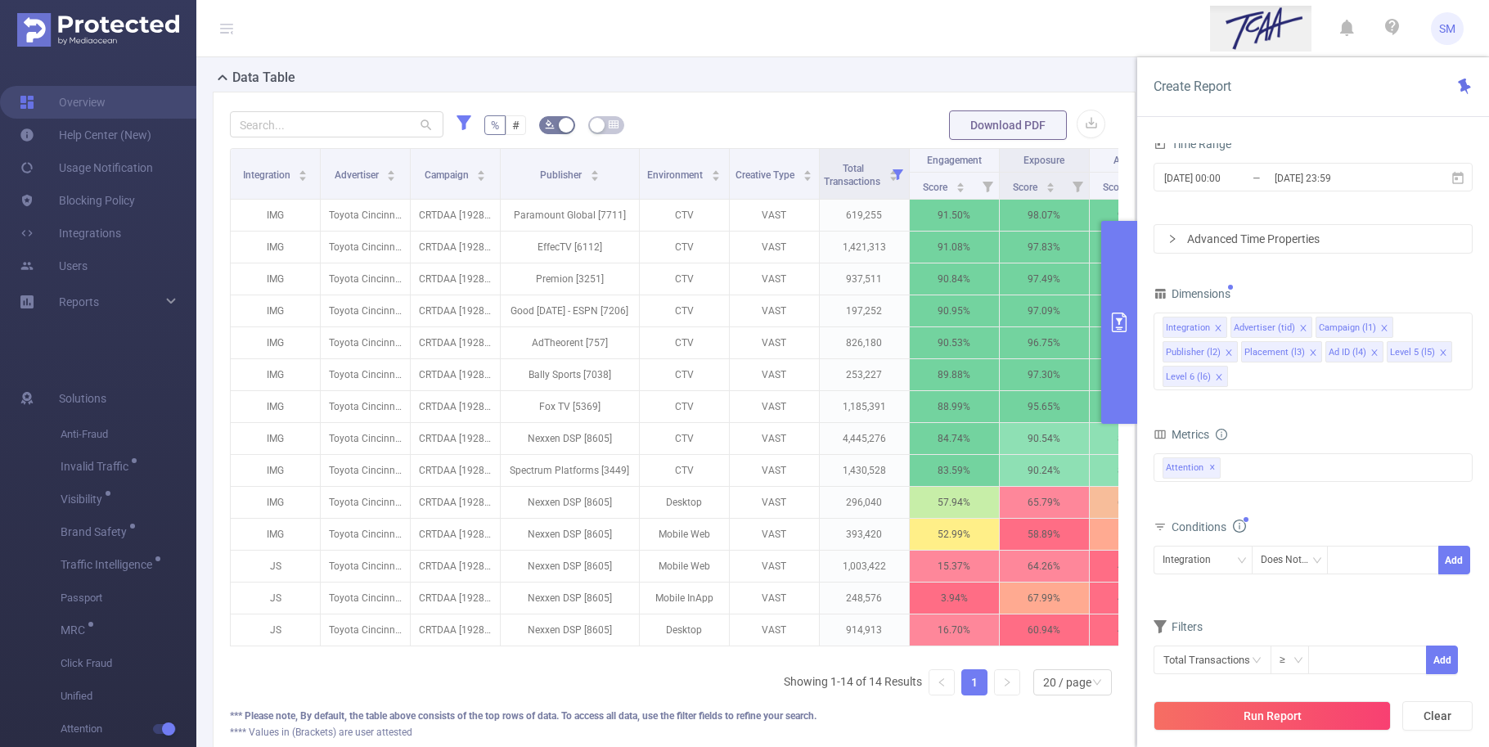
click at [1216, 326] on icon "icon: close" at bounding box center [1218, 328] width 6 height 6
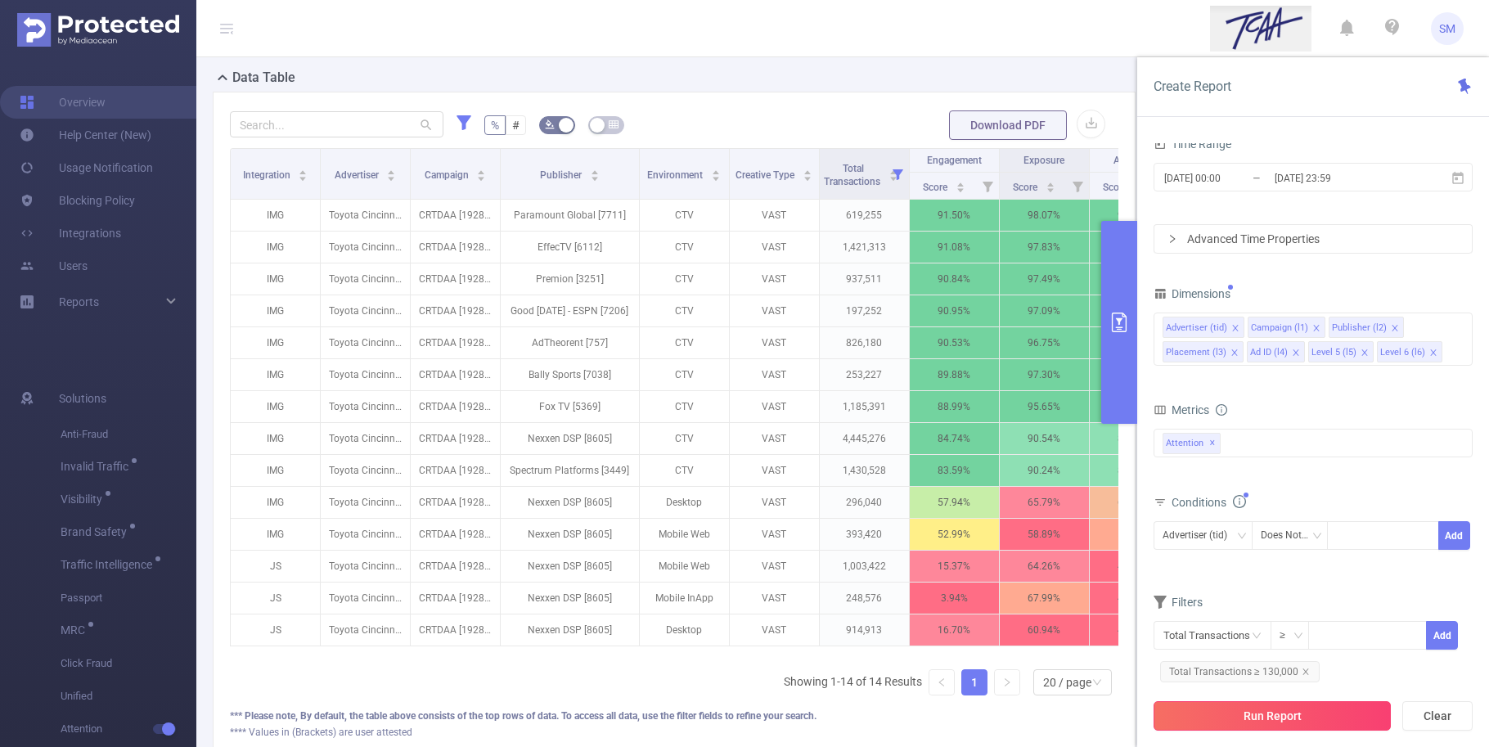
click at [1351, 713] on button "Run Report" at bounding box center [1271, 715] width 237 height 29
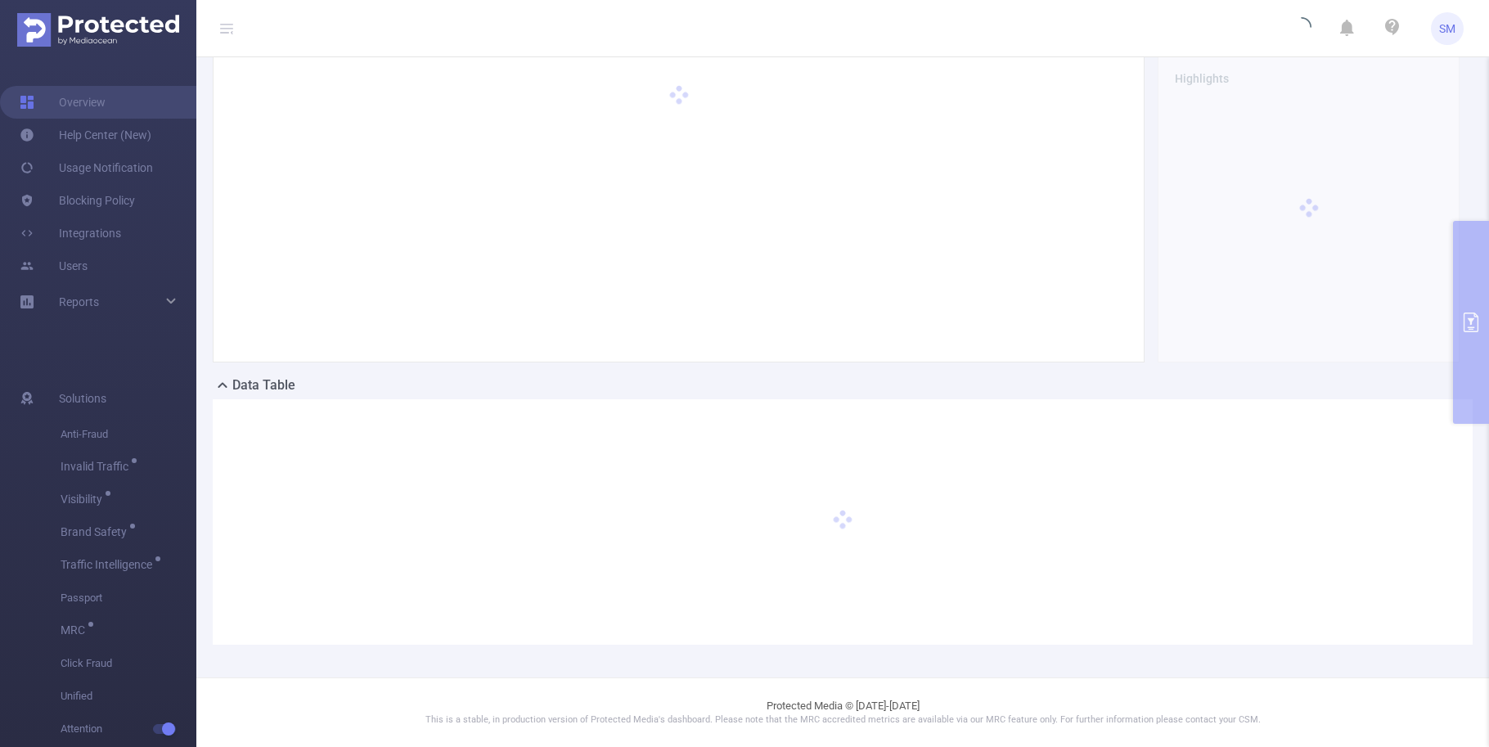
scroll to position [79, 0]
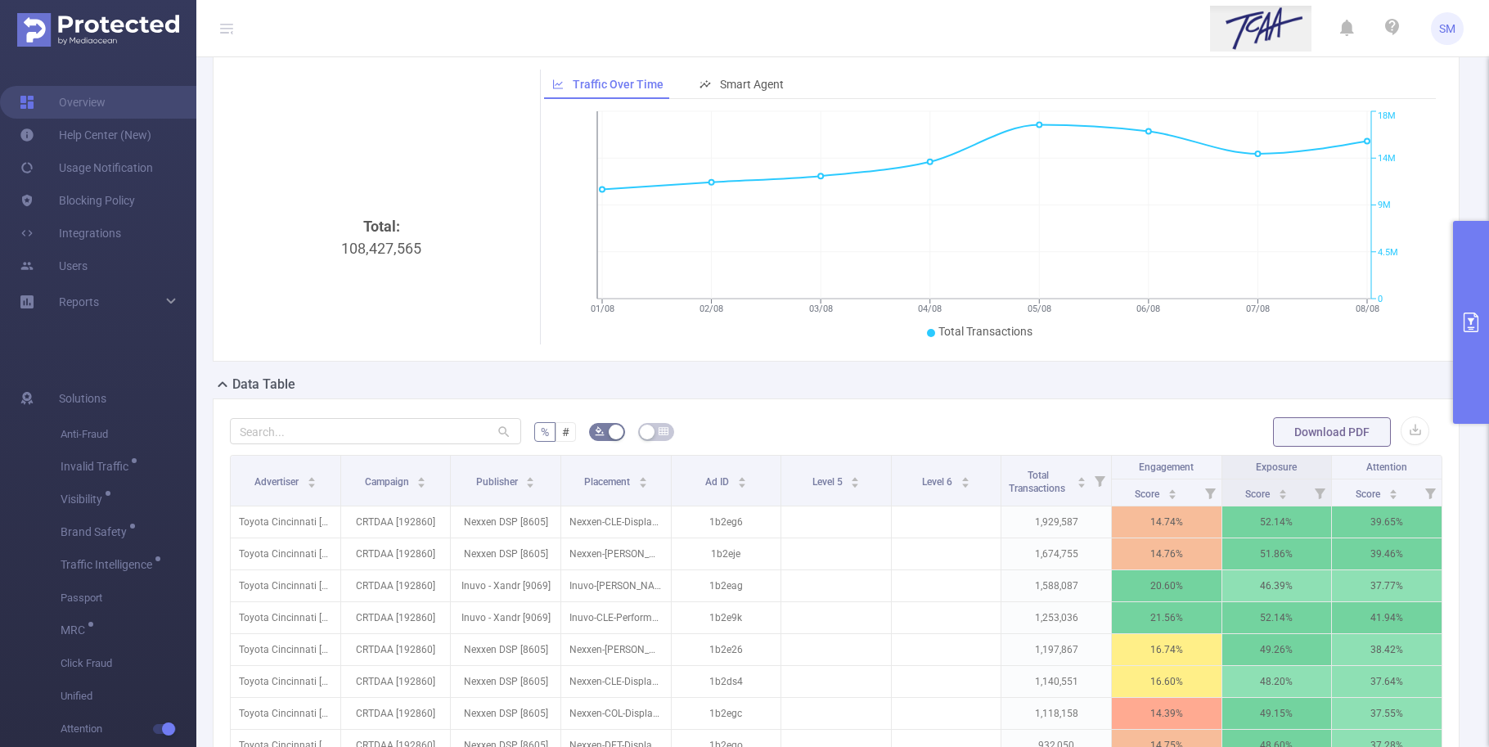
click at [1437, 193] on div "Total: 108,427,565 Traffic Over Time Smart Agent 01/08 02/08 03/08 04/08 05/08 …" at bounding box center [836, 206] width 1247 height 309
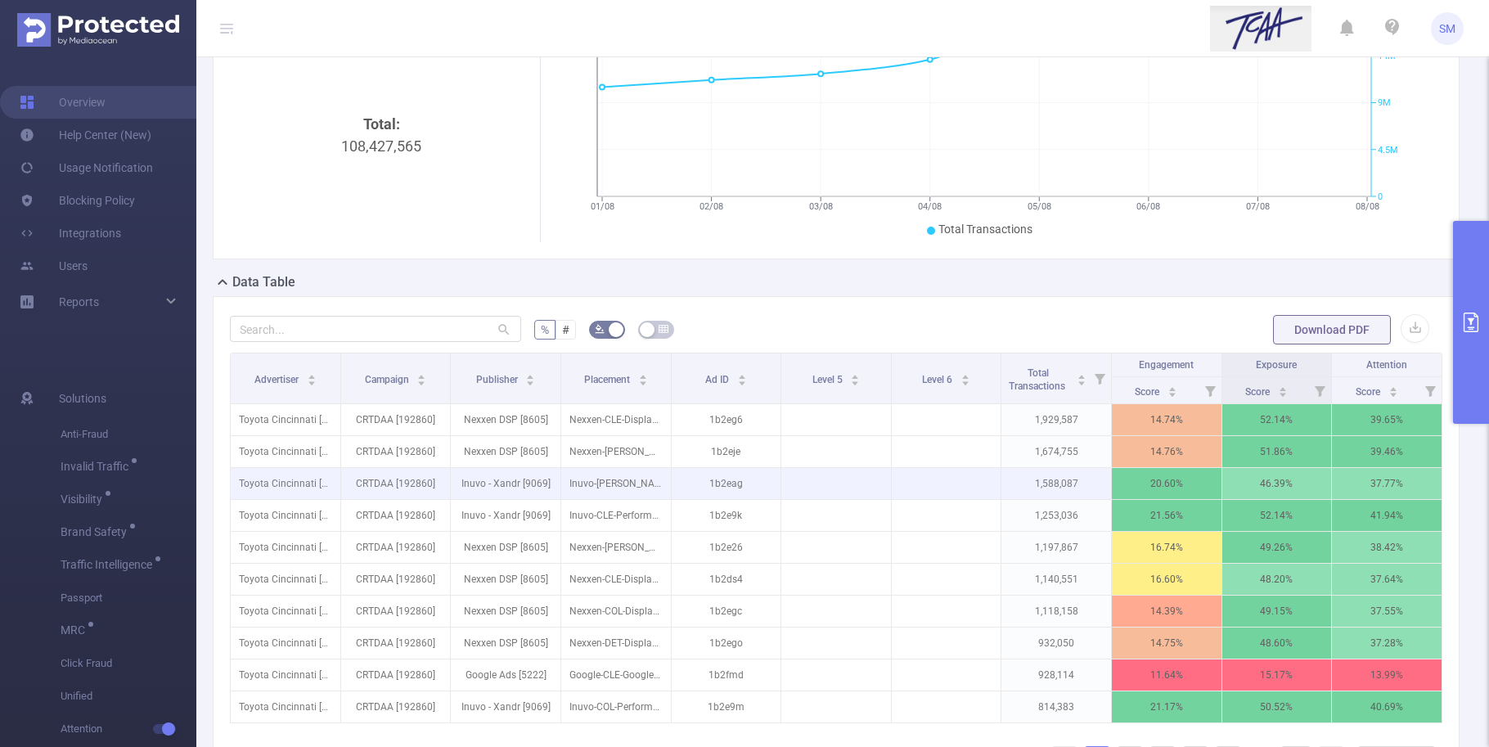
scroll to position [283, 0]
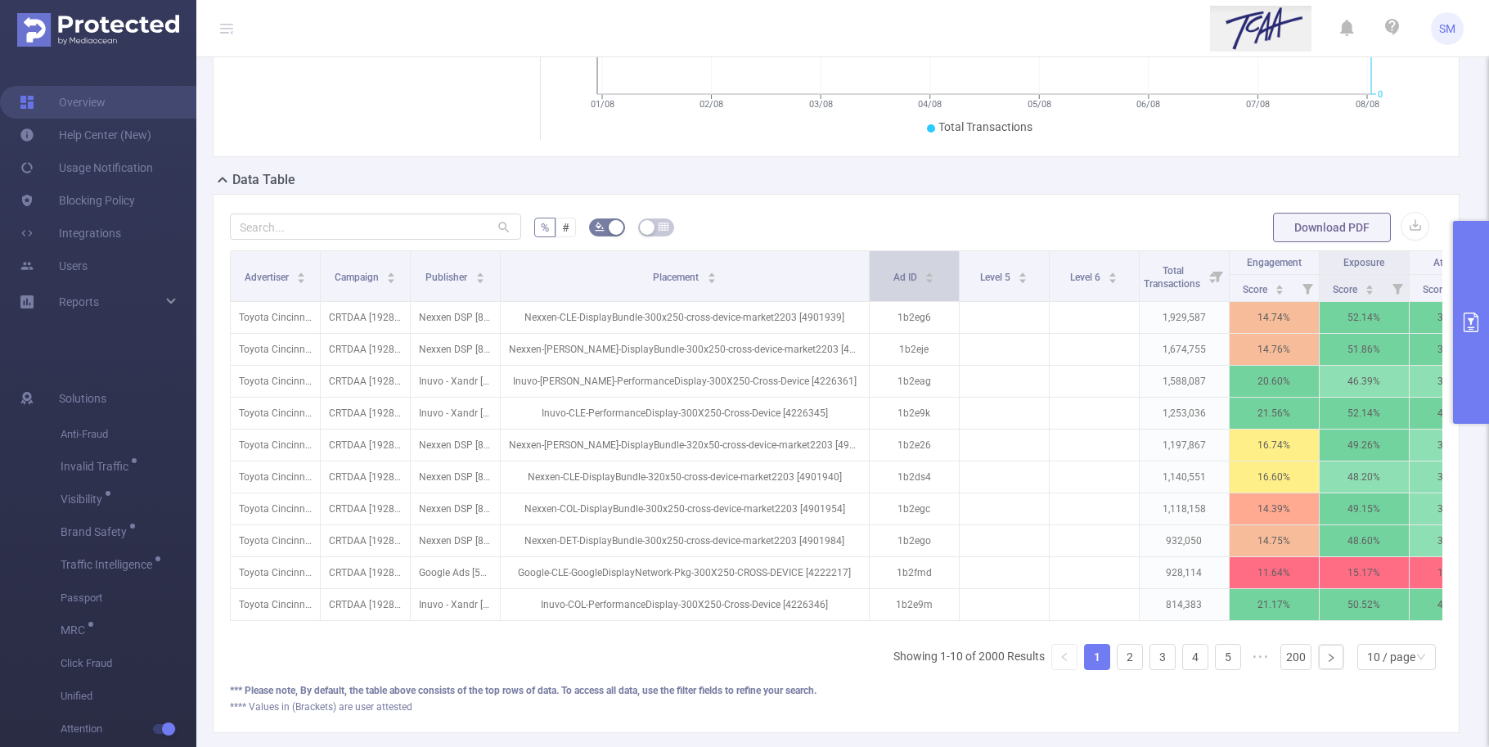
drag, startPoint x: 663, startPoint y: 276, endPoint x: 885, endPoint y: 272, distance: 222.5
click at [885, 272] on tr "Advertiser Campaign Publisher Placement Ad ID Level 5 Level 6 Total Transaction…" at bounding box center [865, 263] width 1269 height 24
click at [990, 284] on div "Level 5" at bounding box center [1004, 275] width 48 height 16
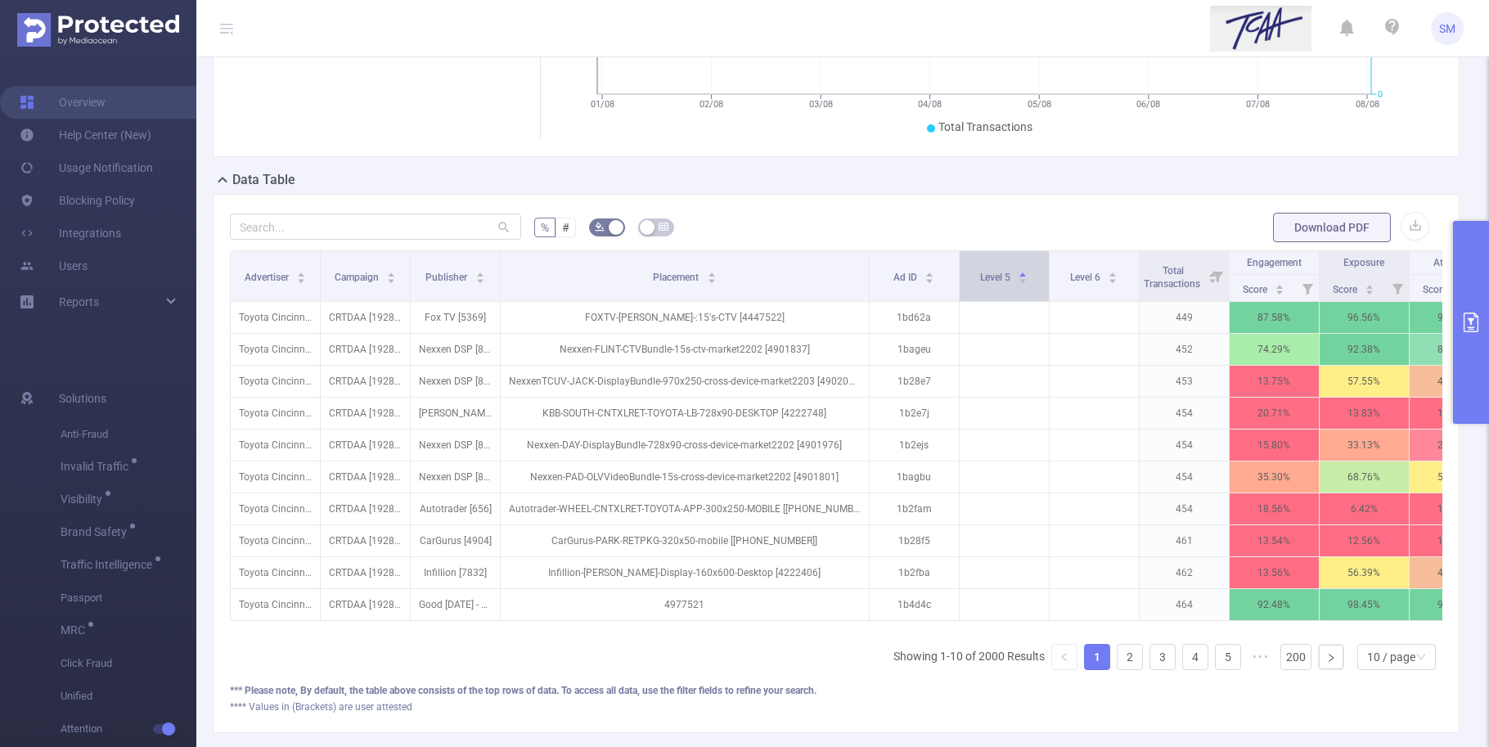
click at [990, 284] on div "Level 5" at bounding box center [1004, 275] width 48 height 16
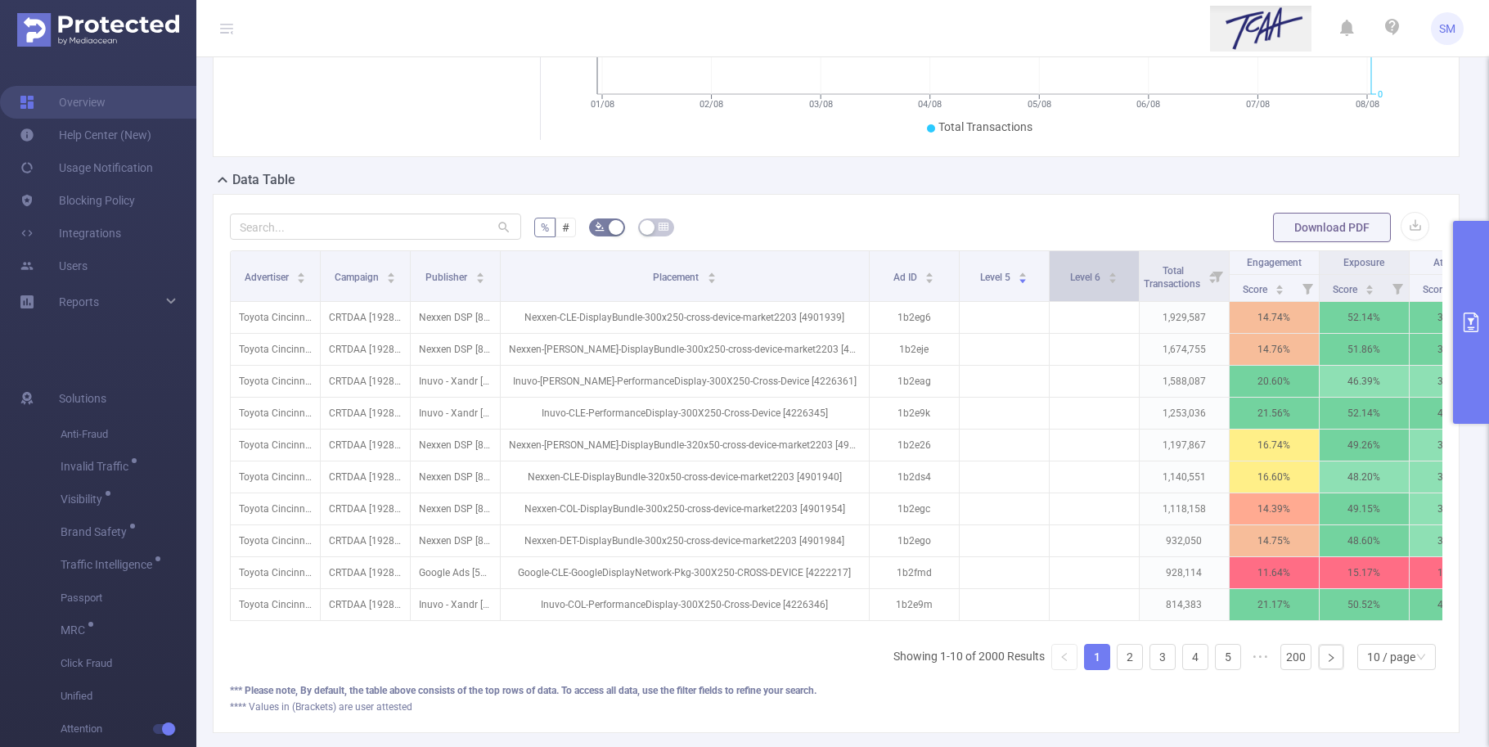
click at [1118, 284] on div "Level 6" at bounding box center [1094, 275] width 48 height 16
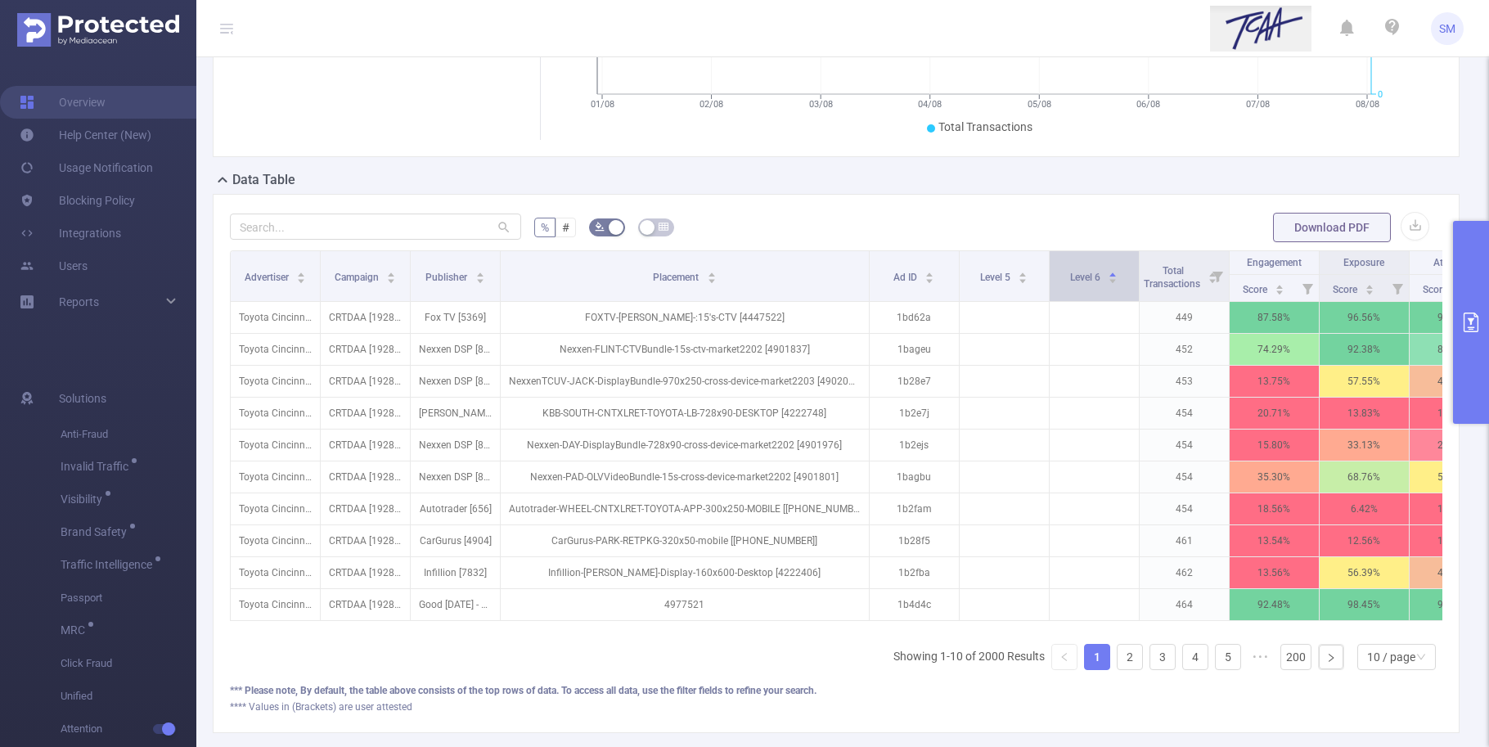
click at [1107, 284] on div "Level 6" at bounding box center [1094, 275] width 48 height 16
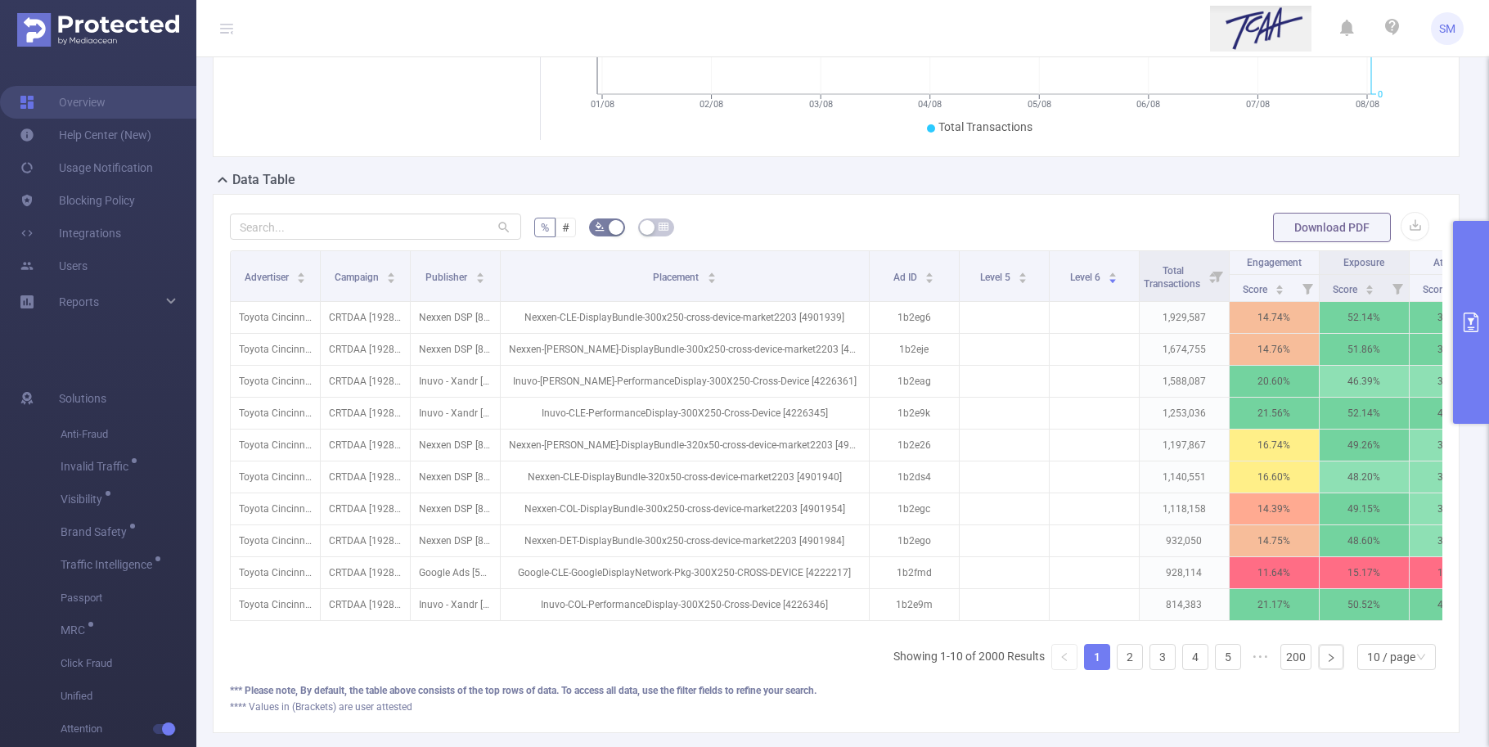
click at [1060, 206] on div "% # Download PDF Advertiser Campaign Publisher Placement Ad ID Level 5 Level 6 …" at bounding box center [836, 463] width 1247 height 539
click at [1469, 294] on button "primary" at bounding box center [1471, 322] width 36 height 203
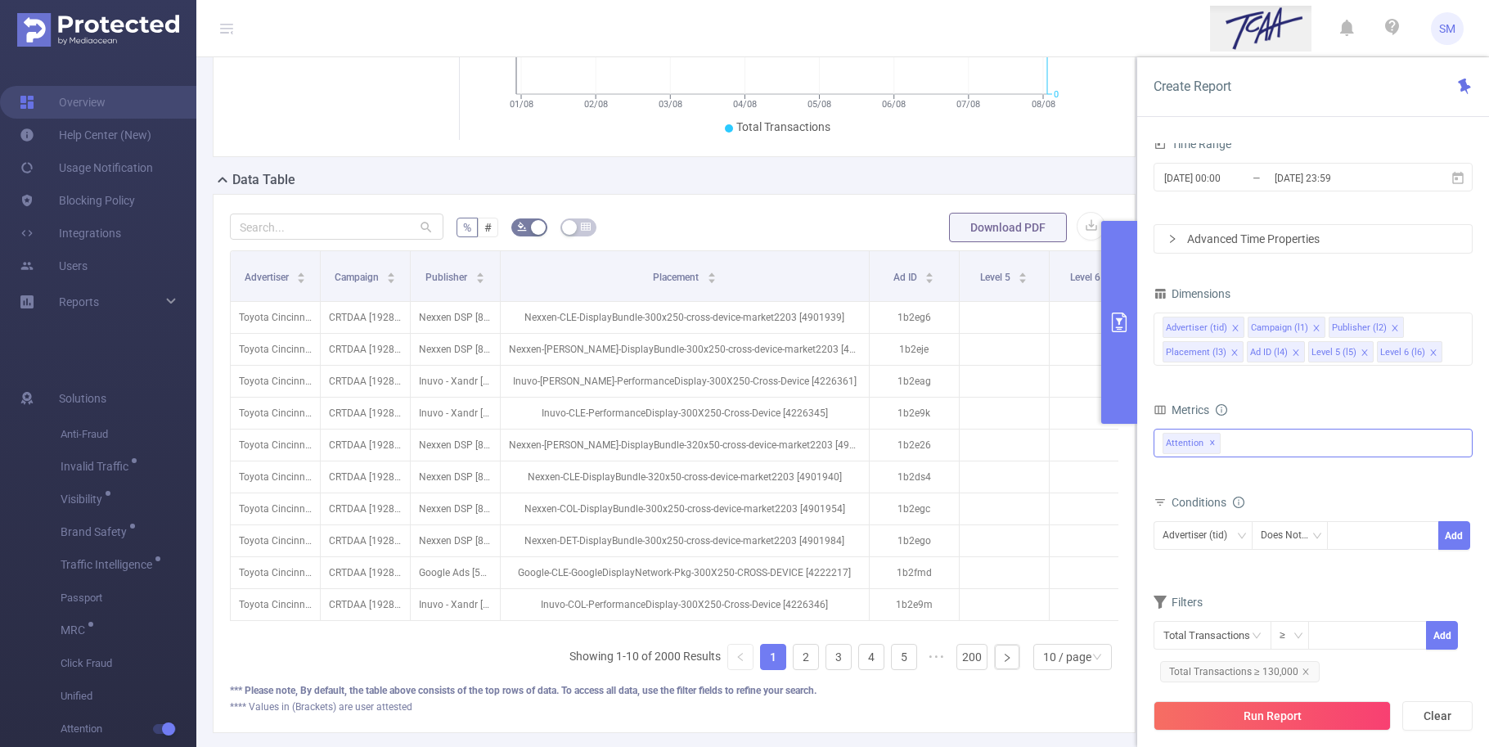
click at [1215, 444] on span "Attention ✕" at bounding box center [1191, 443] width 58 height 21
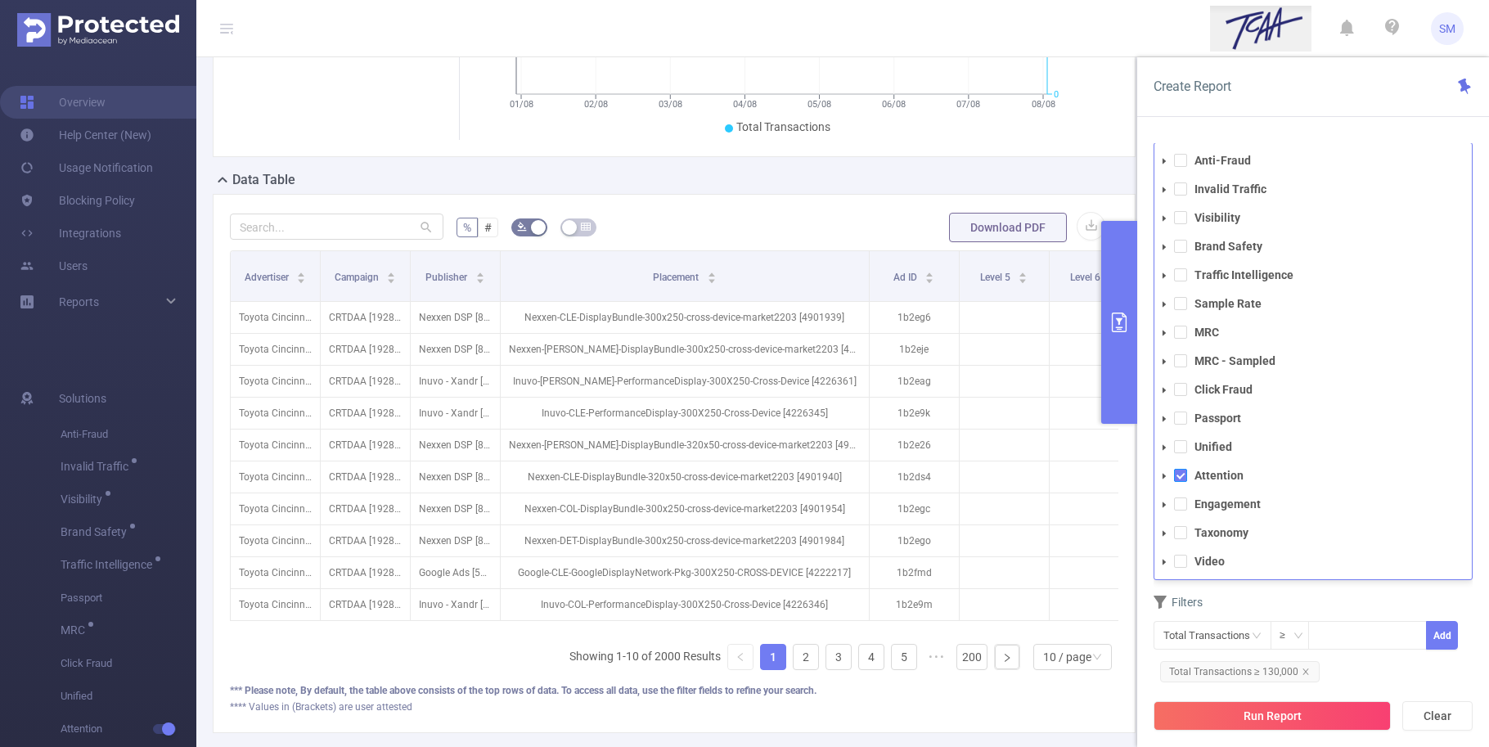
click at [1175, 474] on span at bounding box center [1180, 475] width 13 height 13
click at [1180, 276] on span at bounding box center [1180, 274] width 13 height 13
click at [1182, 193] on span at bounding box center [1180, 188] width 13 height 13
click at [1180, 222] on span at bounding box center [1180, 217] width 13 height 13
click at [1160, 272] on icon "icon: caret-down" at bounding box center [1164, 276] width 8 height 8
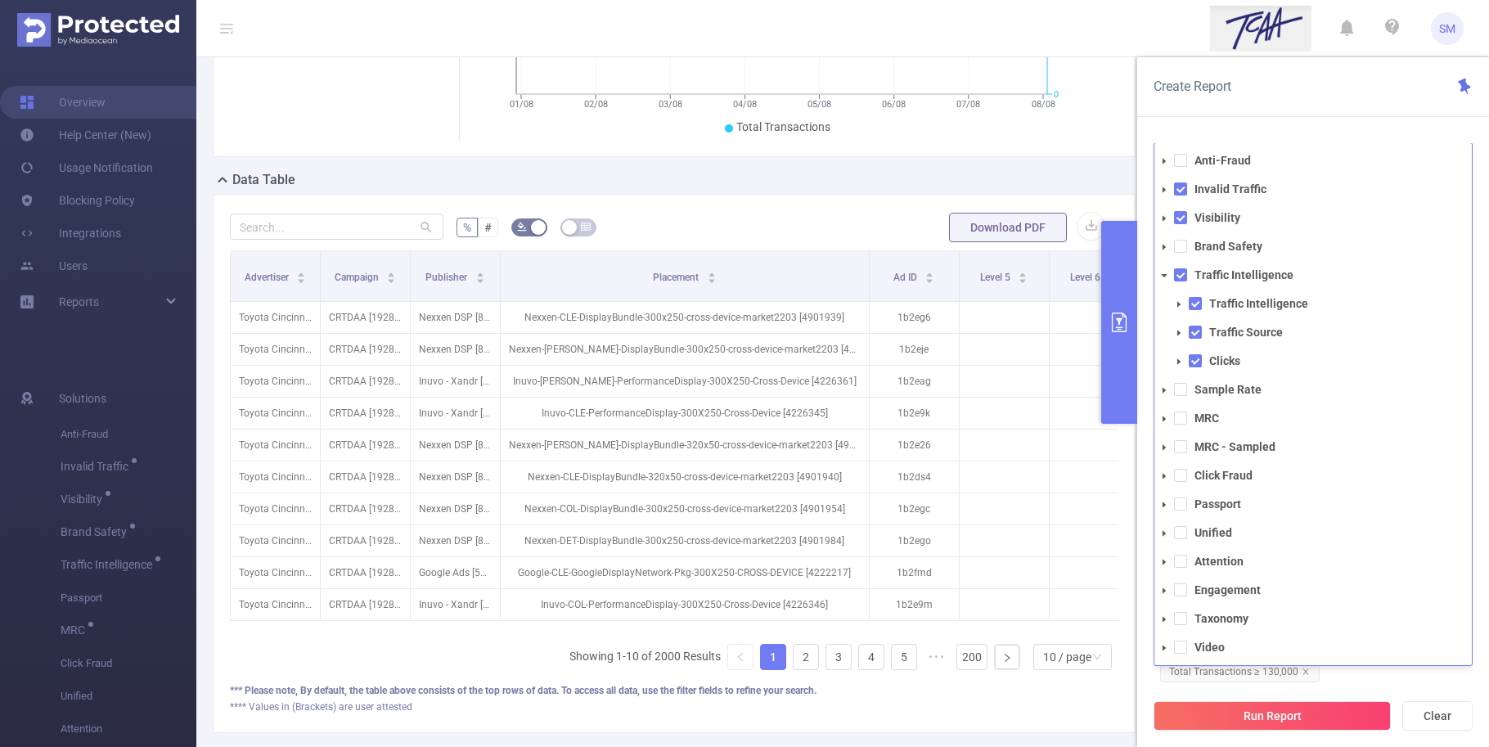
click at [1176, 308] on span at bounding box center [1179, 304] width 20 height 20
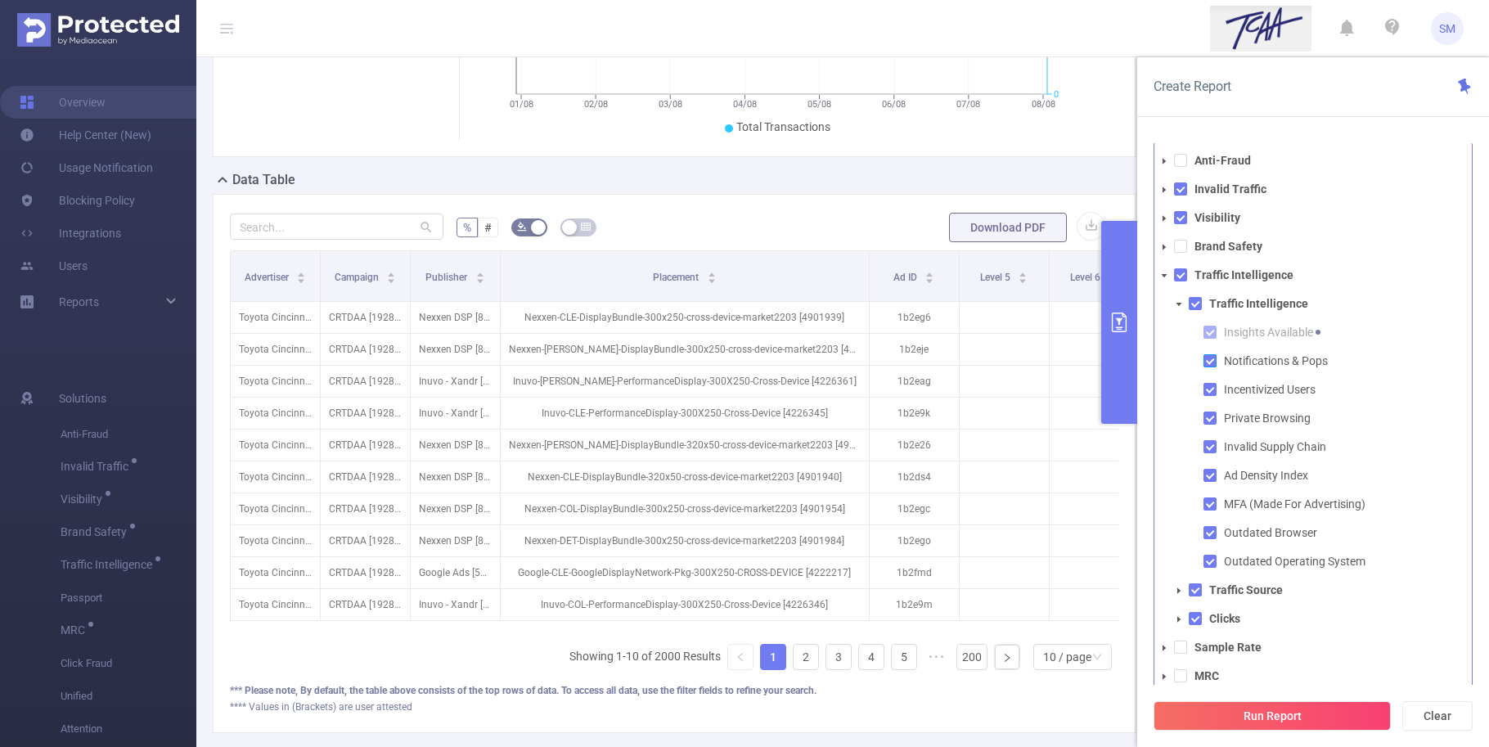
click at [1211, 364] on span at bounding box center [1209, 360] width 13 height 13
click at [1211, 384] on span at bounding box center [1209, 389] width 13 height 13
click at [1208, 418] on span at bounding box center [1209, 417] width 13 height 13
click at [1212, 419] on span at bounding box center [1209, 417] width 13 height 13
click at [1207, 389] on span at bounding box center [1209, 389] width 13 height 13
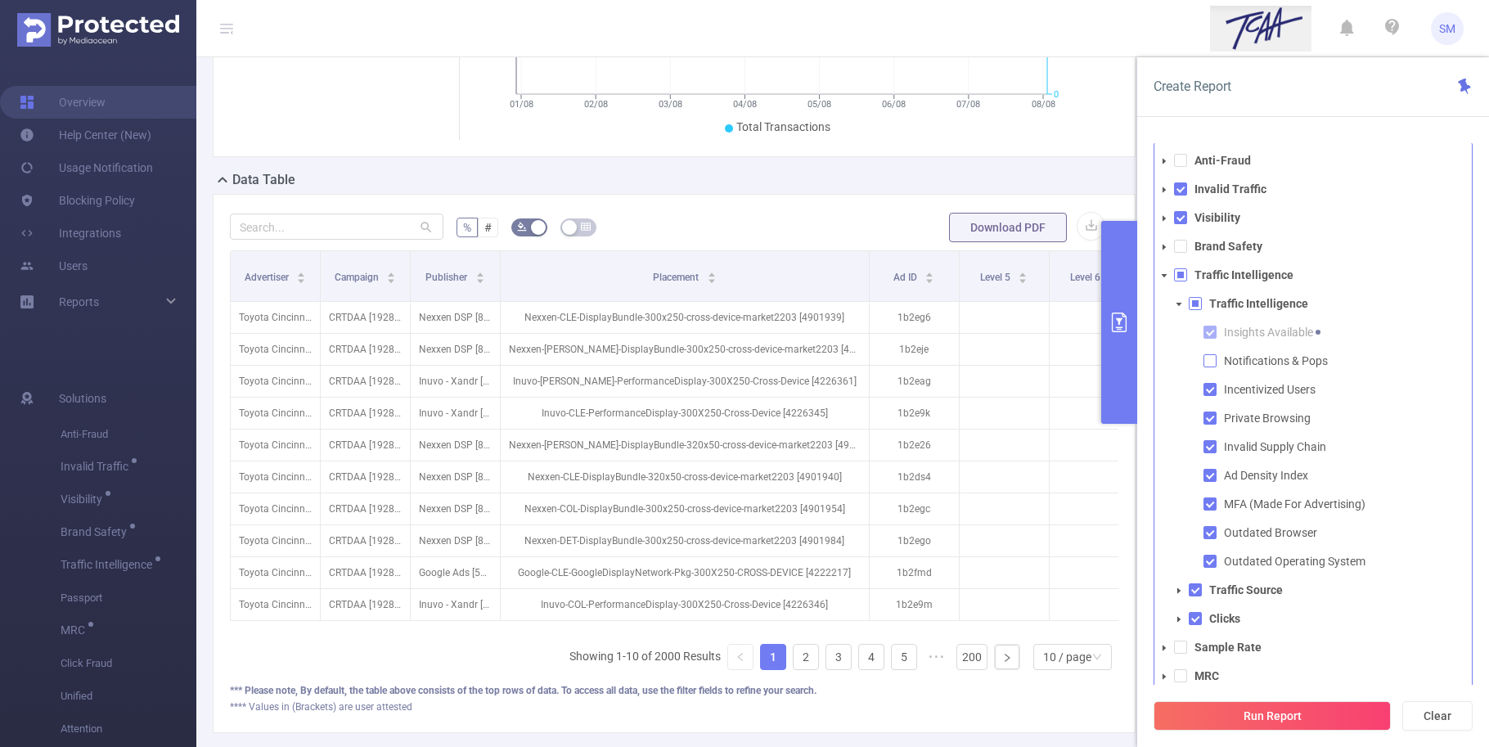
click at [1207, 367] on span at bounding box center [1209, 360] width 13 height 13
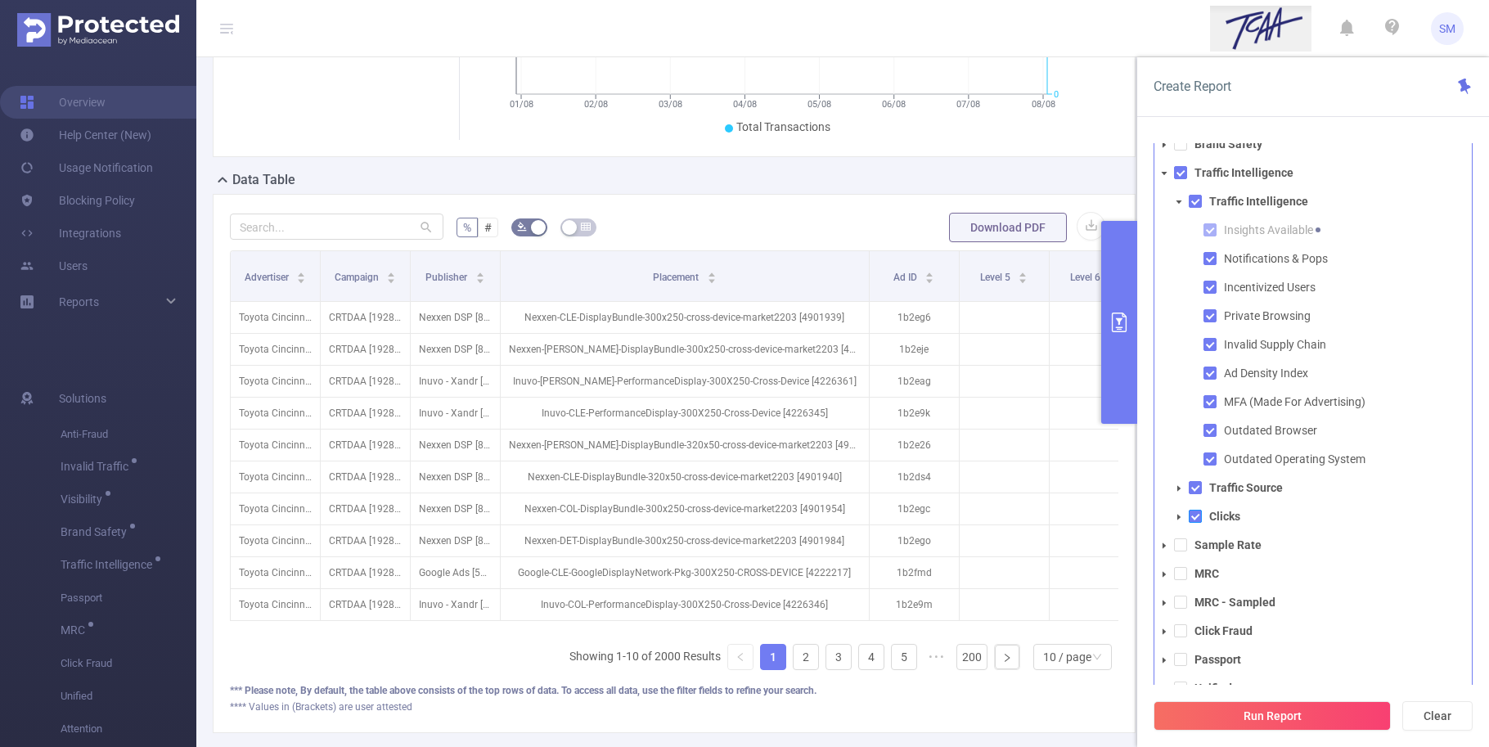
click at [1192, 516] on span at bounding box center [1195, 516] width 13 height 13
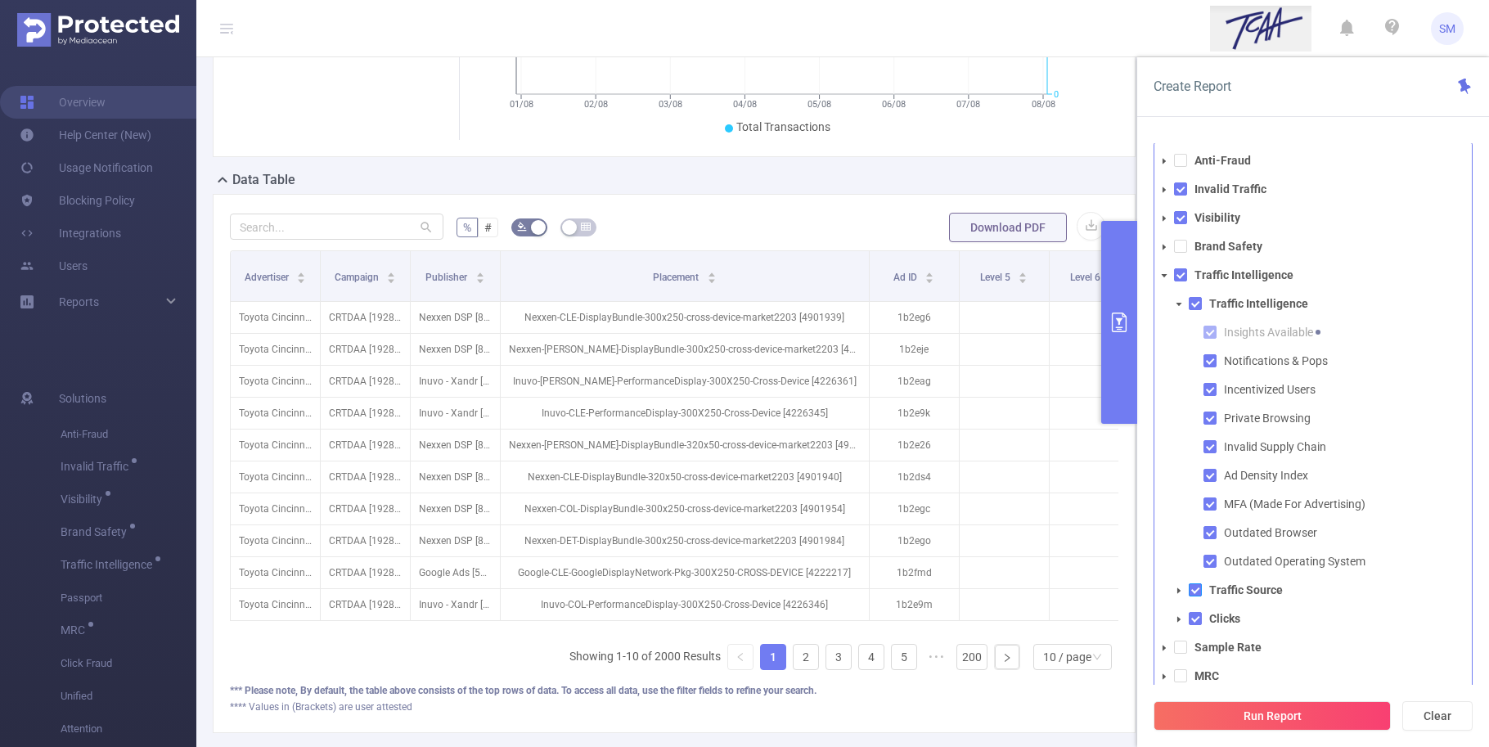
click at [1197, 590] on span at bounding box center [1195, 589] width 13 height 13
click at [1195, 591] on span at bounding box center [1195, 589] width 13 height 13
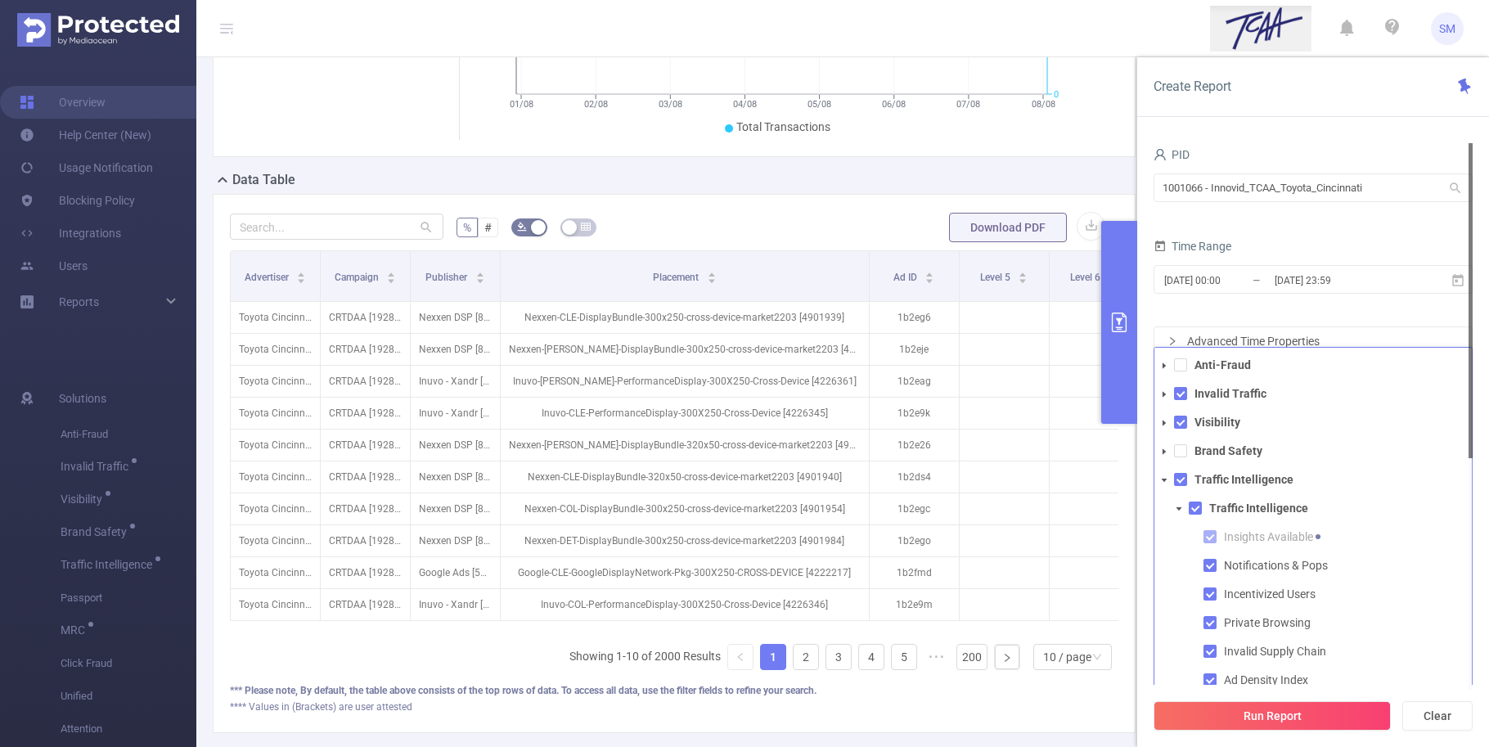
click at [1286, 242] on div "Time Range" at bounding box center [1312, 248] width 319 height 27
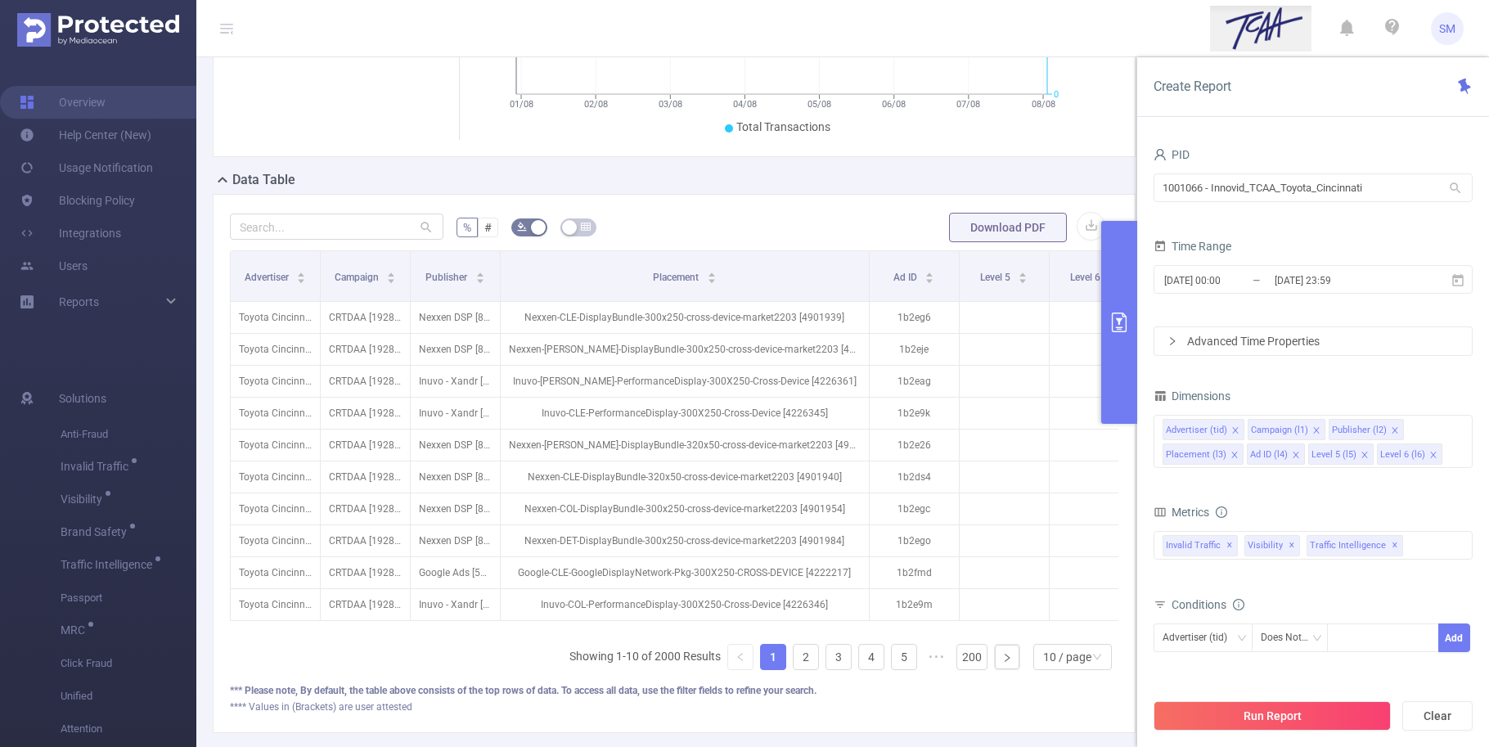
click at [1430, 456] on icon "icon: close" at bounding box center [1433, 455] width 6 height 6
click at [1360, 451] on icon "icon: close" at bounding box center [1364, 455] width 8 height 8
click at [1294, 451] on icon "icon: close" at bounding box center [1296, 455] width 8 height 8
click at [1293, 454] on div "Advertiser (tid) Campaign (l1) Publisher (l2) Placement (l3)" at bounding box center [1312, 441] width 319 height 53
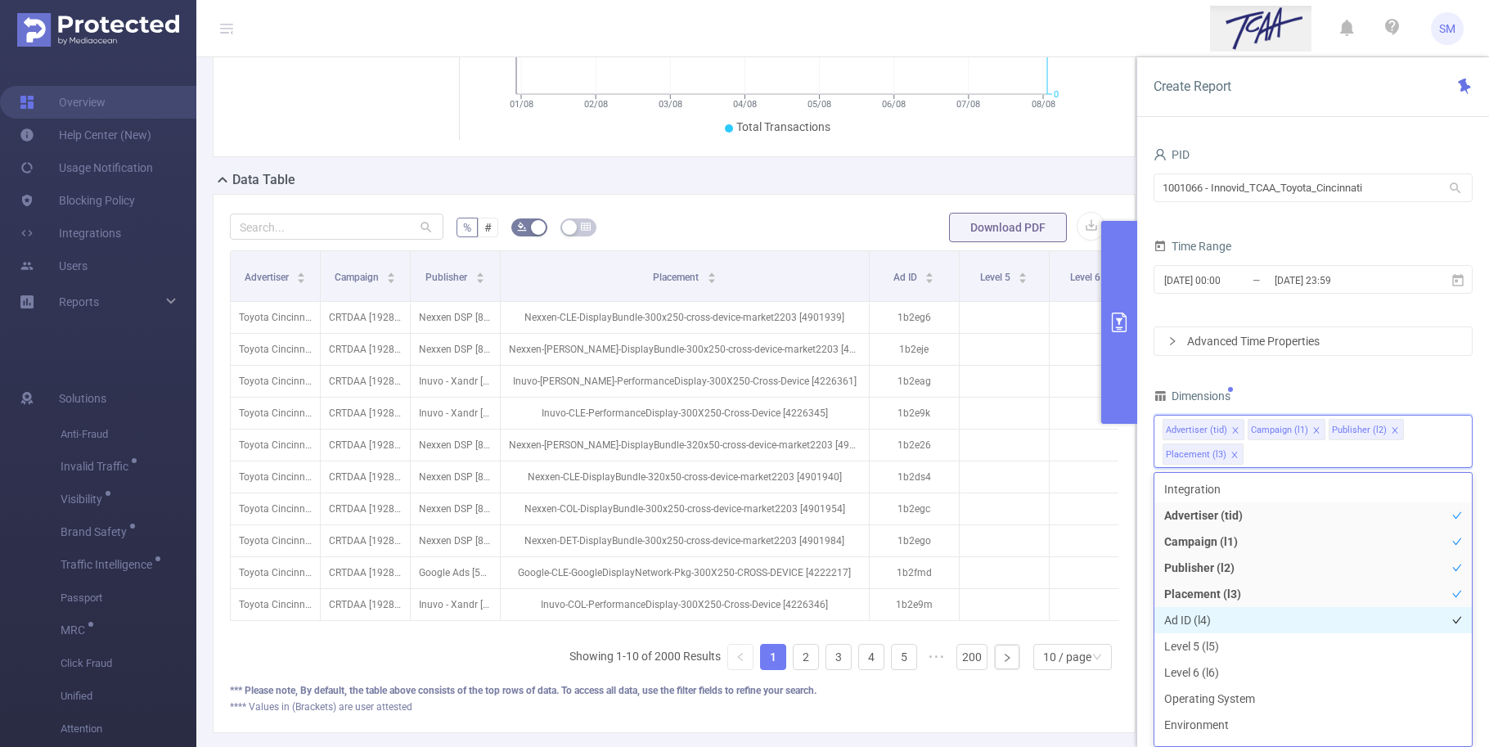
scroll to position [102, 0]
click at [1261, 622] on li "Environment" at bounding box center [1312, 622] width 317 height 26
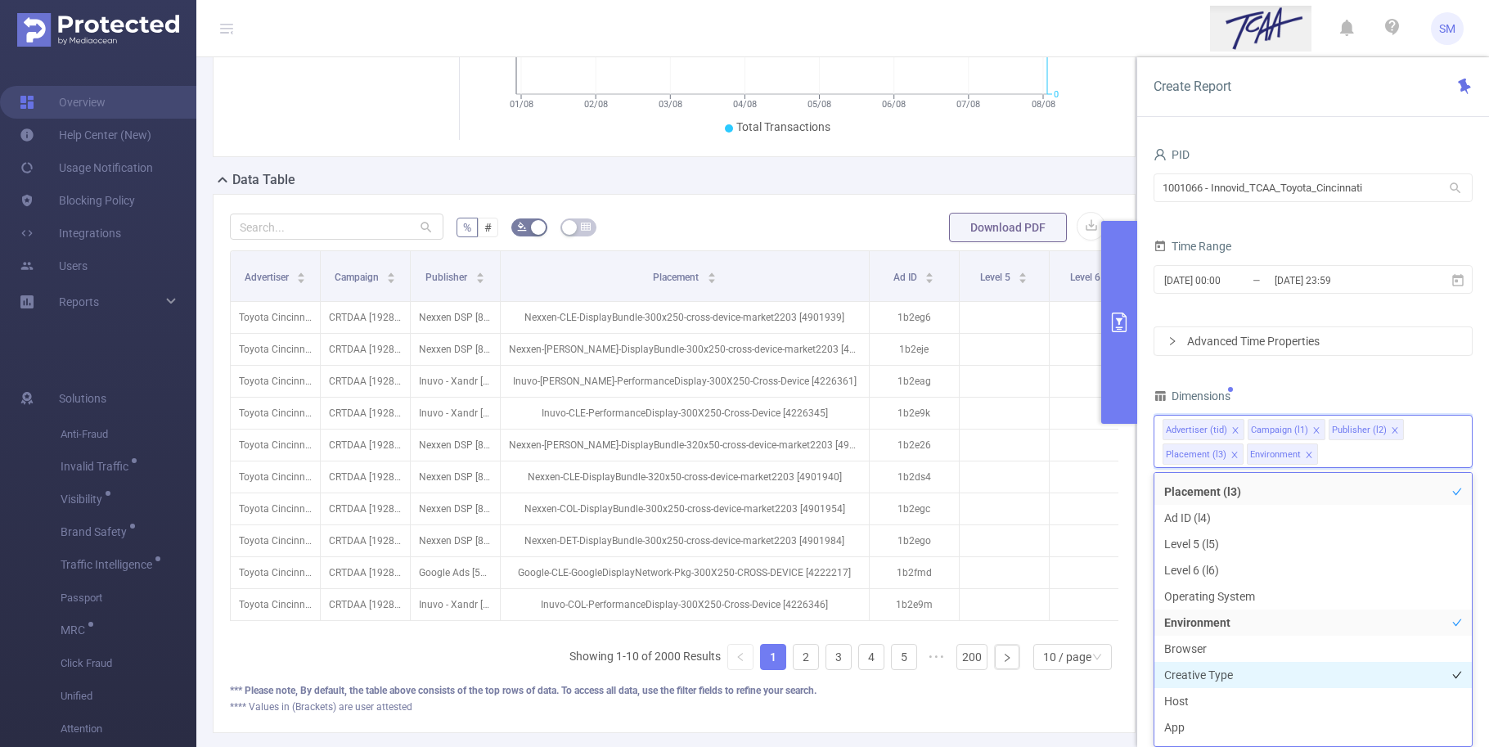
click at [1265, 669] on li "Creative Type" at bounding box center [1312, 675] width 317 height 26
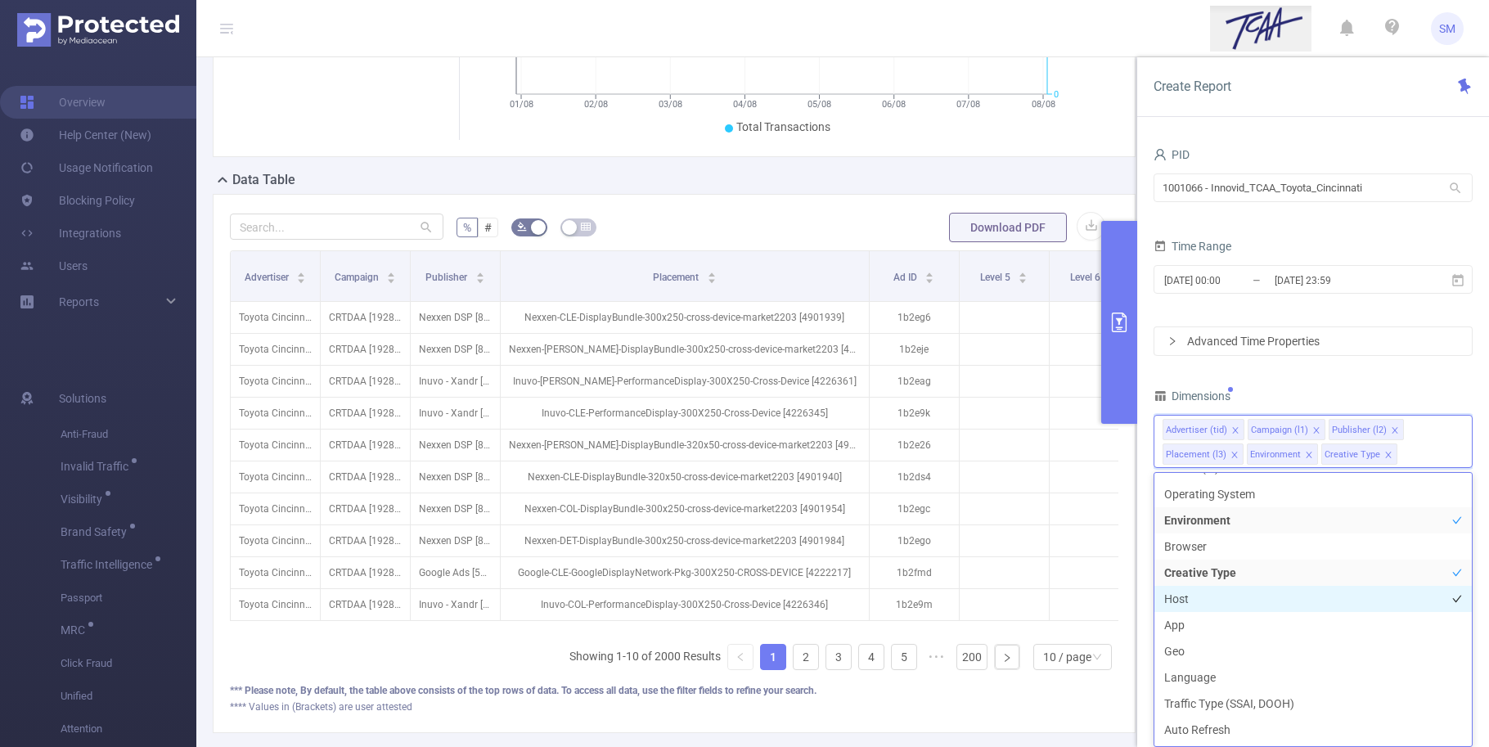
click at [1249, 599] on li "Host" at bounding box center [1312, 599] width 317 height 26
click at [1252, 618] on li "App" at bounding box center [1312, 625] width 317 height 26
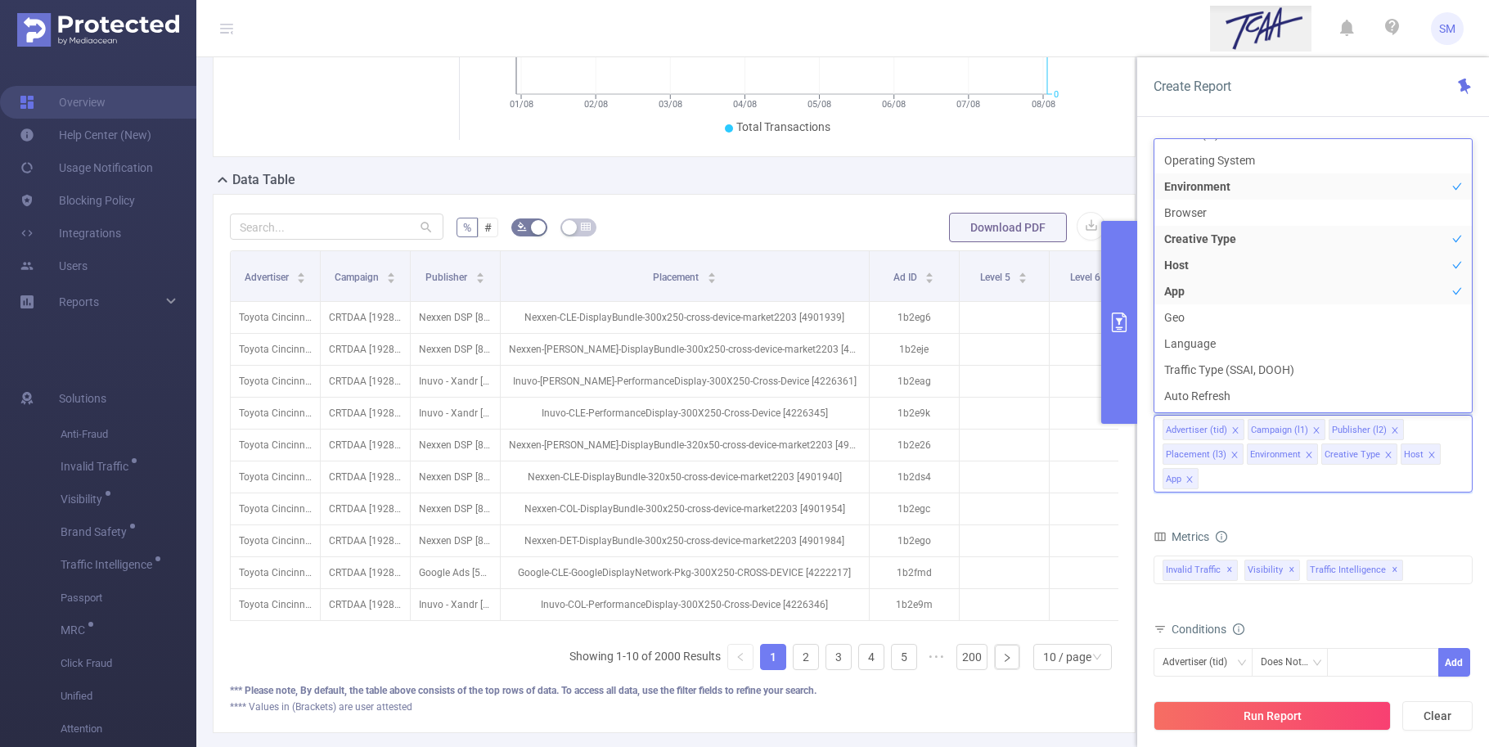
click at [1336, 612] on div "Metrics Score Score Score Total General IVT Data Centers Disclosed Bots Known C…" at bounding box center [1312, 571] width 319 height 92
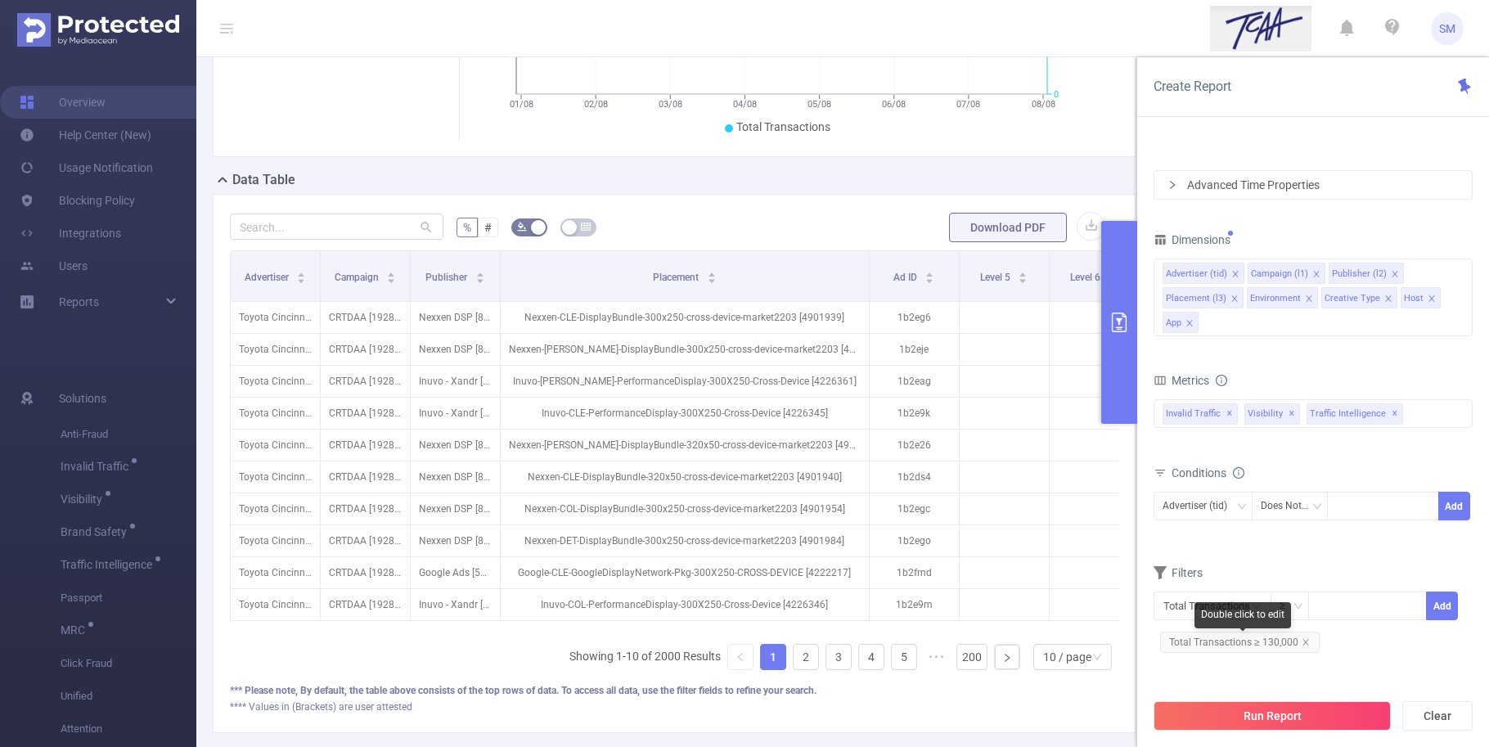
click at [1307, 646] on span "Total Transactions ≥ 130,000" at bounding box center [1240, 642] width 160 height 21
click at [1301, 639] on icon "icon: close" at bounding box center [1305, 642] width 8 height 8
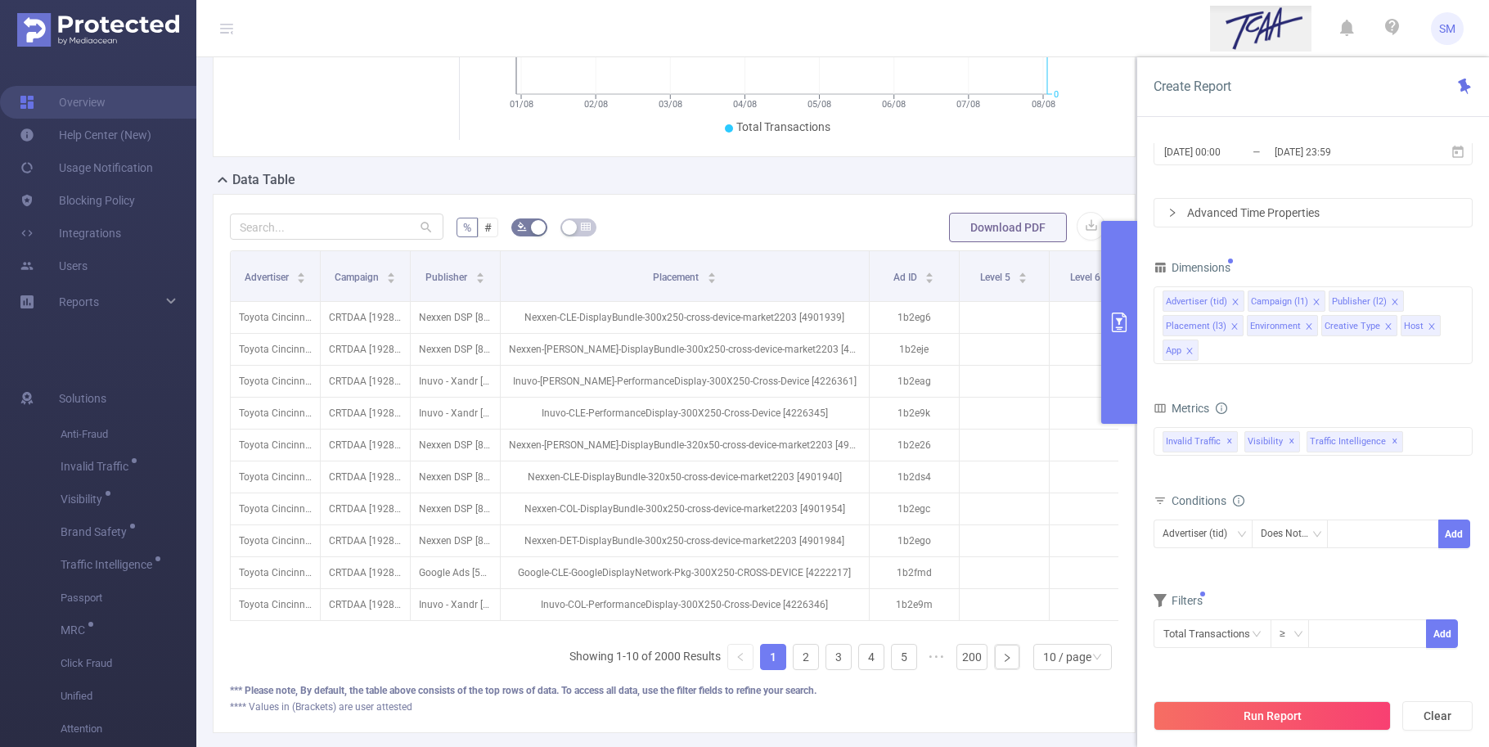
click at [1315, 587] on form "Dimensions Advertiser (tid) Campaign (l1) Publisher (l2) Placement (l3) Environ…" at bounding box center [1312, 462] width 319 height 413
click at [1310, 718] on button "Run Report" at bounding box center [1271, 715] width 237 height 29
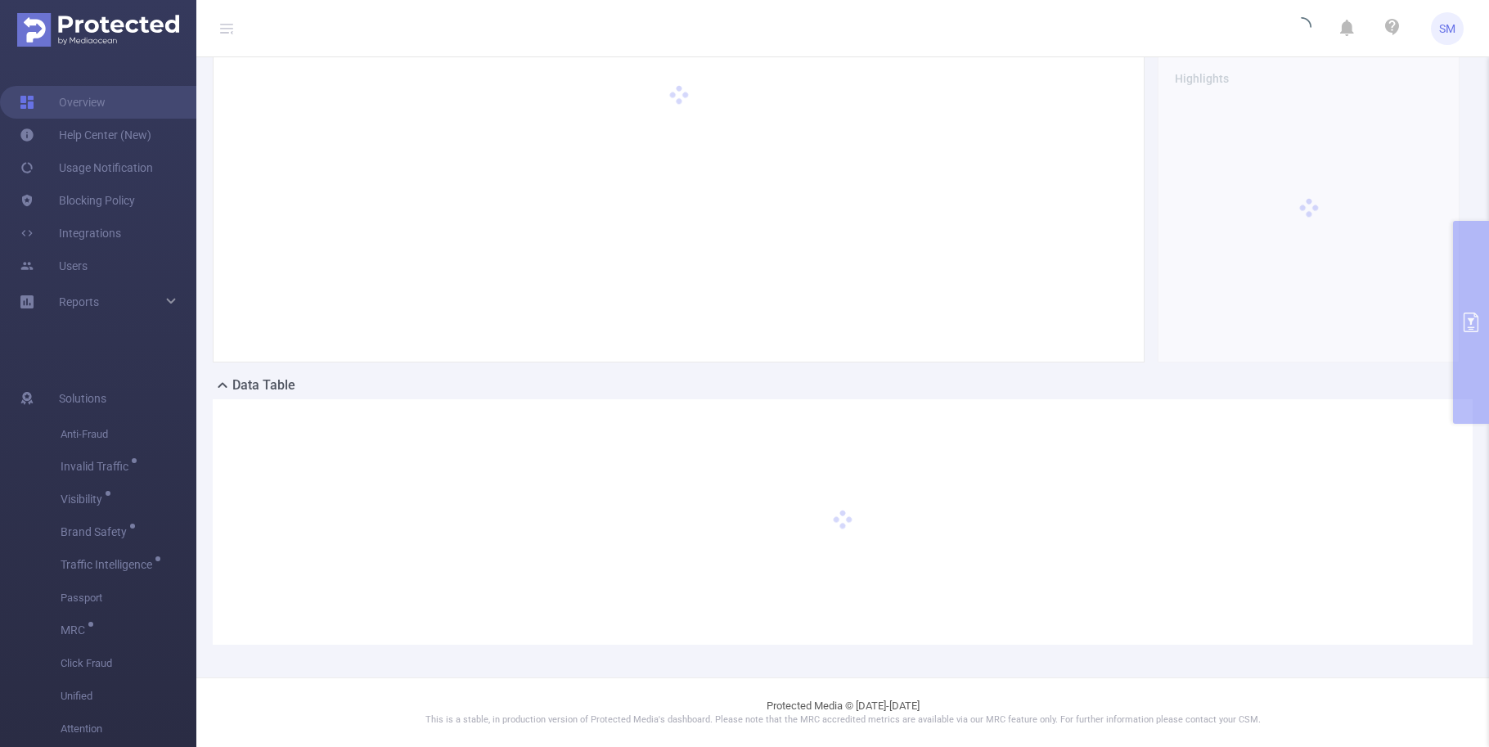
scroll to position [79, 0]
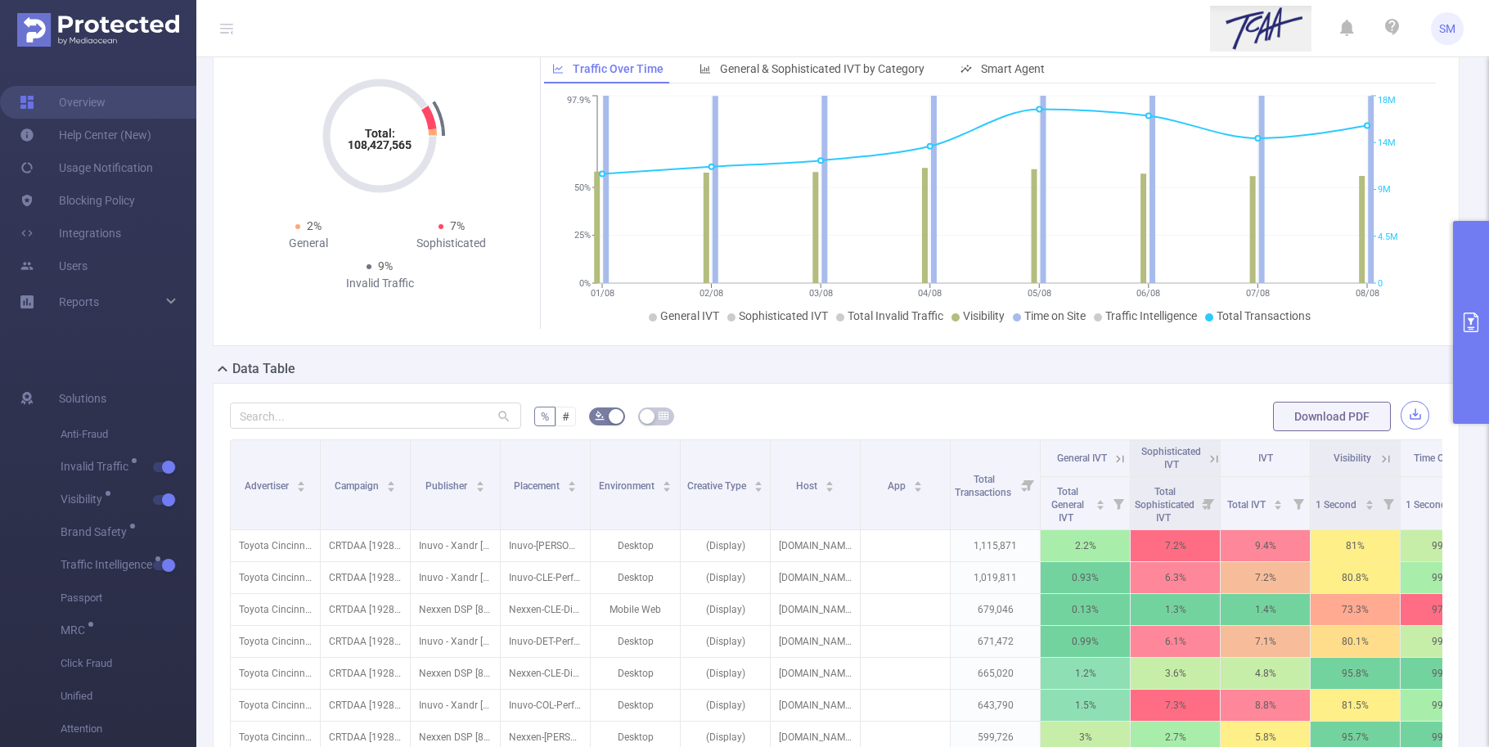
click at [1400, 428] on button "button" at bounding box center [1414, 415] width 29 height 29
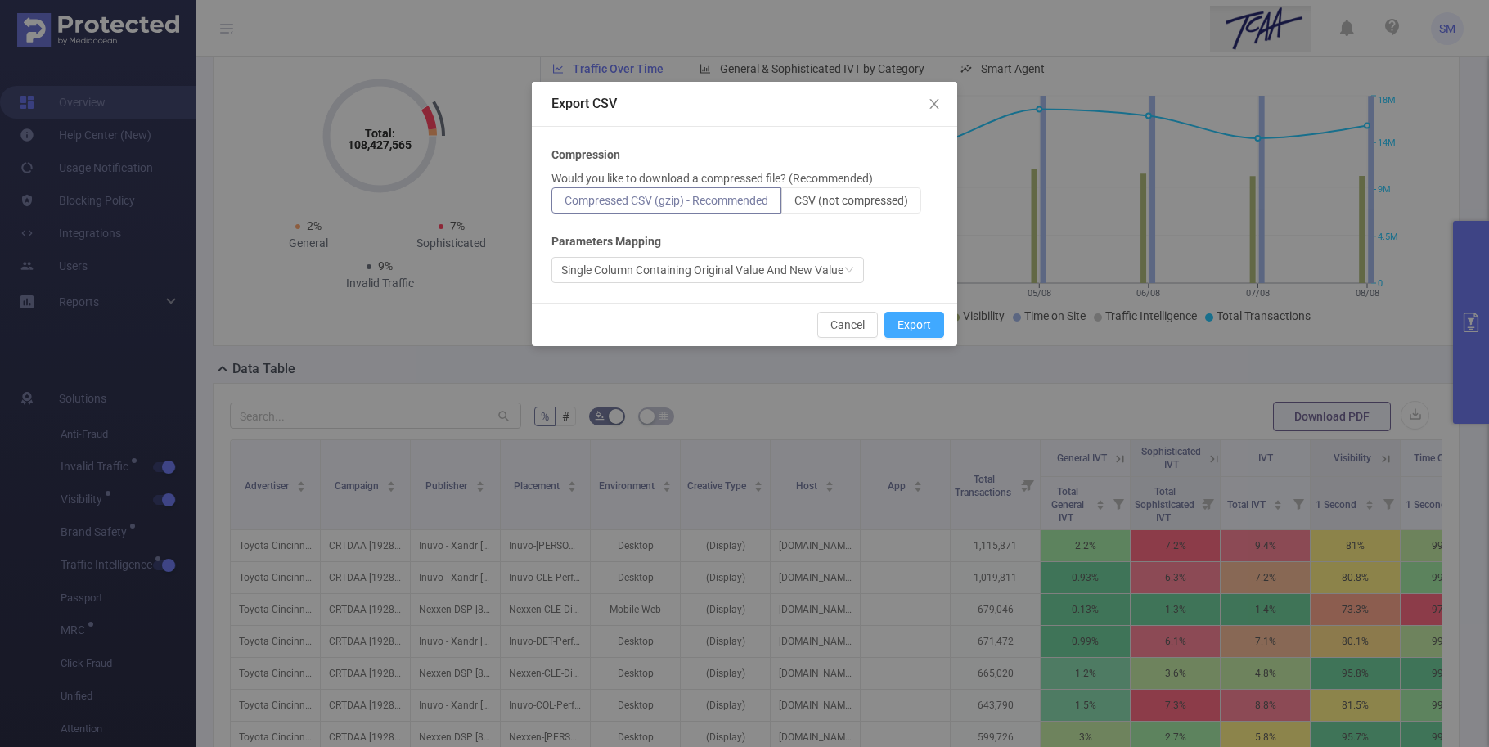
click at [910, 324] on button "Export" at bounding box center [914, 325] width 60 height 26
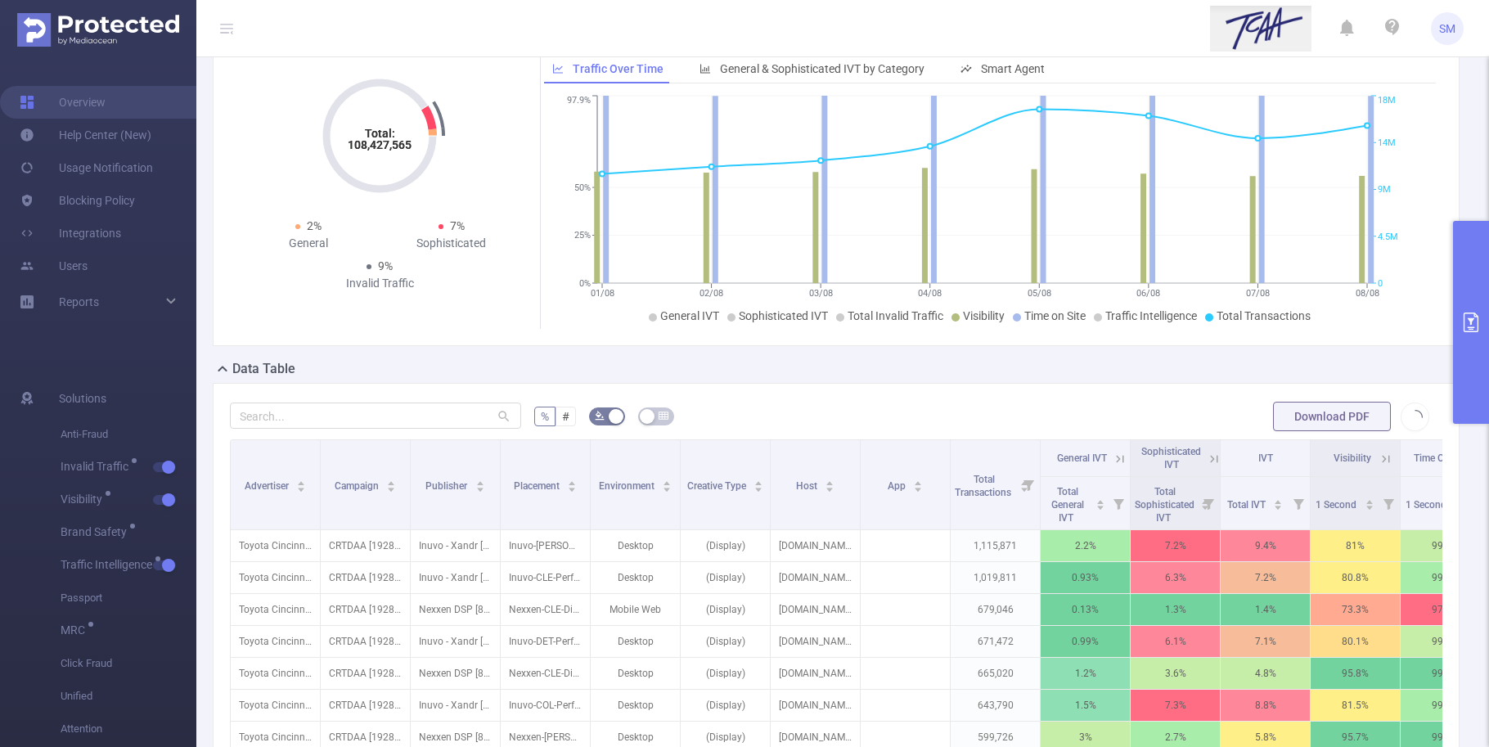
click at [1462, 50] on ul "SM" at bounding box center [1337, 28] width 254 height 56
click at [1446, 103] on div "Total: 108,427,565 Total: 108,427,565 2% General 7% Sophisticated 9% Invalid Tr…" at bounding box center [836, 191] width 1260 height 309
